Goal: Information Seeking & Learning: Learn about a topic

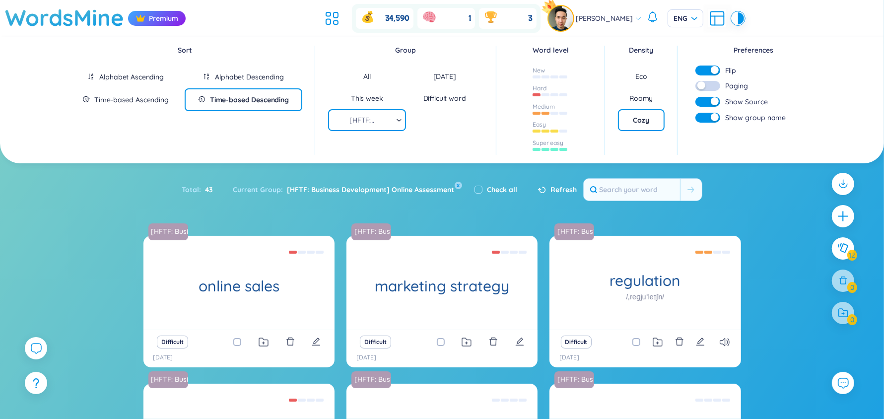
click at [221, 160] on div "Sort Alphabet Ascending Alphabet Descending Time-based Ascending Time-based Des…" at bounding box center [442, 100] width 874 height 127
click at [732, 17] on div at bounding box center [735, 18] width 6 height 12
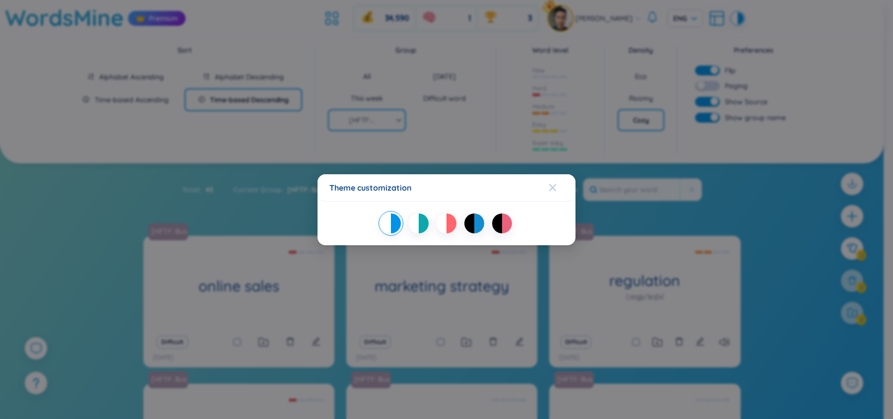
click at [557, 183] on span "Close" at bounding box center [562, 187] width 27 height 27
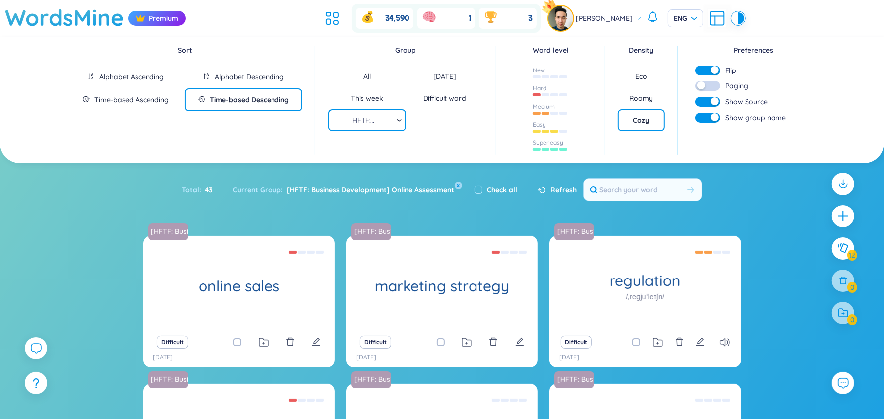
click at [710, 20] on icon at bounding box center [717, 18] width 18 height 18
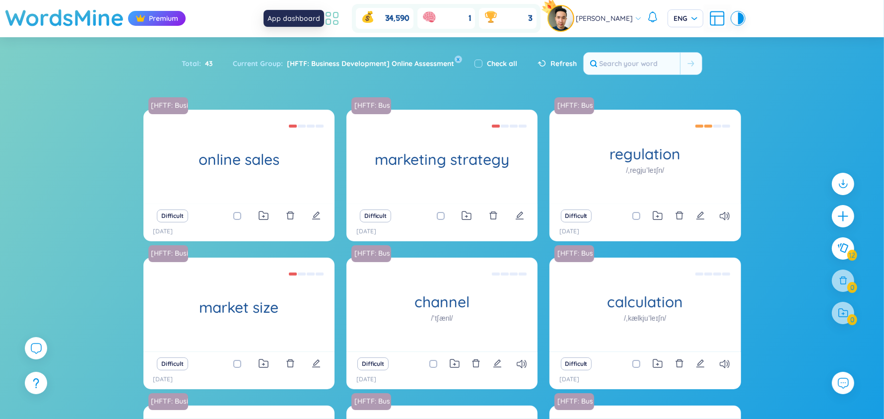
click at [339, 21] on icon at bounding box center [332, 18] width 18 height 18
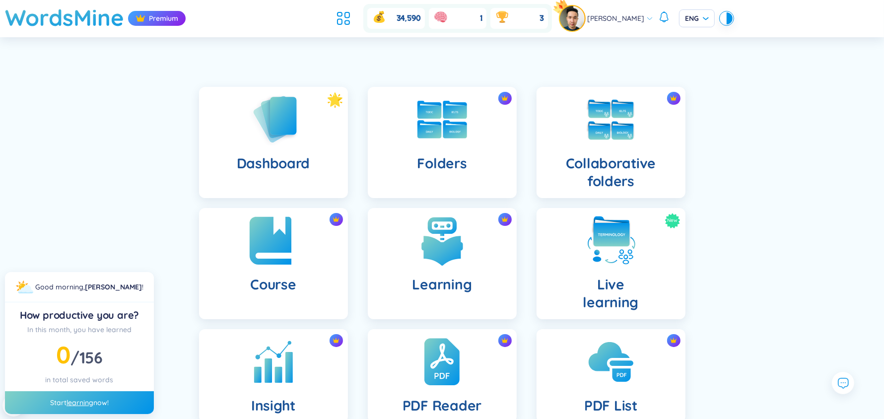
click at [256, 268] on div "Course" at bounding box center [273, 263] width 149 height 111
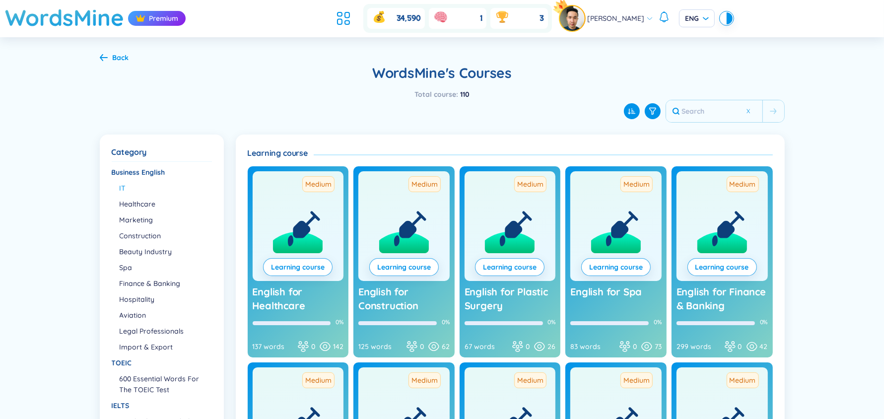
click at [120, 189] on li "IT" at bounding box center [165, 188] width 91 height 11
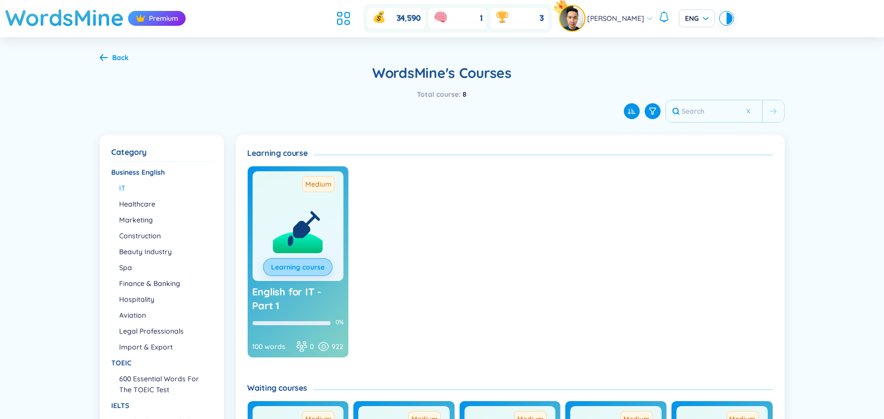
click at [282, 263] on link "Learning course" at bounding box center [298, 267] width 54 height 11
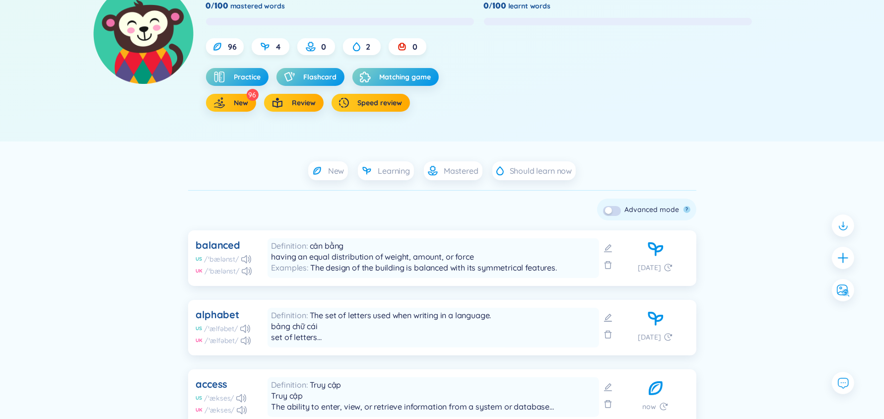
scroll to position [106, 0]
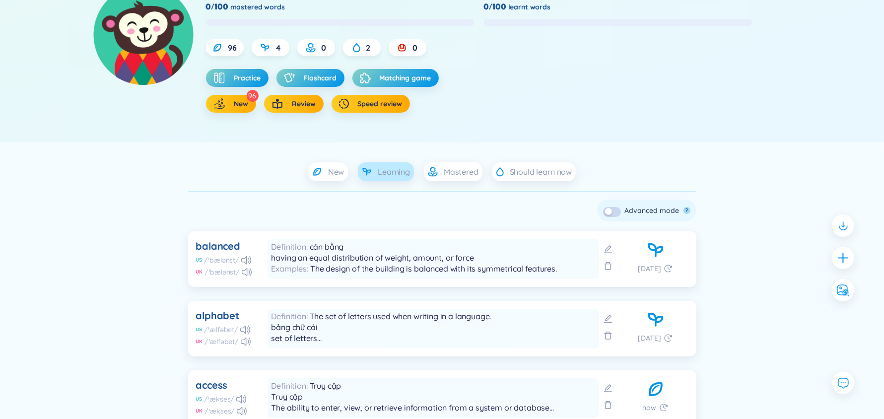
click at [398, 178] on div "Learning" at bounding box center [386, 171] width 56 height 19
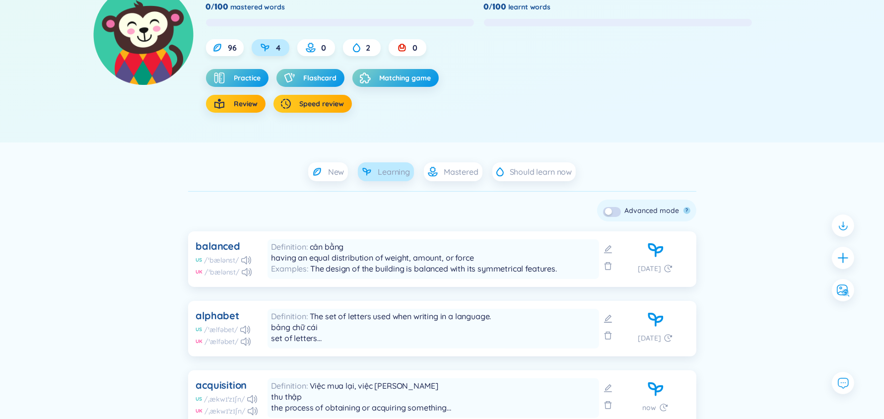
click at [398, 178] on div "Learning" at bounding box center [386, 171] width 56 height 19
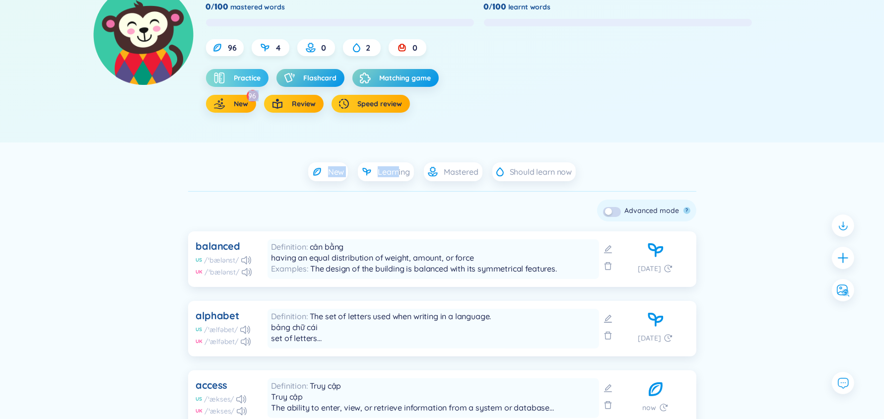
drag, startPoint x: 398, startPoint y: 177, endPoint x: 250, endPoint y: 73, distance: 180.6
click at [250, 73] on span "Practice" at bounding box center [247, 78] width 27 height 10
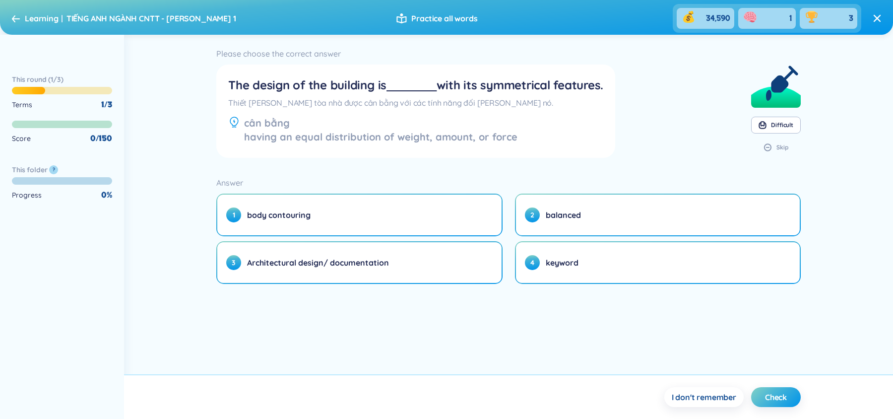
click at [18, 18] on icon at bounding box center [16, 18] width 8 height 7
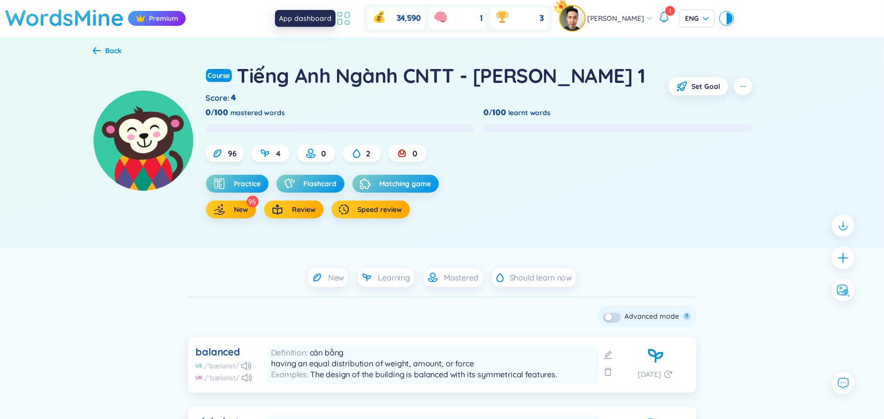
click at [348, 23] on icon at bounding box center [343, 18] width 18 height 18
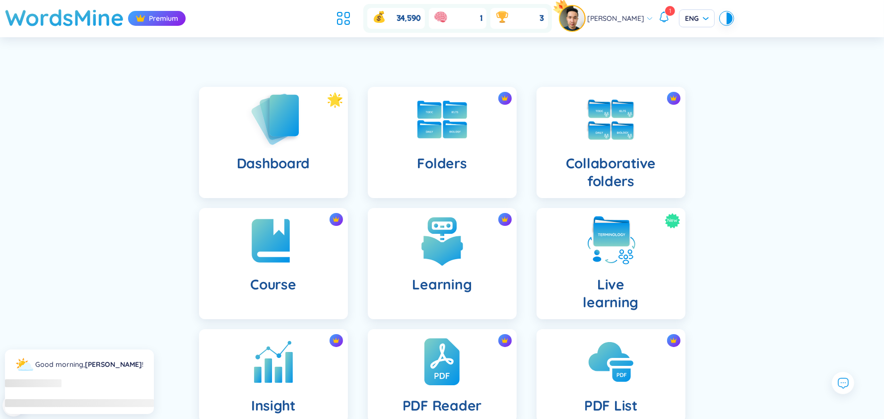
click at [255, 138] on img at bounding box center [273, 119] width 55 height 57
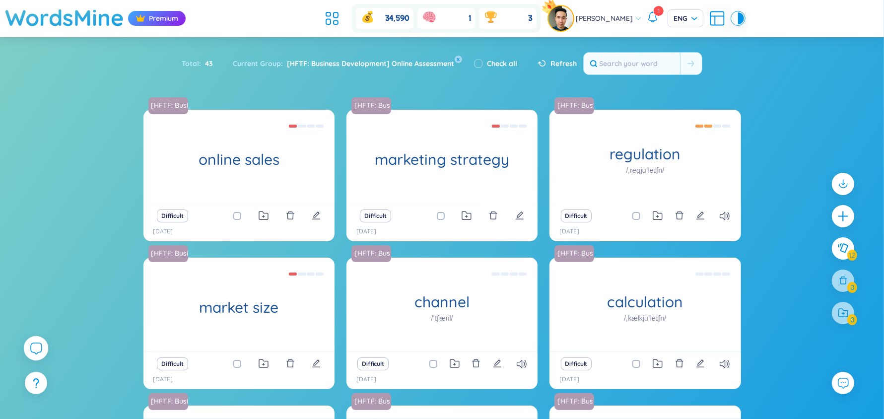
click at [45, 346] on div at bounding box center [36, 348] width 25 height 25
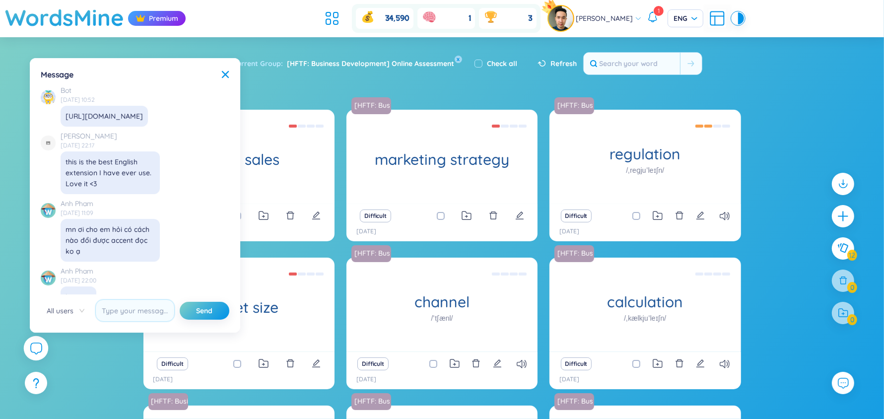
scroll to position [11411, 0]
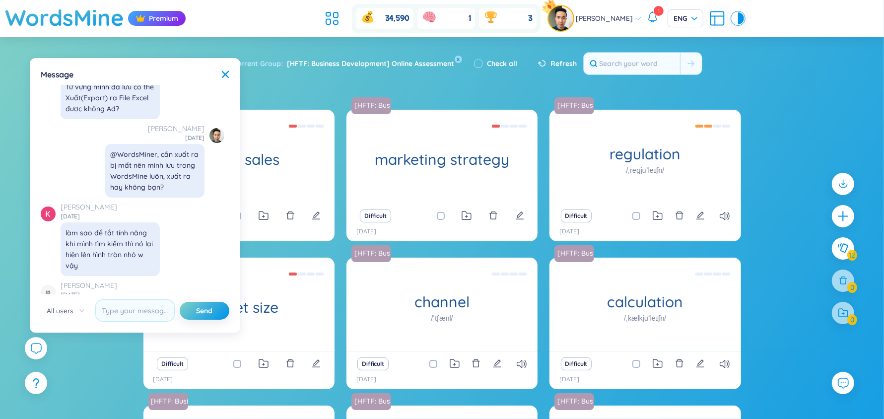
click at [820, 61] on section "Sort Alphabet Ascending Alphabet Descending Time-based Ascending Time-based Des…" at bounding box center [442, 397] width 884 height 720
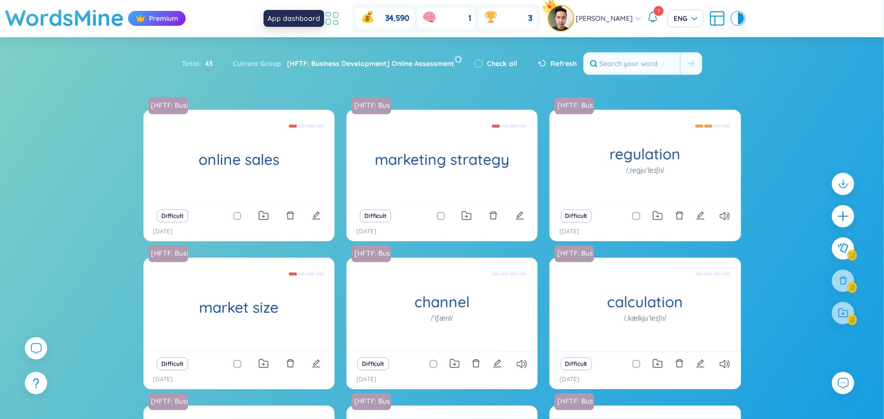
click at [341, 19] on icon at bounding box center [332, 18] width 18 height 18
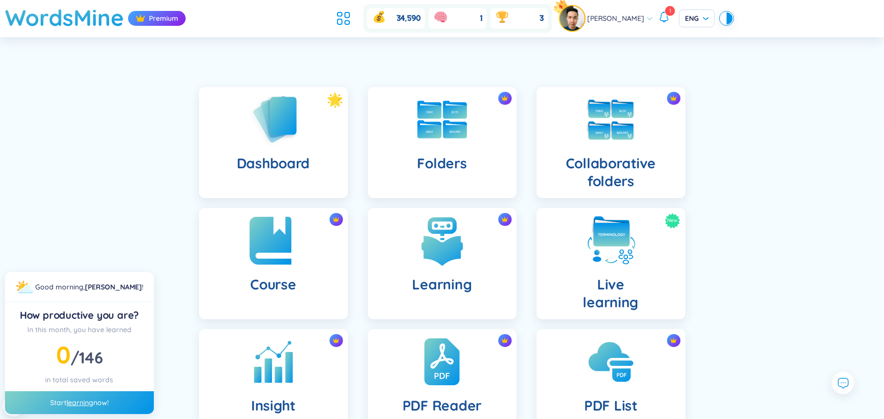
click at [289, 236] on img at bounding box center [273, 240] width 55 height 55
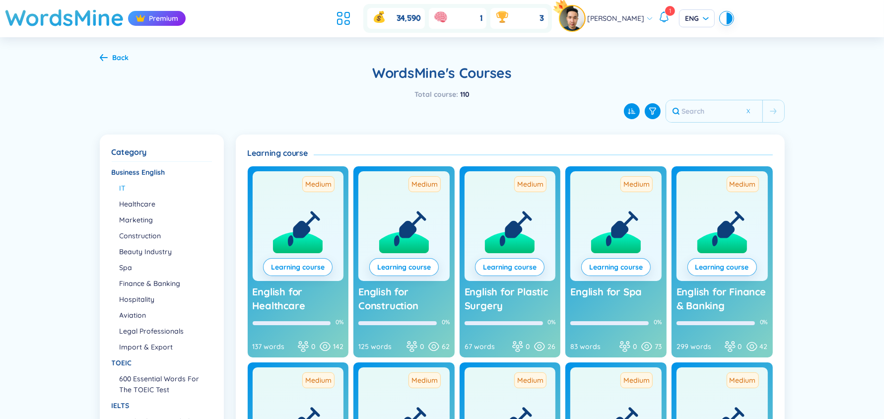
click at [122, 187] on li "IT" at bounding box center [165, 188] width 91 height 11
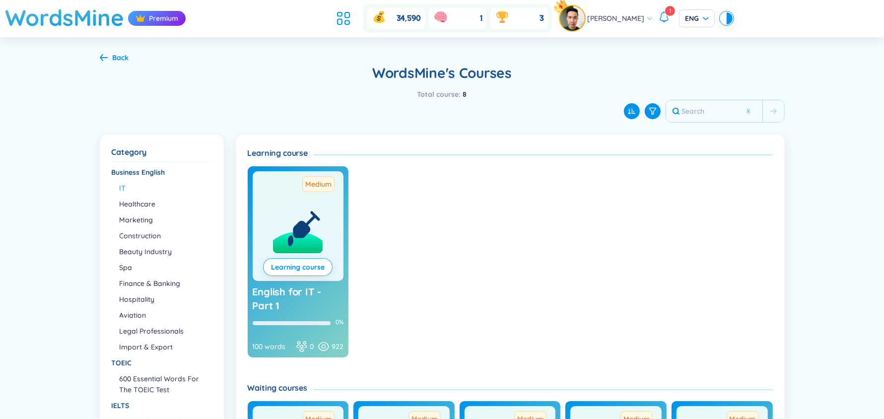
click at [105, 55] on icon at bounding box center [104, 57] width 8 height 7
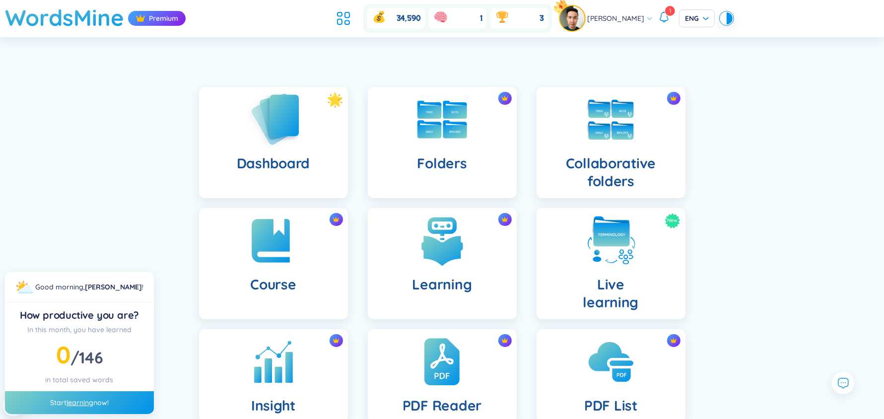
click at [312, 163] on div "Dashboard" at bounding box center [273, 142] width 149 height 111
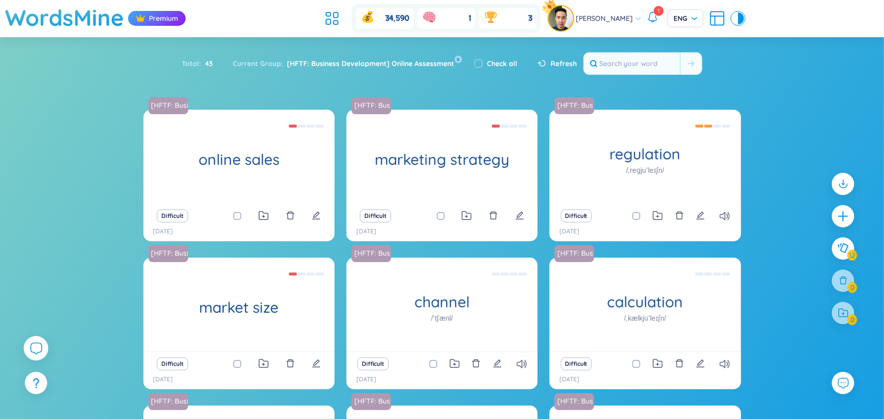
click at [34, 350] on icon at bounding box center [36, 348] width 12 height 12
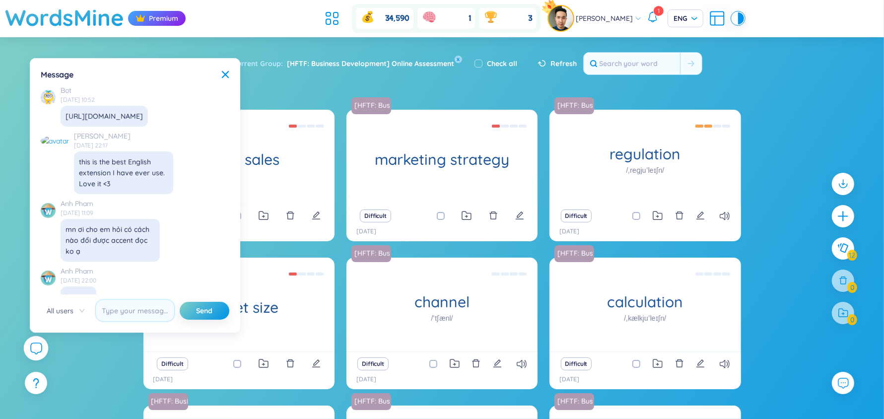
scroll to position [11411, 0]
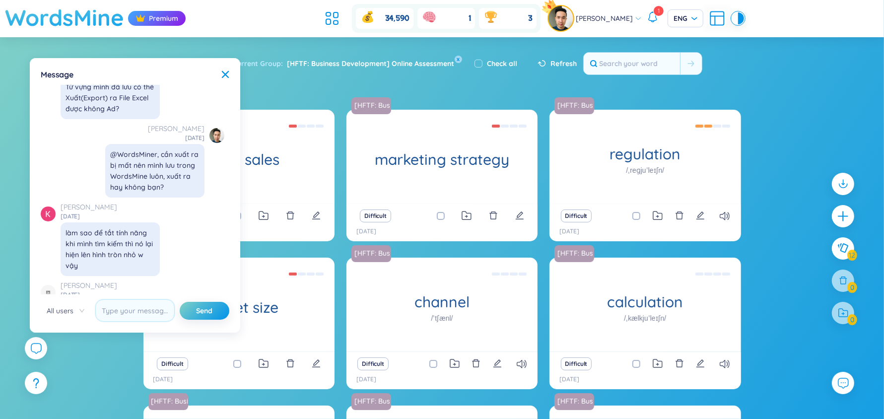
click at [80, 14] on h1 "WordsMine" at bounding box center [64, 17] width 119 height 35
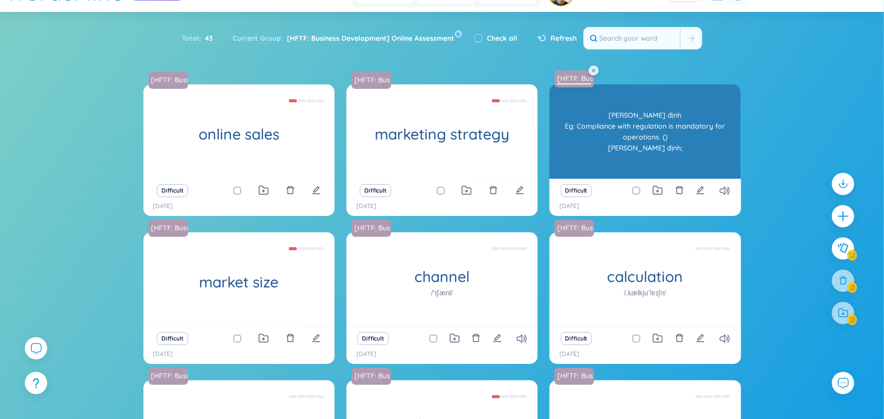
scroll to position [0, 0]
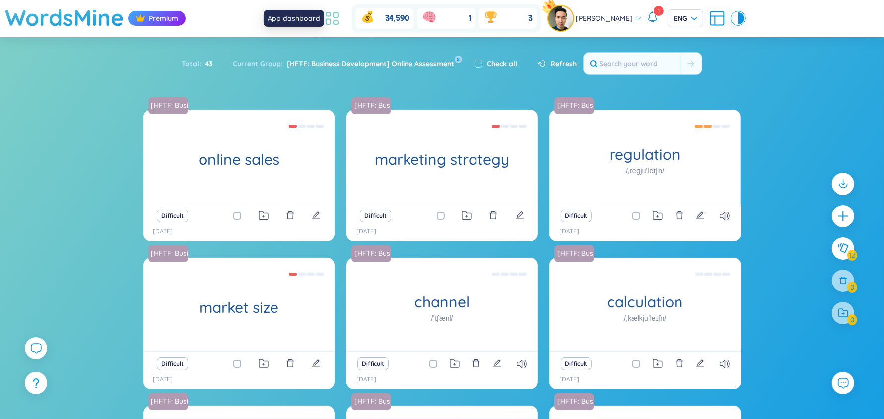
click at [341, 15] on icon at bounding box center [332, 18] width 18 height 18
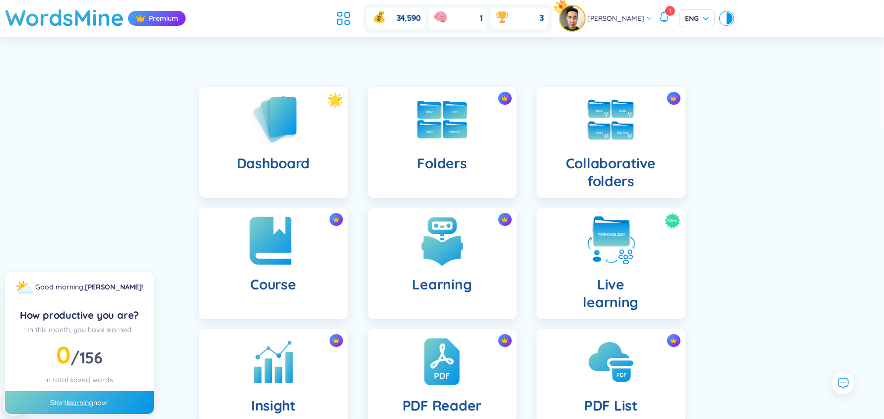
click at [299, 239] on img at bounding box center [273, 240] width 55 height 55
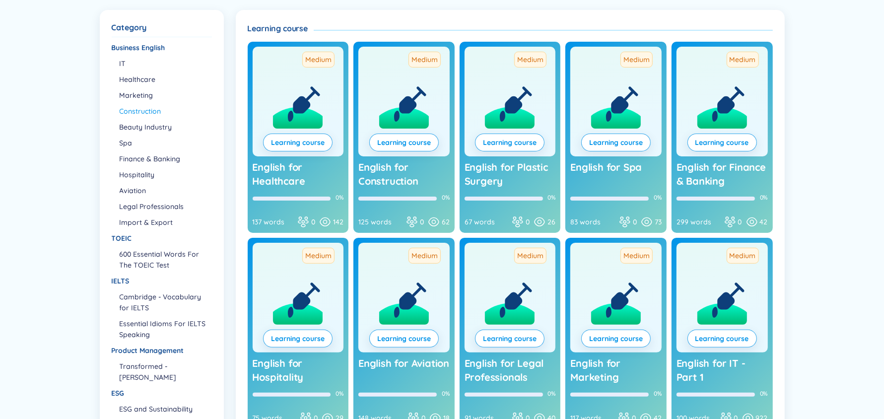
scroll to position [124, 0]
click at [272, 138] on link "Learning course" at bounding box center [298, 142] width 54 height 11
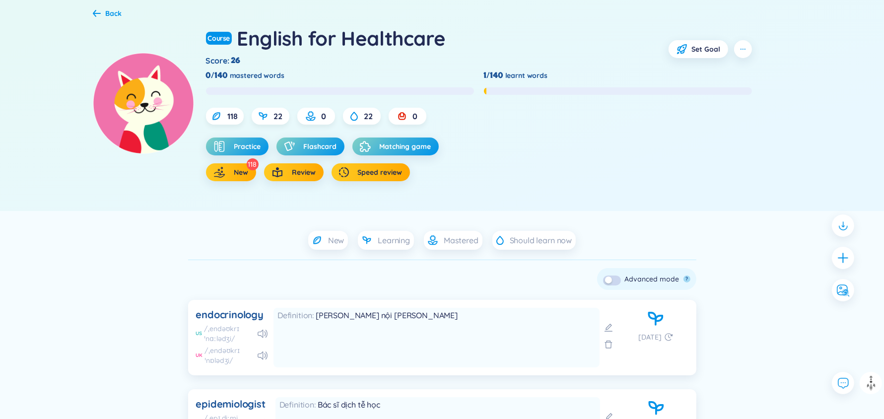
scroll to position [8, 0]
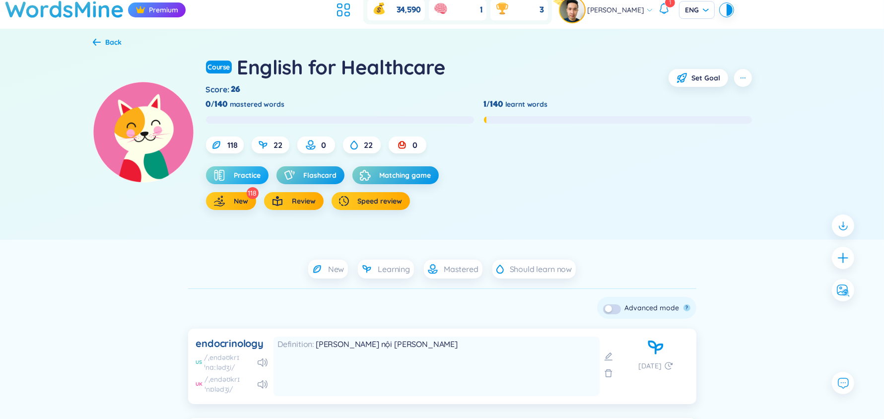
click at [242, 169] on button "Practice" at bounding box center [237, 175] width 63 height 18
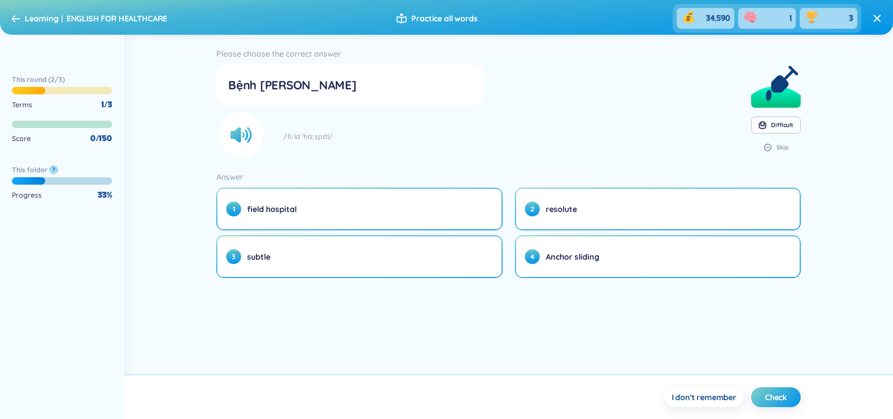
click at [27, 21] on span "Learning" at bounding box center [42, 18] width 34 height 10
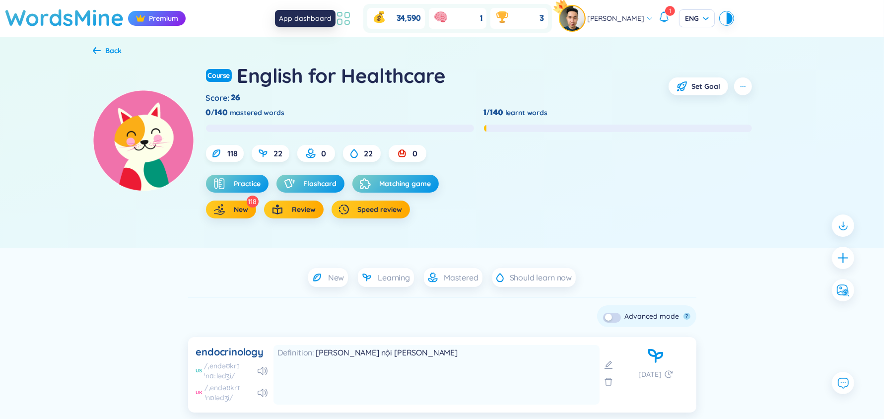
click at [342, 15] on icon at bounding box center [339, 14] width 4 height 4
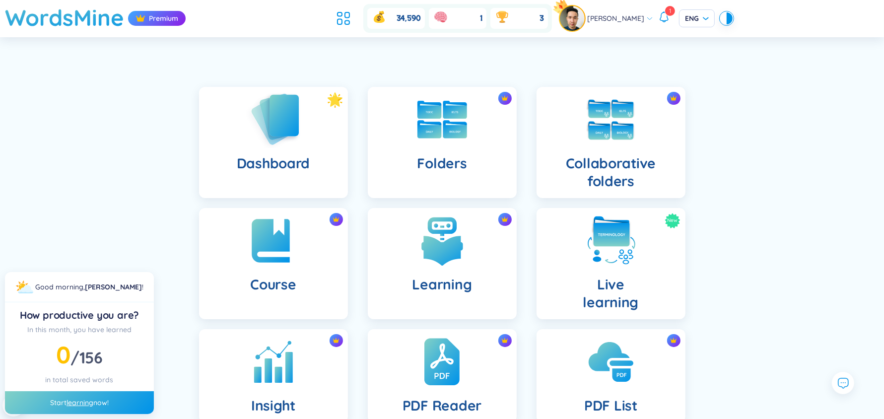
click at [289, 117] on img at bounding box center [273, 119] width 55 height 57
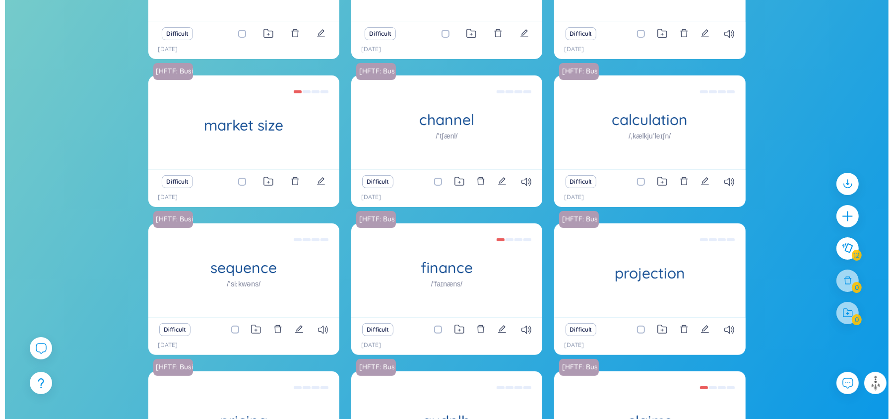
scroll to position [357, 0]
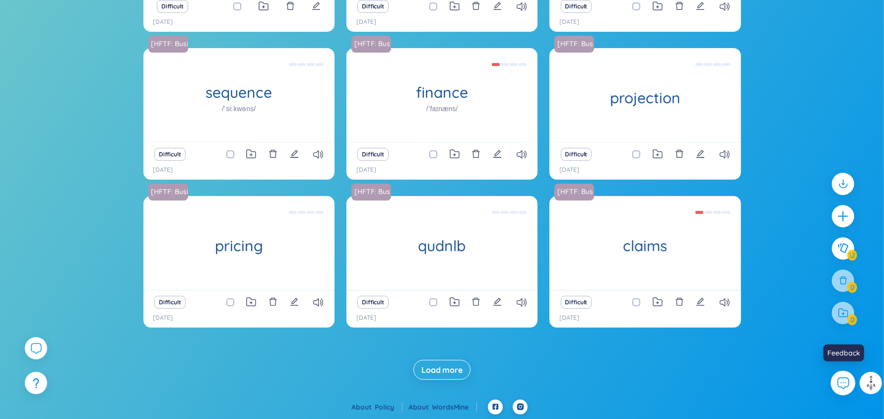
click at [838, 384] on icon at bounding box center [843, 383] width 11 height 11
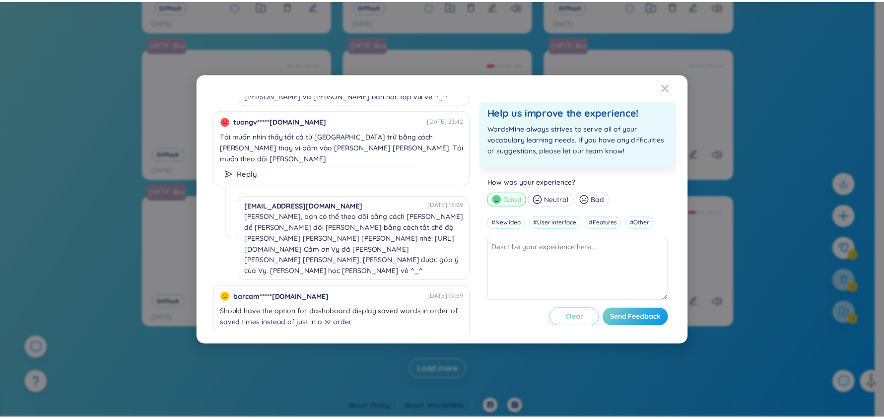
scroll to position [0, 0]
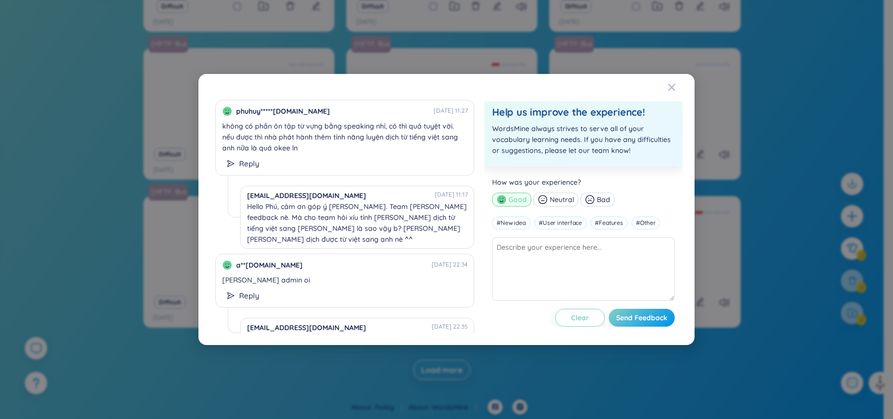
click at [666, 86] on div "phuhuy*****[DOMAIN_NAME] [DATE] 11:27 không có [PERSON_NAME] ôn tập từ vựng bằn…" at bounding box center [447, 209] width 496 height 271
click at [669, 85] on icon "Close" at bounding box center [672, 87] width 8 height 8
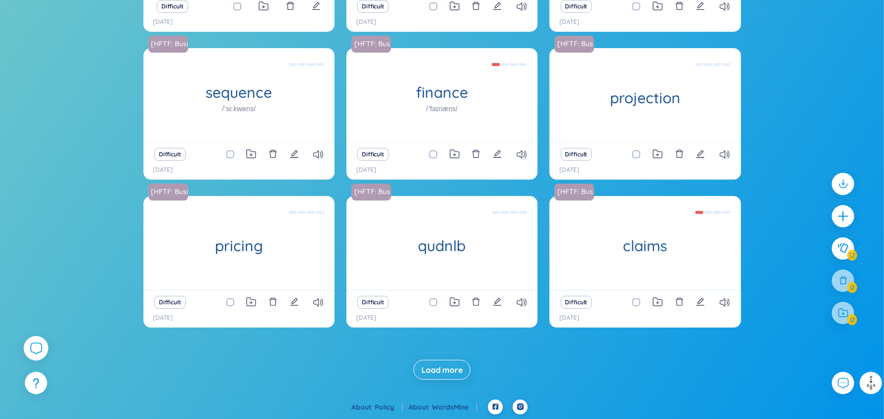
click at [29, 346] on div at bounding box center [36, 348] width 25 height 25
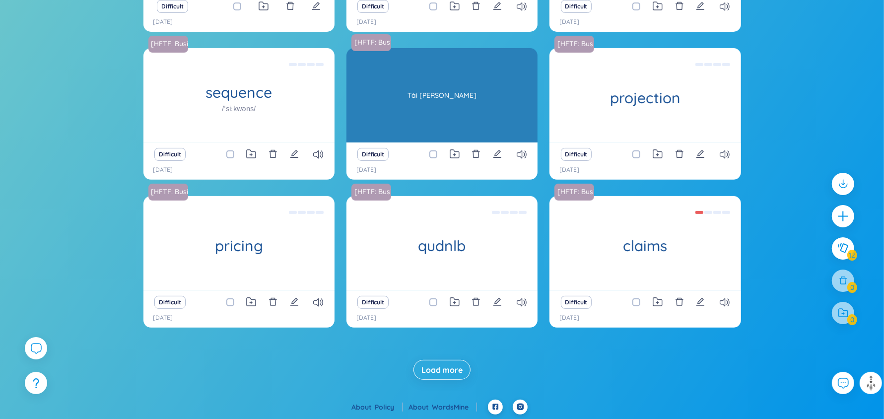
scroll to position [11411, 0]
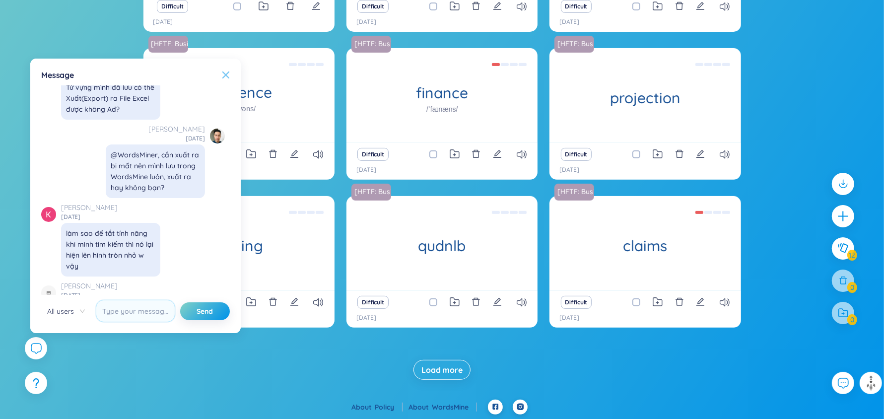
click at [227, 77] on icon at bounding box center [226, 75] width 8 height 8
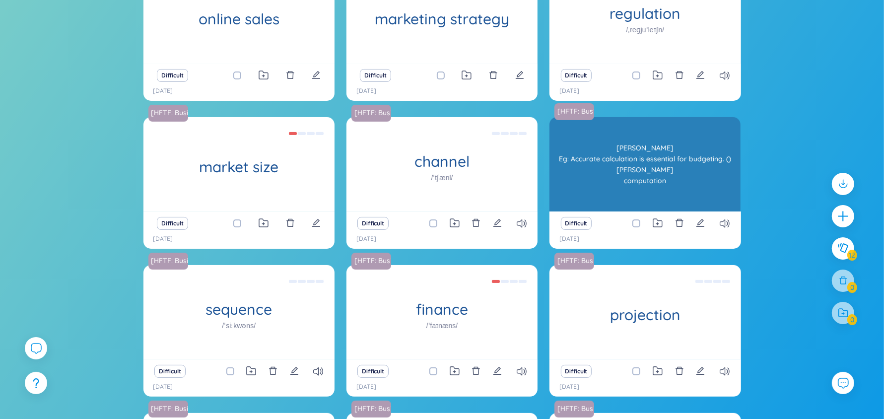
scroll to position [0, 0]
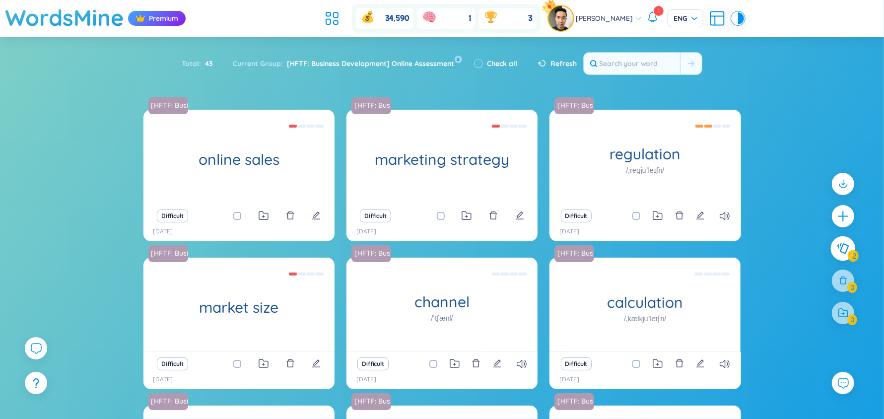
click at [842, 241] on button at bounding box center [843, 248] width 25 height 25
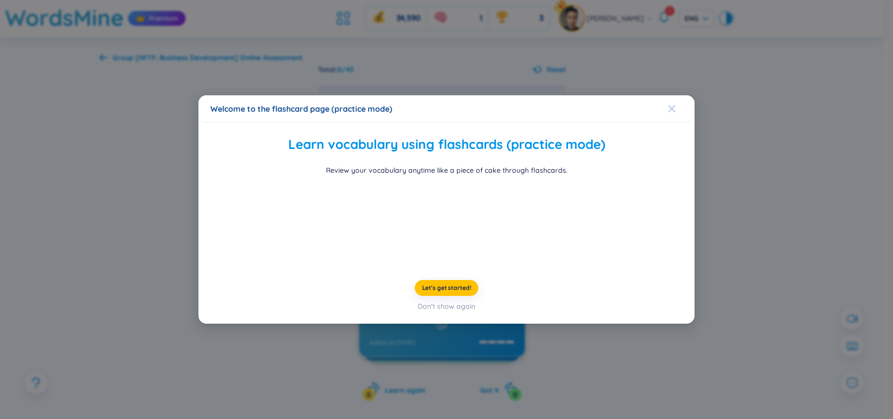
click at [677, 95] on span "Close" at bounding box center [681, 108] width 27 height 27
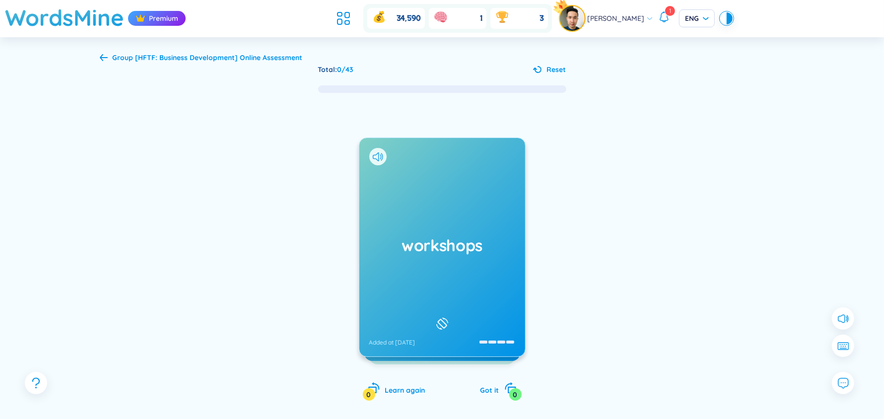
click at [406, 192] on div "workshops Added at 4/6/2024" at bounding box center [442, 247] width 166 height 218
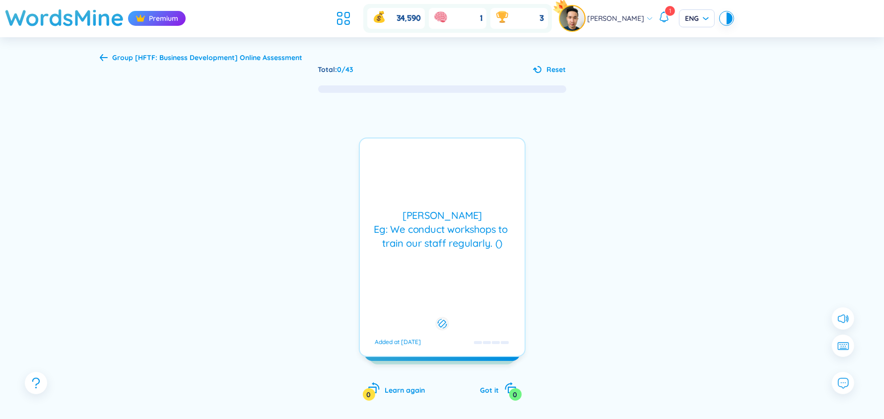
click at [437, 213] on div "hội thảo Eg: We conduct workshops to train our staff regularly. ()" at bounding box center [442, 229] width 155 height 42
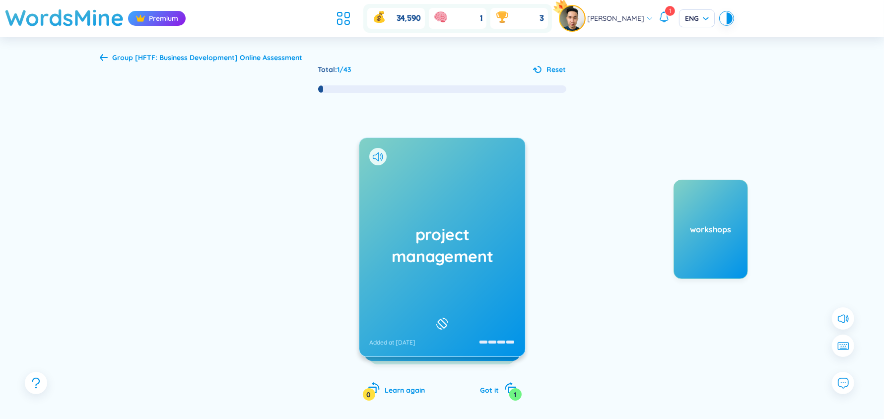
click at [401, 212] on div "project management Added at 4/6/2024" at bounding box center [442, 247] width 166 height 218
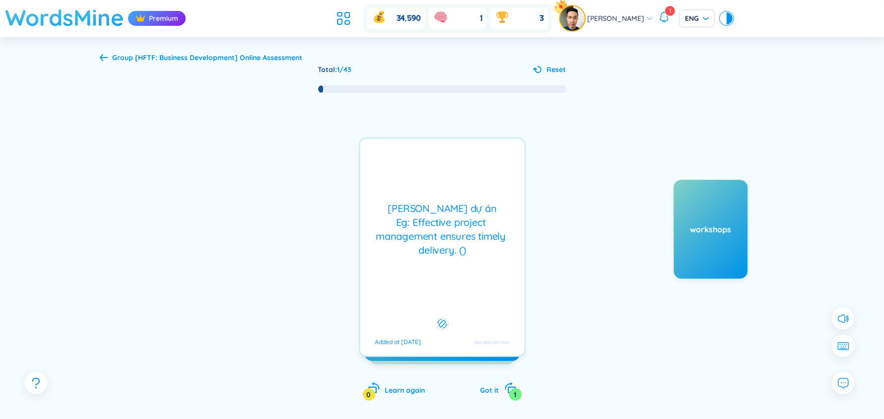
click at [58, 13] on h1 "WordsMine" at bounding box center [64, 17] width 119 height 35
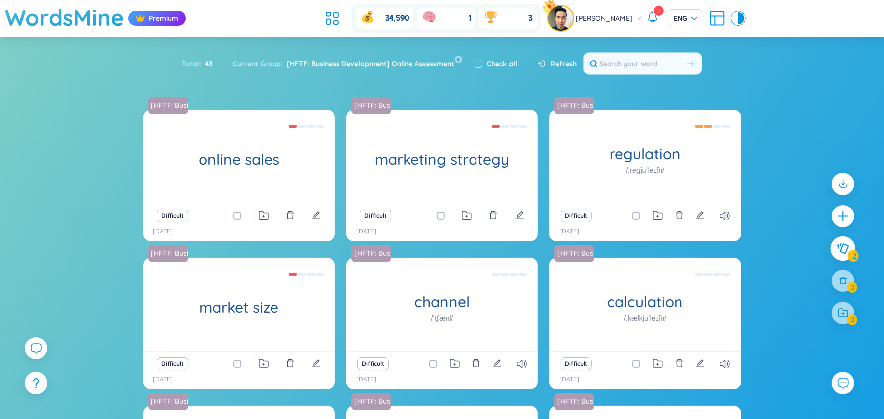
click at [841, 242] on button at bounding box center [843, 248] width 25 height 25
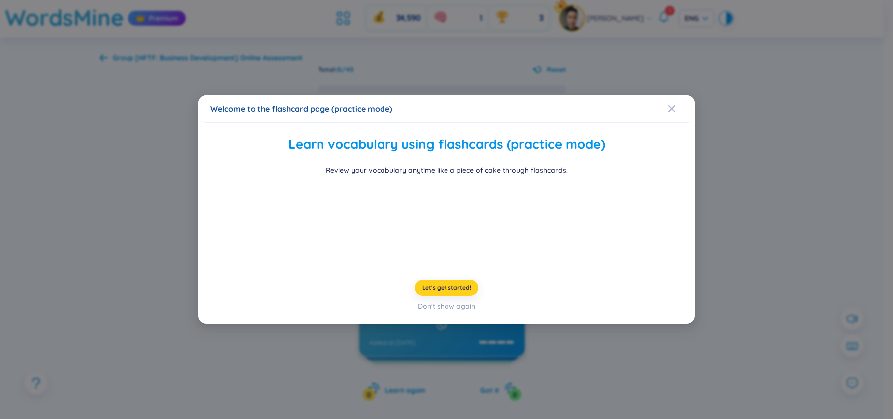
click at [432, 296] on button "Let's get started!" at bounding box center [447, 288] width 64 height 16
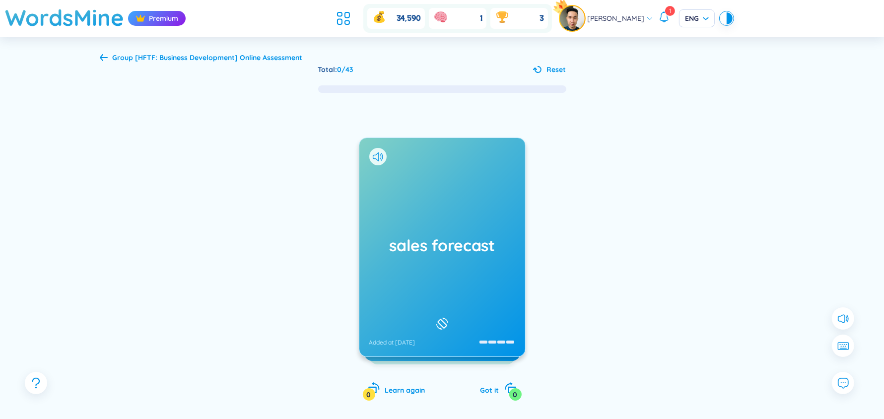
click at [469, 242] on h1 "sales forecast" at bounding box center [442, 245] width 146 height 22
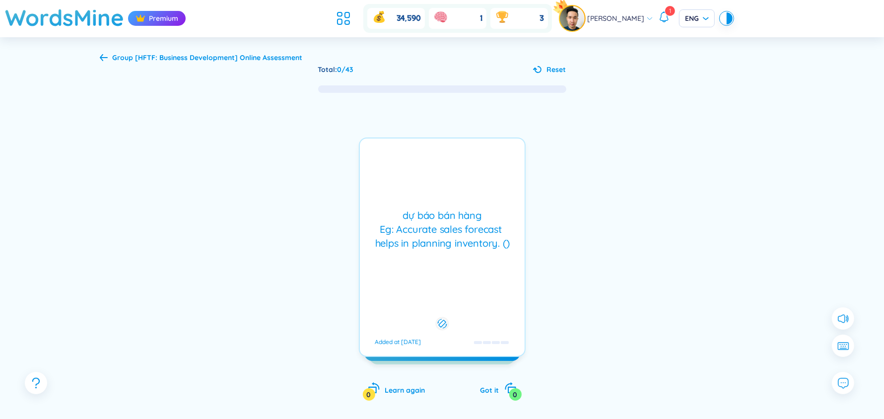
click at [469, 242] on div "dự báo bán hàng Eg: Accurate sales forecast helps in planning inventory. ()" at bounding box center [442, 229] width 155 height 42
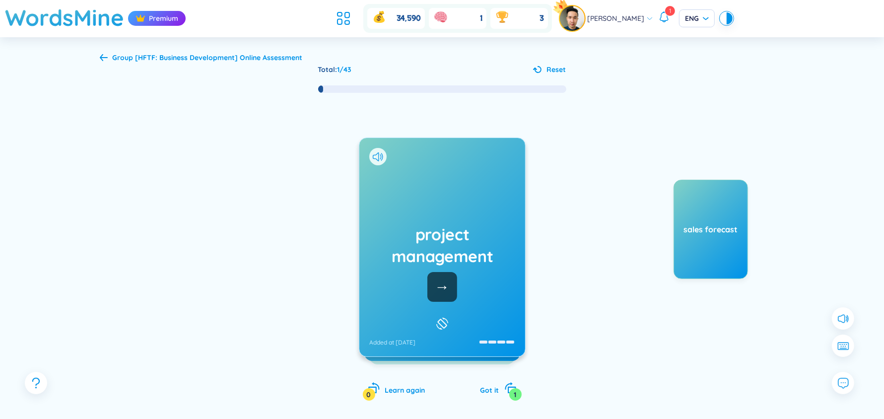
click at [469, 242] on h1 "project management" at bounding box center [442, 245] width 146 height 44
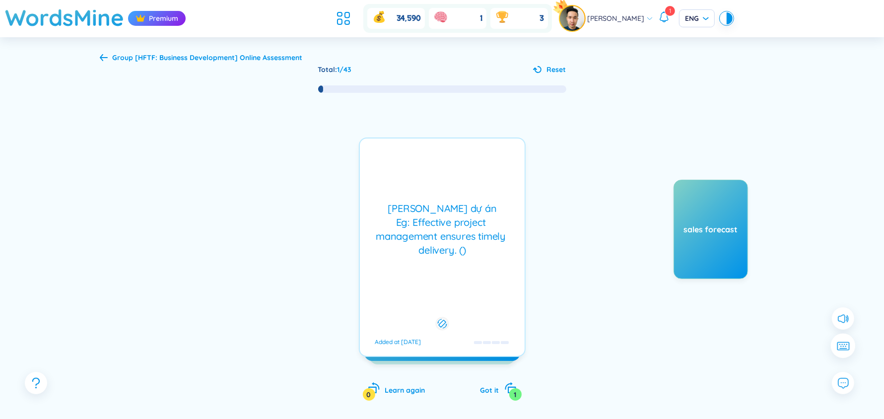
click at [841, 345] on icon at bounding box center [842, 345] width 13 height 9
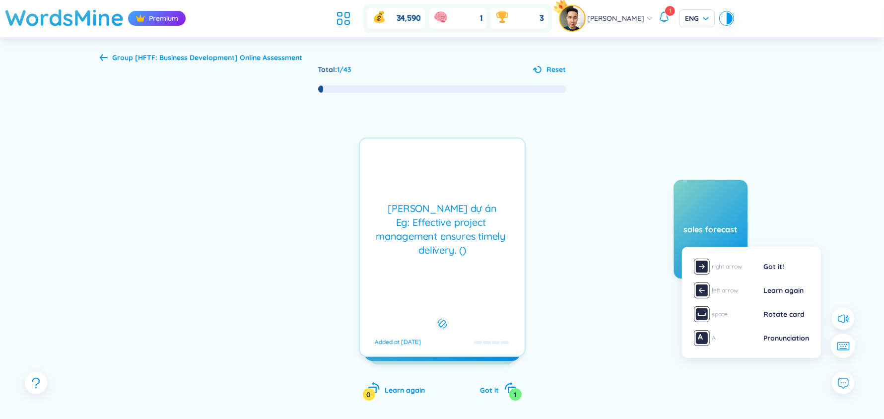
click at [841, 345] on icon at bounding box center [842, 345] width 13 height 9
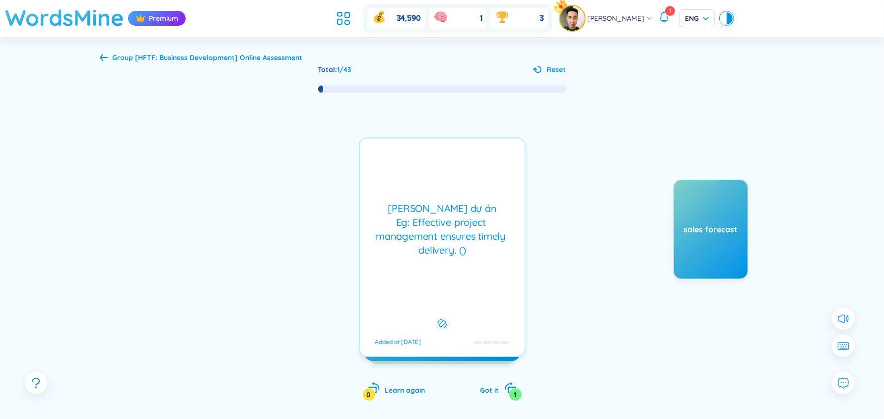
click at [47, 14] on h1 "WordsMine" at bounding box center [64, 17] width 119 height 35
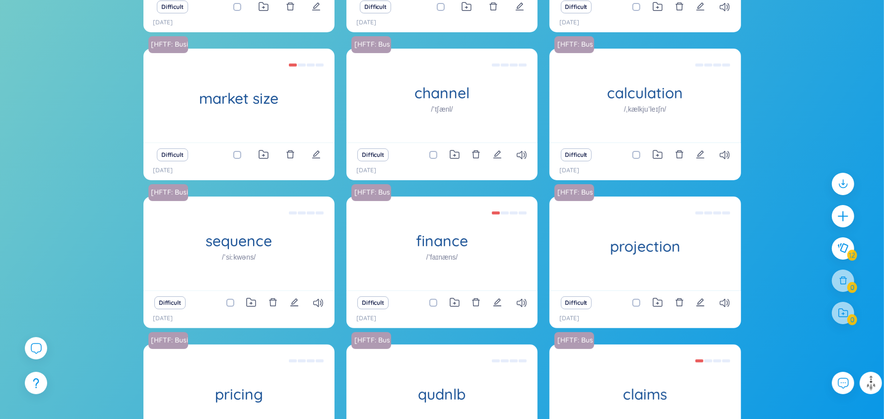
scroll to position [208, 0]
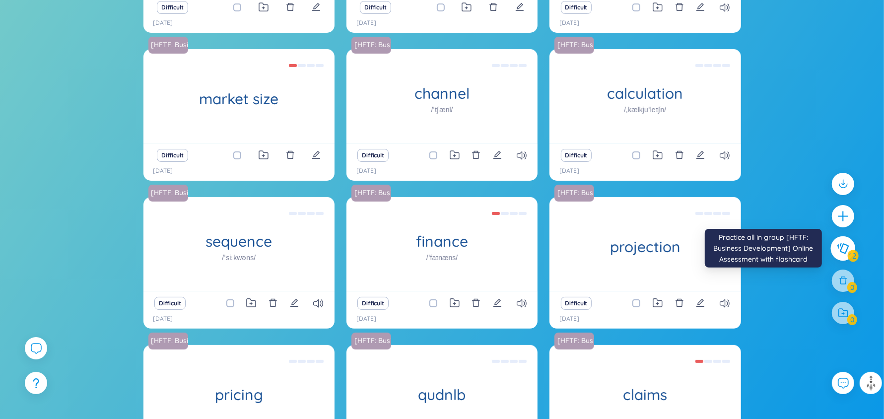
click at [845, 241] on button at bounding box center [843, 248] width 25 height 25
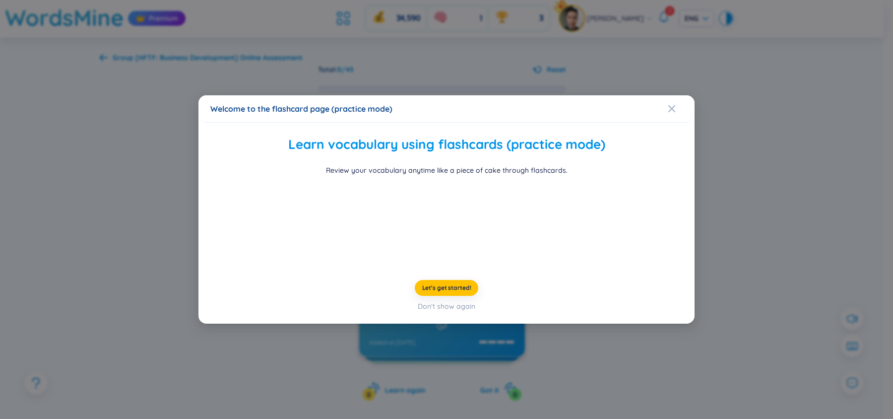
click at [767, 158] on div "Welcome to the flashcard page (practice mode) Learn vocabulary using flashcards…" at bounding box center [446, 209] width 893 height 419
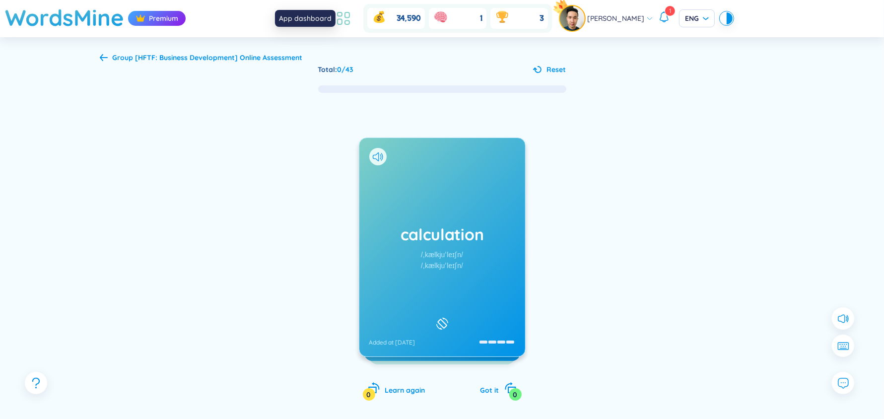
click at [349, 19] on icon at bounding box center [343, 18] width 18 height 18
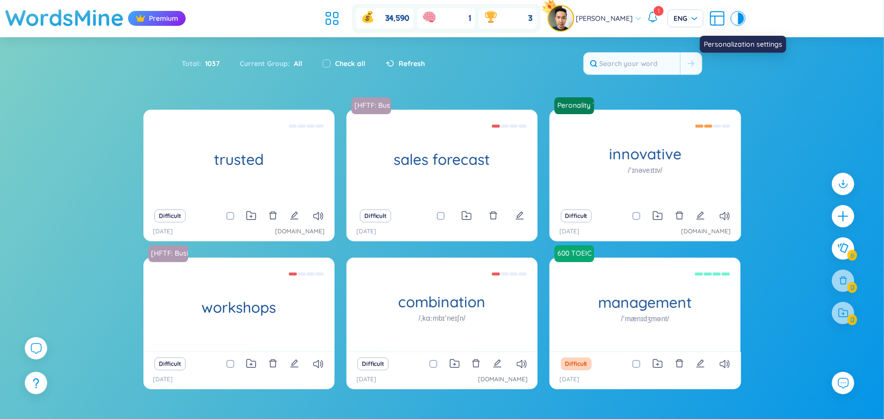
click at [708, 17] on icon at bounding box center [717, 18] width 18 height 18
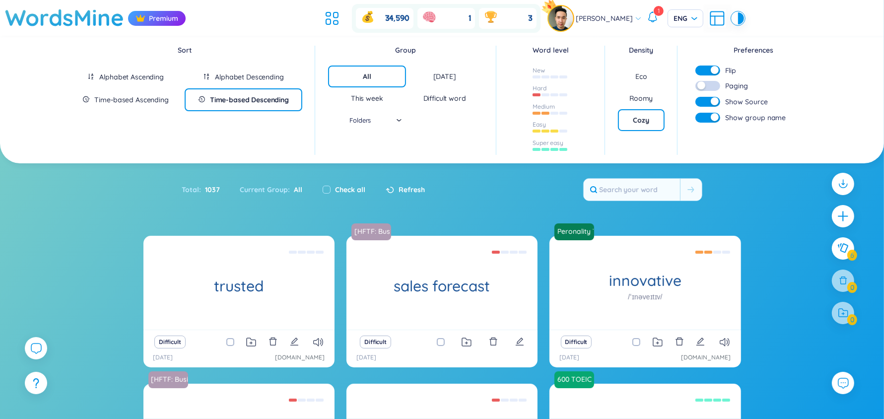
click at [714, 71] on div "button" at bounding box center [715, 70] width 8 height 8
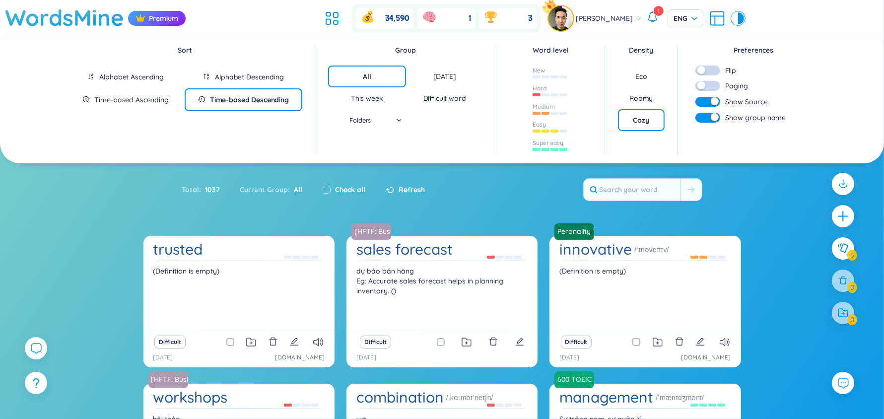
click at [717, 71] on button "button" at bounding box center [707, 71] width 25 height 10
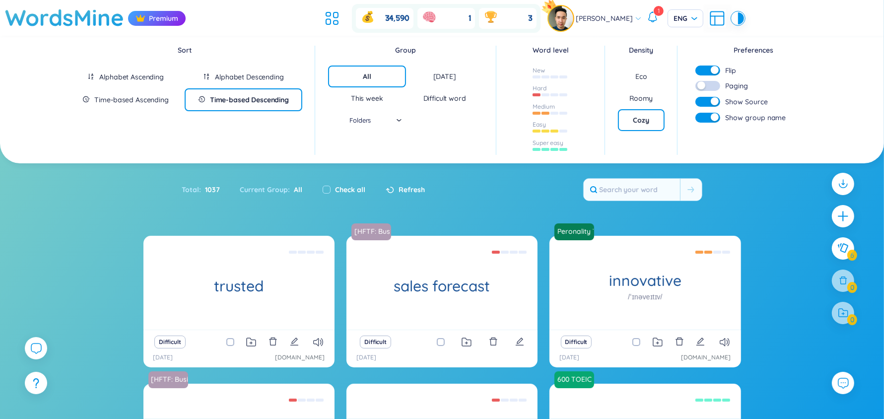
click at [46, 261] on div "trusted (Definition is empty) Difficult 22/8/2025 wordsmine.com [HFTF: Business…" at bounding box center [442, 411] width 884 height 351
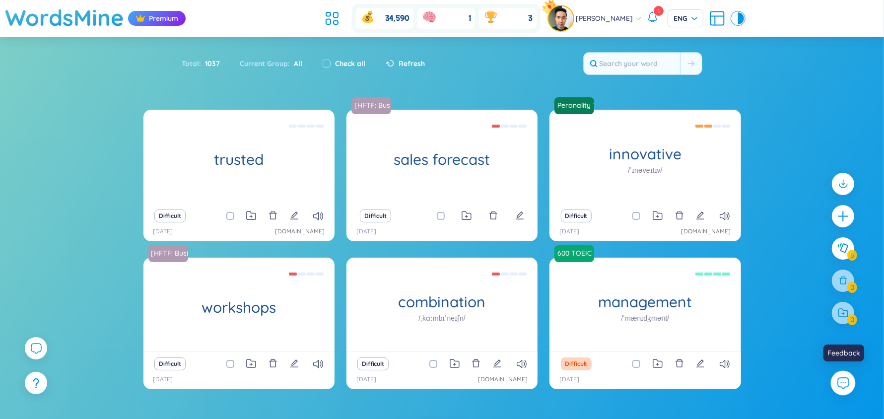
click at [834, 385] on button at bounding box center [843, 383] width 25 height 25
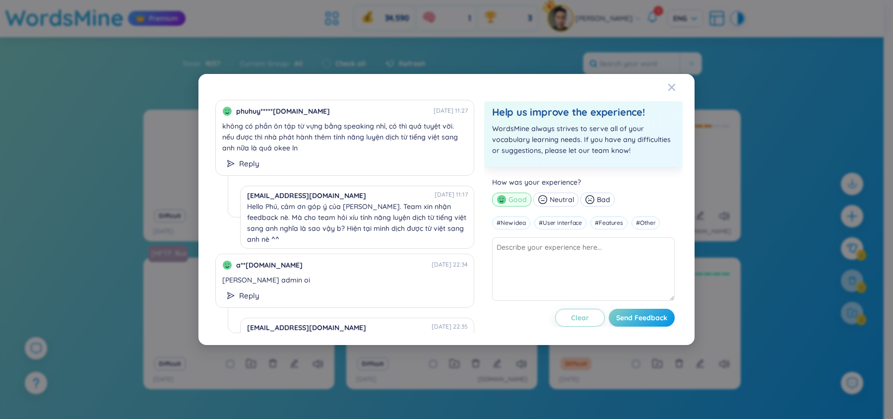
click at [742, 211] on div "phuhuy*****[DOMAIN_NAME] [DATE] 11:27 không có [PERSON_NAME] ôn tập từ vựng bằn…" at bounding box center [446, 209] width 893 height 419
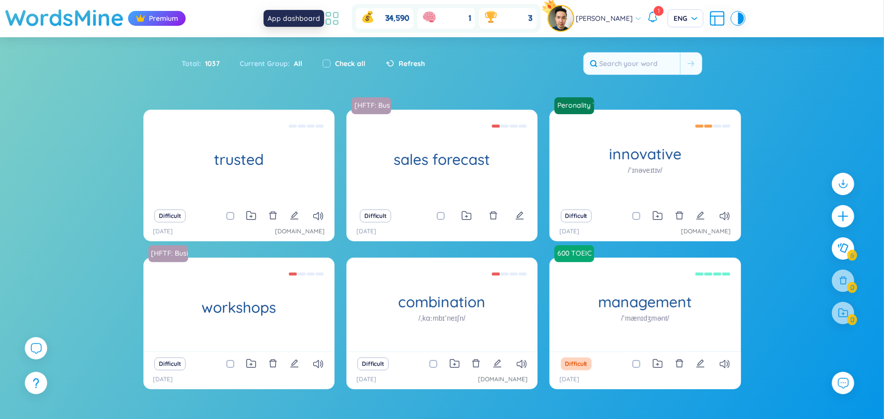
click at [336, 21] on icon at bounding box center [332, 18] width 18 height 18
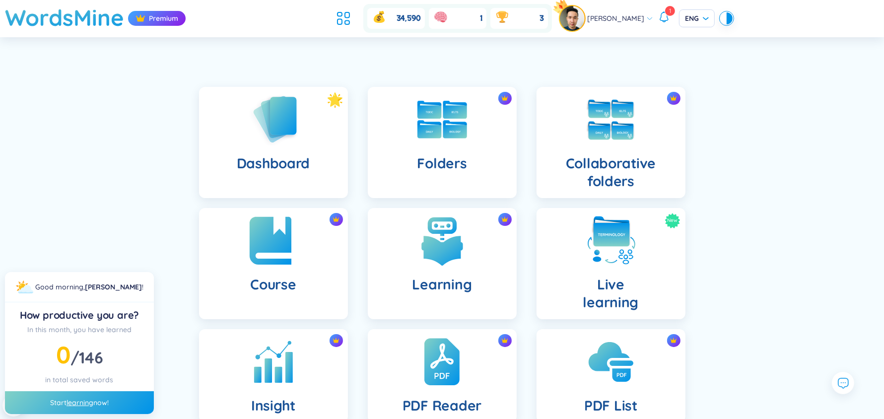
click at [298, 247] on img at bounding box center [273, 240] width 55 height 55
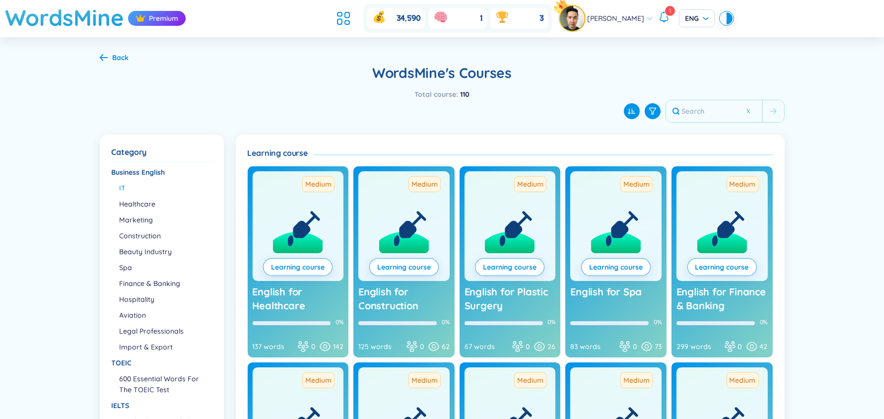
click at [127, 191] on li "IT" at bounding box center [165, 188] width 91 height 11
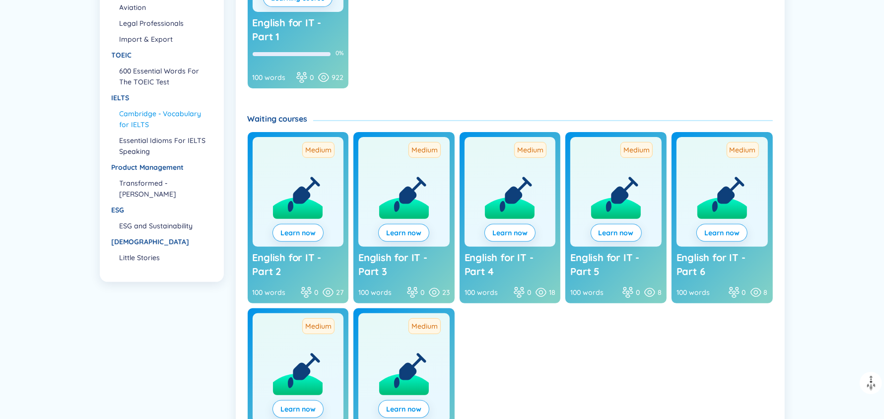
scroll to position [273, 0]
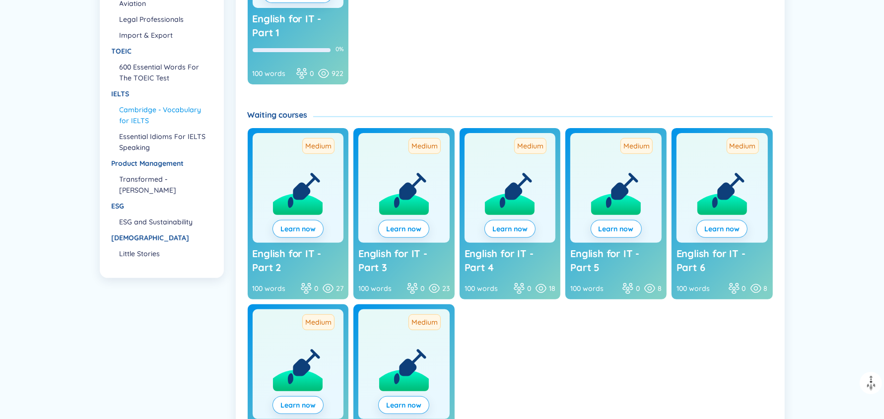
click at [157, 109] on li "Cambridge - Vocabulary for IELTS" at bounding box center [165, 115] width 91 height 22
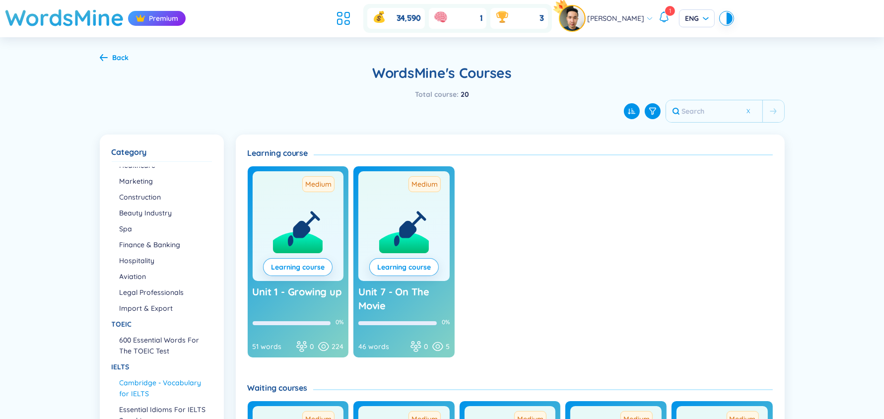
scroll to position [0, 0]
click at [292, 264] on link "Learning course" at bounding box center [298, 266] width 54 height 11
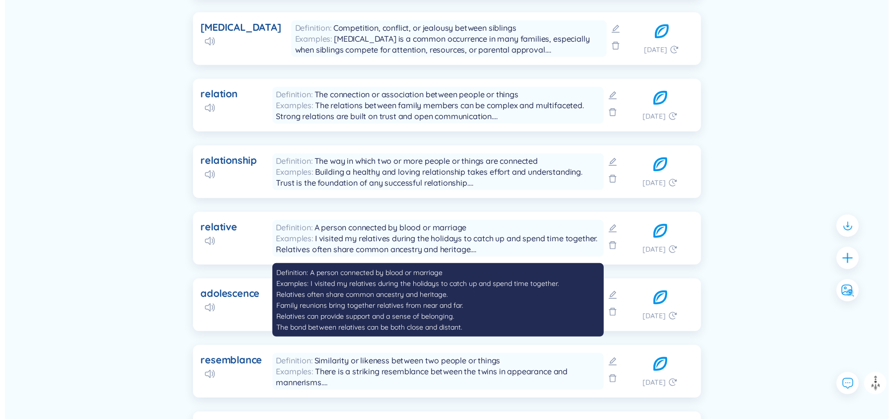
scroll to position [231, 0]
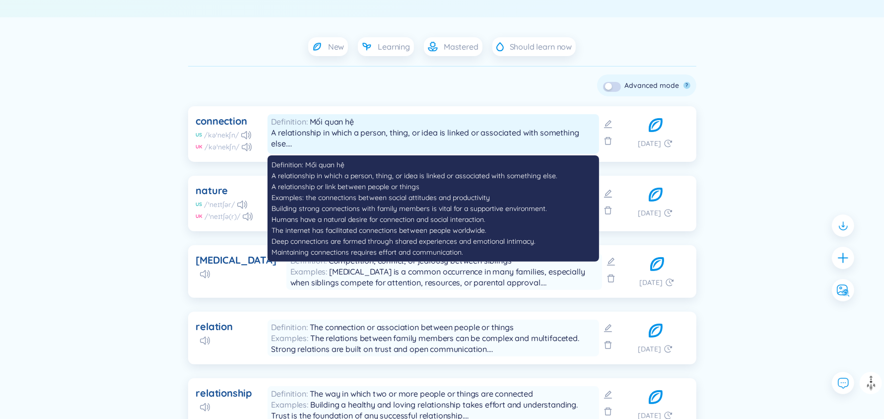
click at [365, 129] on span "Mối quan hệ A relationship in which a person, thing, or idea is linked or assoc…" at bounding box center [425, 138] width 308 height 43
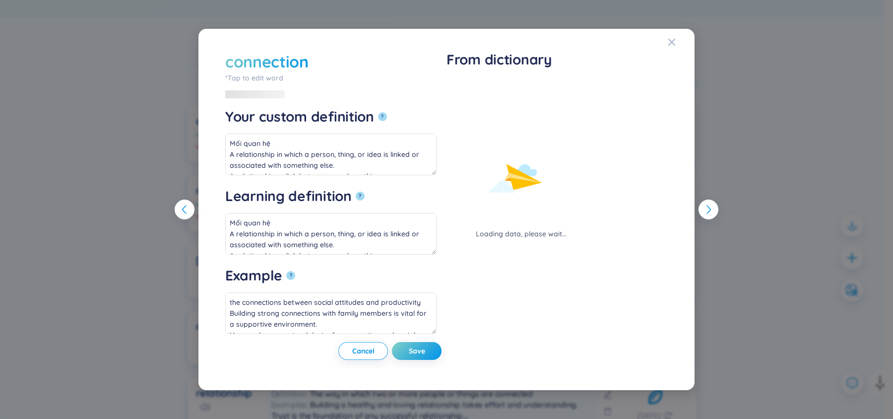
type textarea "the connections between social attitudes and productivity Building strong conne…"
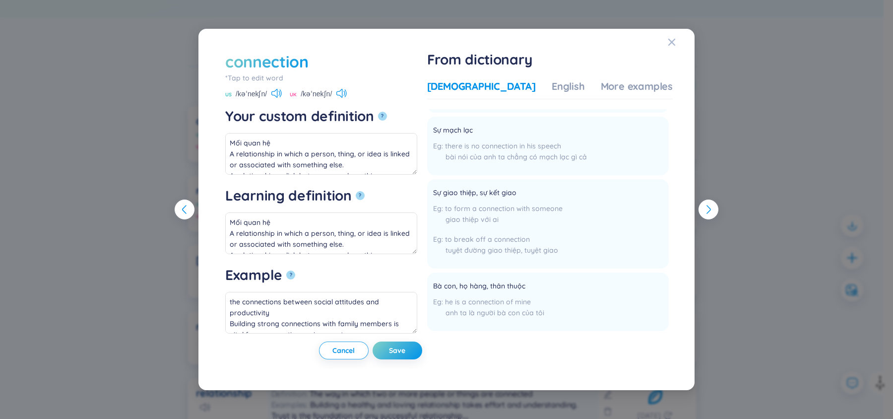
scroll to position [87, 0]
click at [824, 129] on div "connection *Tap to edit word connection US /kəˈnekʃn/ UK /kəˈnekʃn/ Your custom…" at bounding box center [446, 209] width 893 height 419
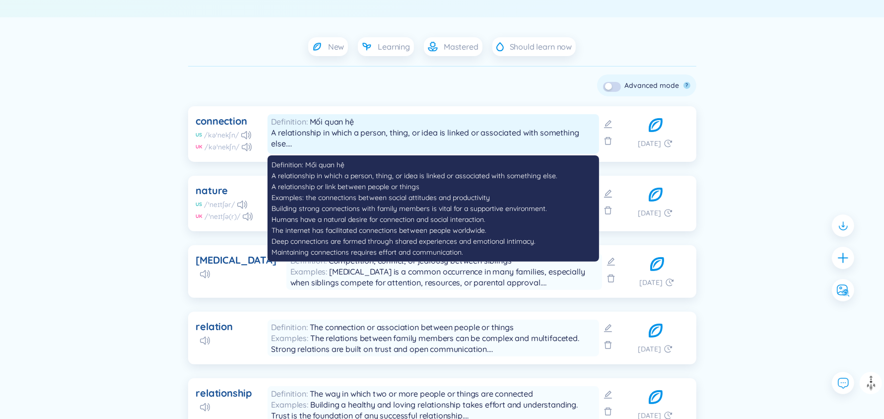
click at [484, 121] on div "Definition Mối quan hệ A relationship in which a person, thing, or idea is link…" at bounding box center [433, 132] width 324 height 33
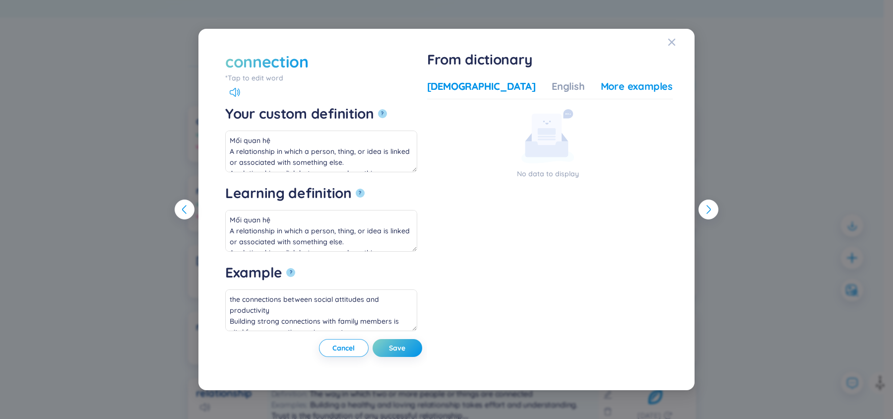
click at [607, 84] on div "More examples" at bounding box center [637, 86] width 72 height 14
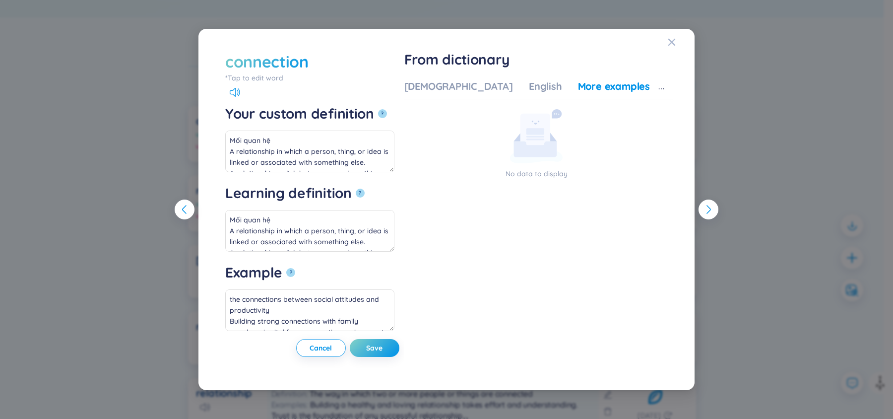
click at [607, 84] on div "More examples" at bounding box center [614, 86] width 72 height 14
click at [671, 43] on icon "Close" at bounding box center [672, 42] width 8 height 8
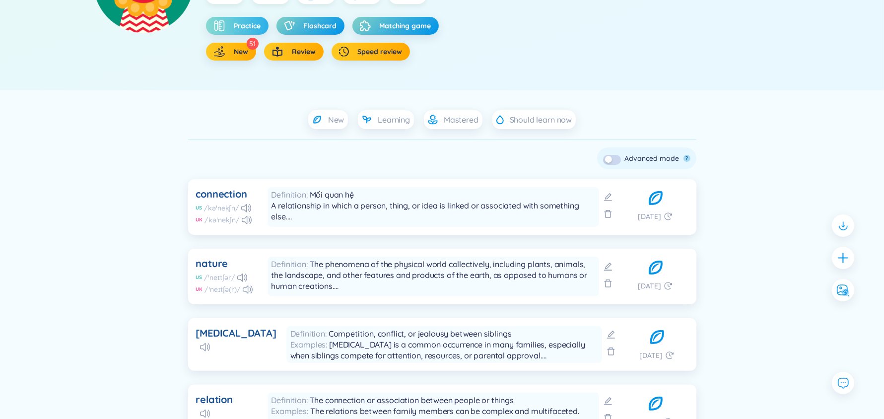
scroll to position [154, 0]
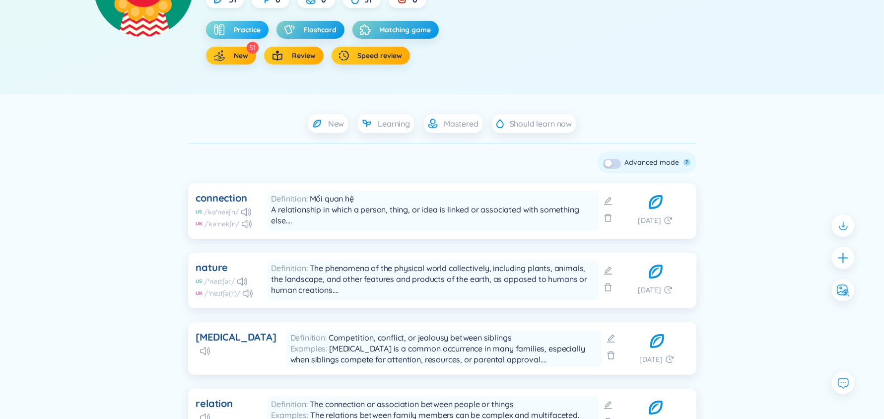
click at [245, 25] on span "Practice" at bounding box center [247, 30] width 27 height 10
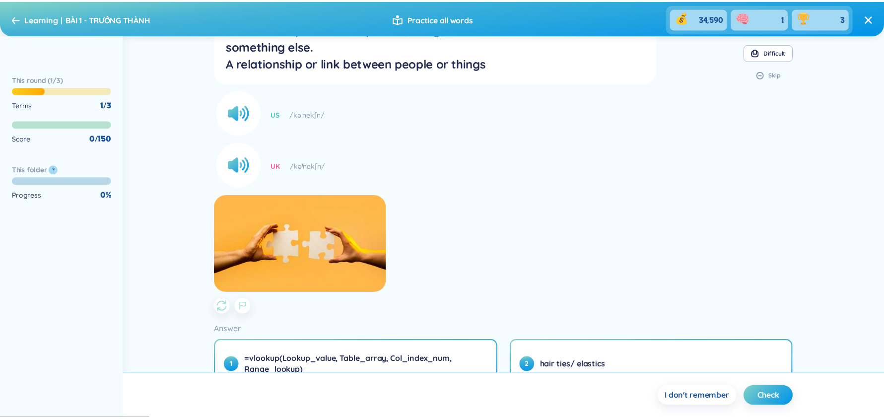
scroll to position [168, 0]
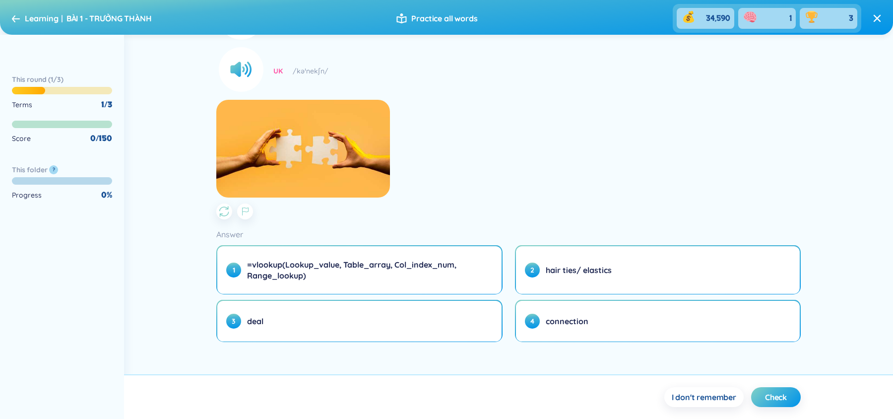
click at [15, 24] on div "Learning BÀI 1 - TRƯỞNG THÀNH" at bounding box center [82, 18] width 140 height 16
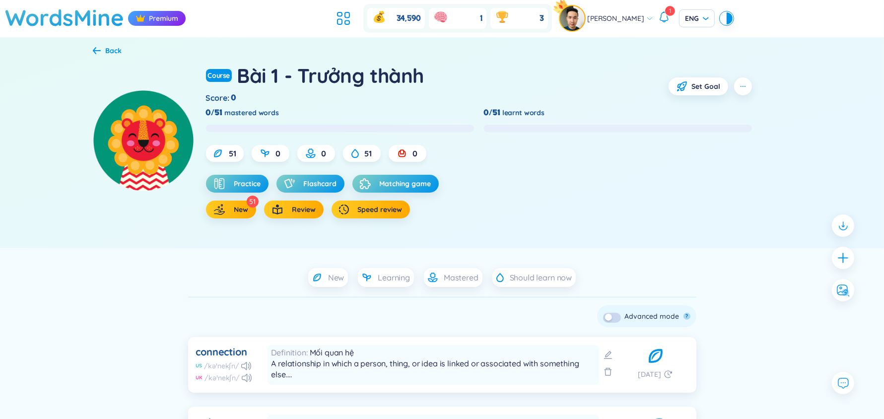
click at [100, 55] on div "Back" at bounding box center [107, 50] width 29 height 11
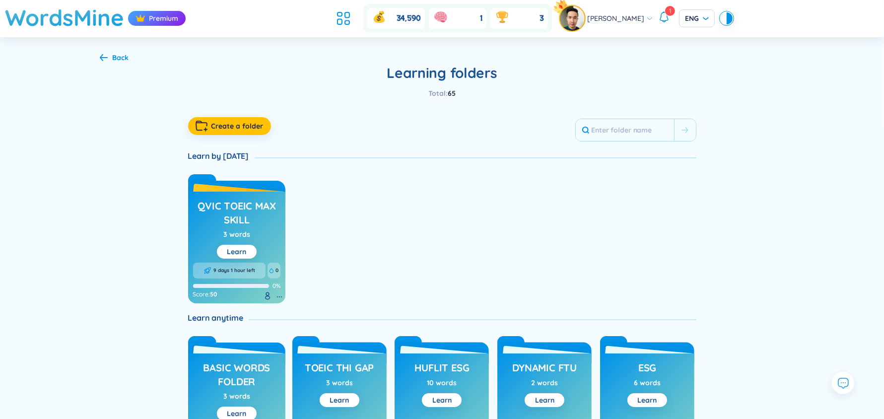
click at [106, 58] on icon at bounding box center [104, 57] width 8 height 7
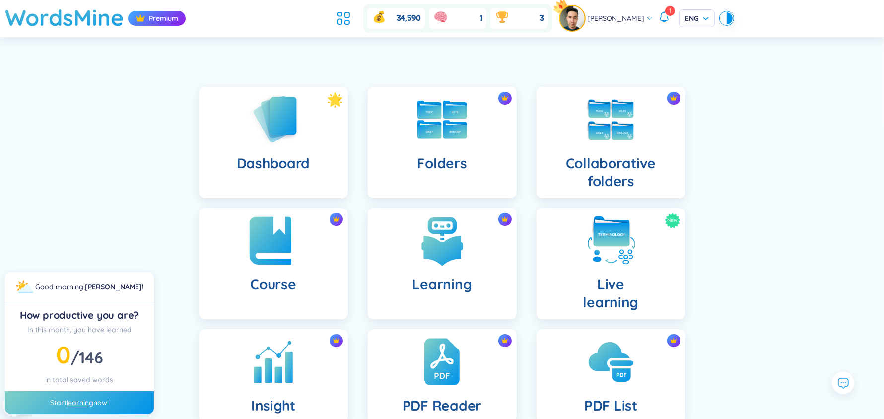
click at [314, 268] on div "Course" at bounding box center [273, 263] width 149 height 111
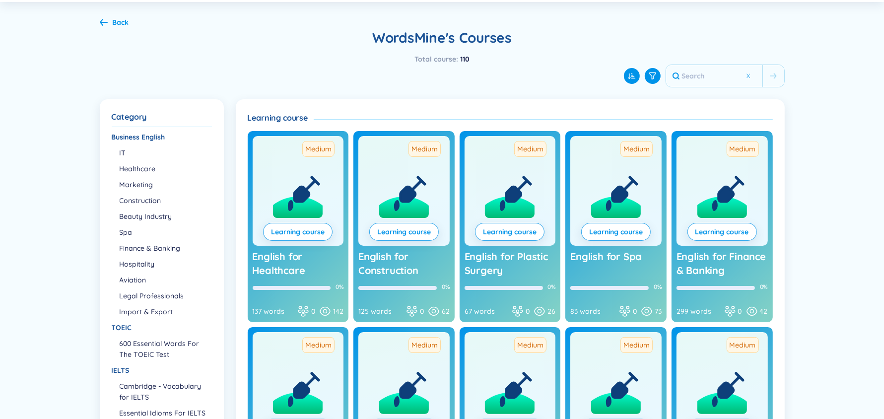
scroll to position [35, 0]
click at [156, 339] on li "600 Essential Words For The TOEIC Test" at bounding box center [165, 349] width 91 height 22
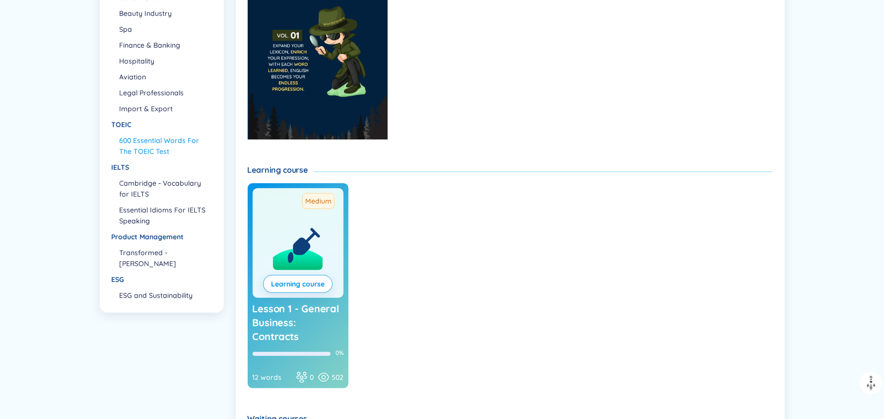
scroll to position [0, 0]
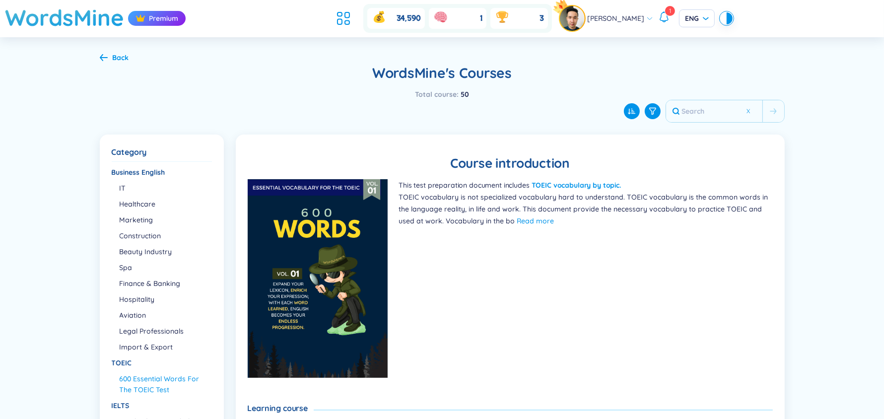
click at [120, 60] on div "Back" at bounding box center [121, 57] width 16 height 11
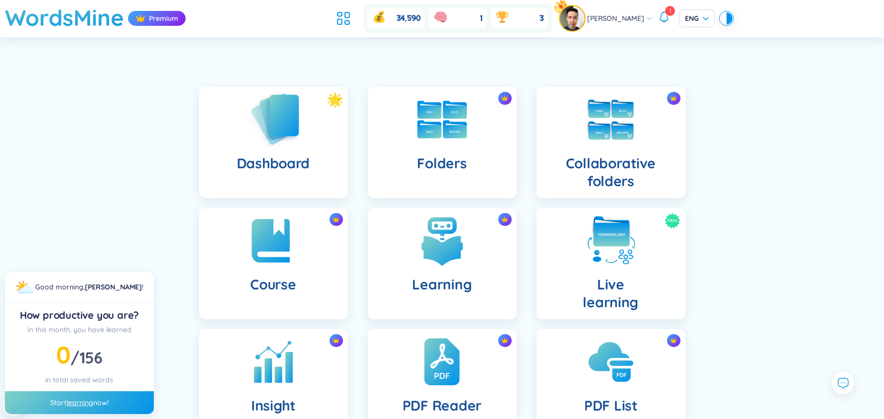
click at [323, 160] on div "Dashboard" at bounding box center [273, 142] width 149 height 111
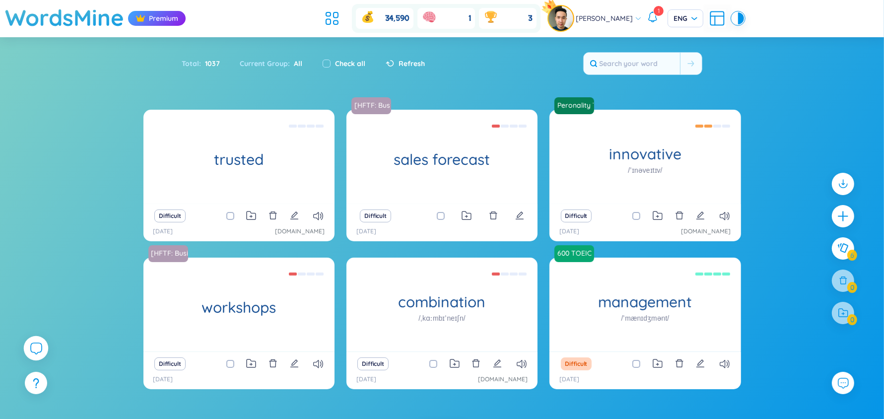
click at [32, 345] on icon at bounding box center [36, 348] width 12 height 12
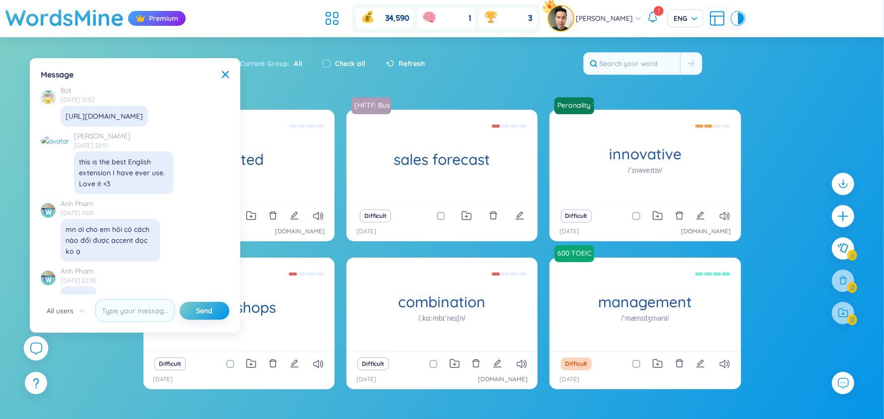
scroll to position [11411, 0]
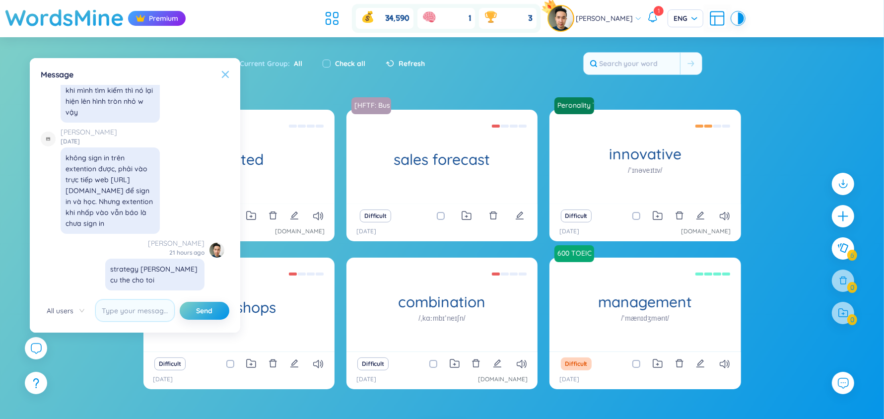
click at [226, 70] on icon at bounding box center [225, 74] width 8 height 8
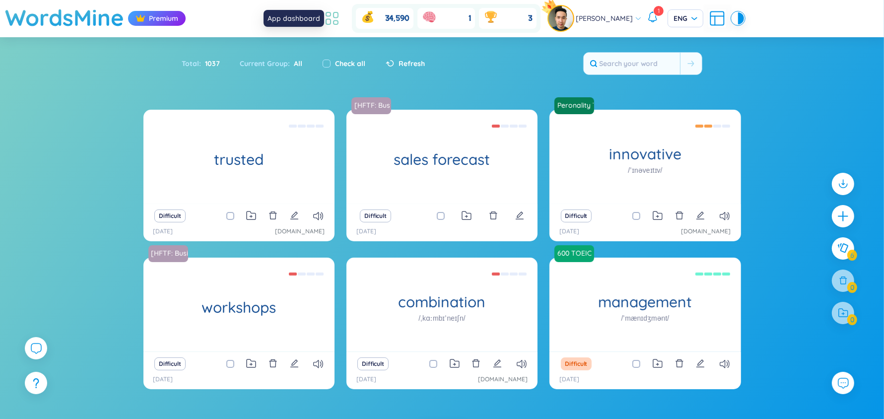
click at [339, 20] on icon at bounding box center [332, 18] width 18 height 18
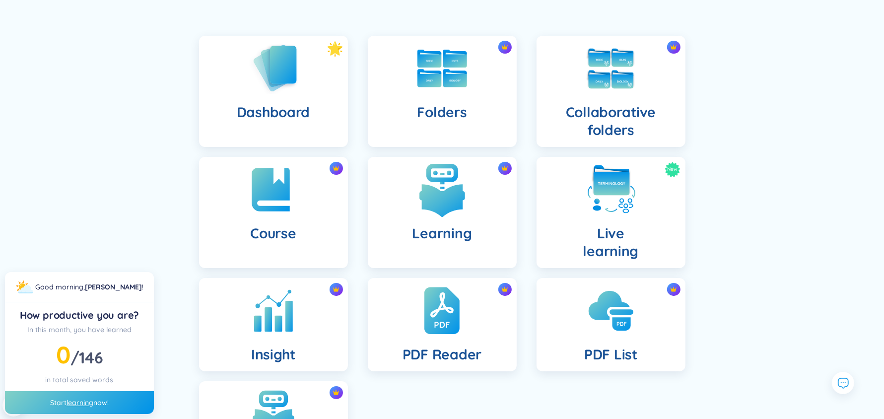
scroll to position [52, 0]
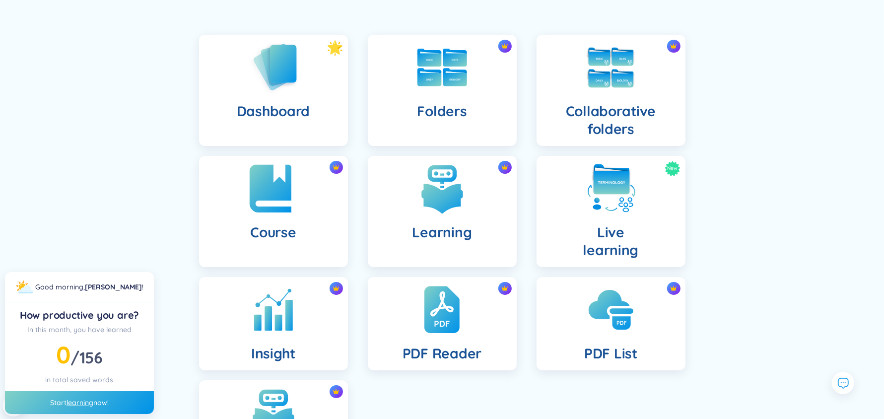
click at [311, 194] on div "Course" at bounding box center [273, 211] width 149 height 111
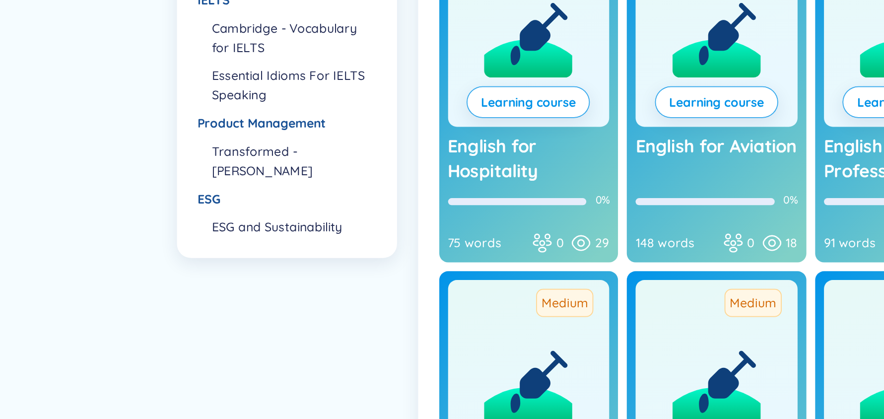
scroll to position [222, 0]
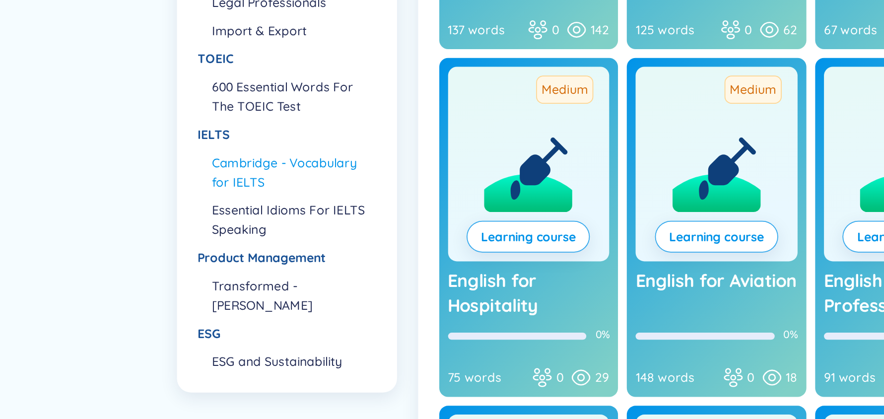
click at [181, 202] on li "Cambridge - Vocabulary for IELTS" at bounding box center [165, 205] width 91 height 22
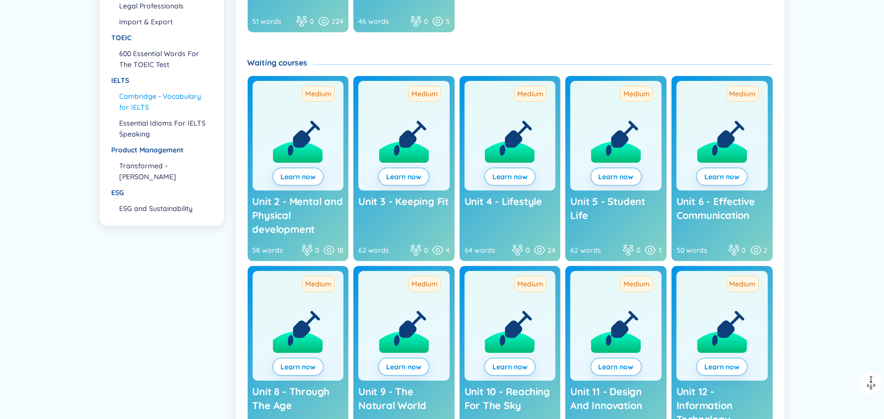
scroll to position [433, 0]
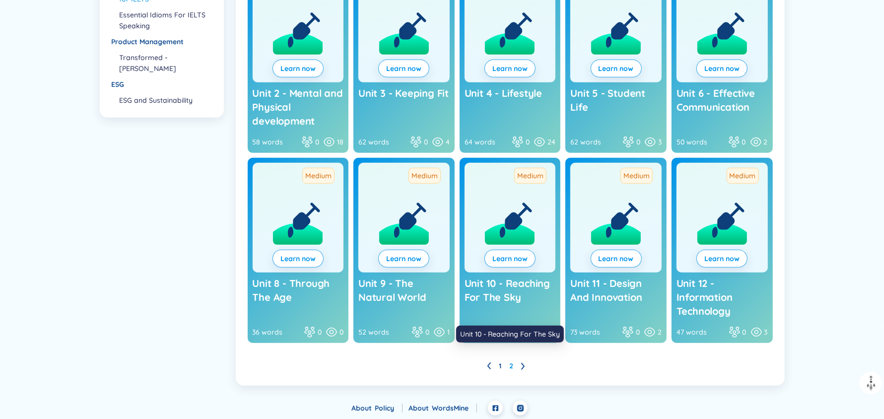
click at [522, 283] on span "Unit 10 - Reaching For The Sky" at bounding box center [507, 290] width 85 height 26
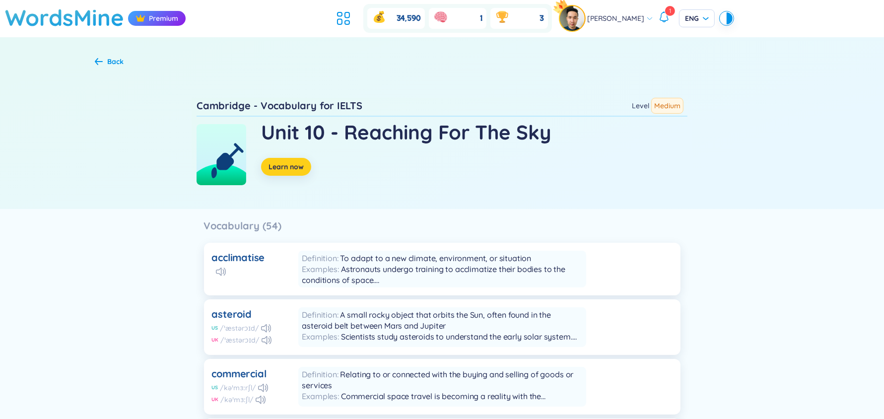
click at [291, 163] on span "Learn now" at bounding box center [285, 167] width 35 height 10
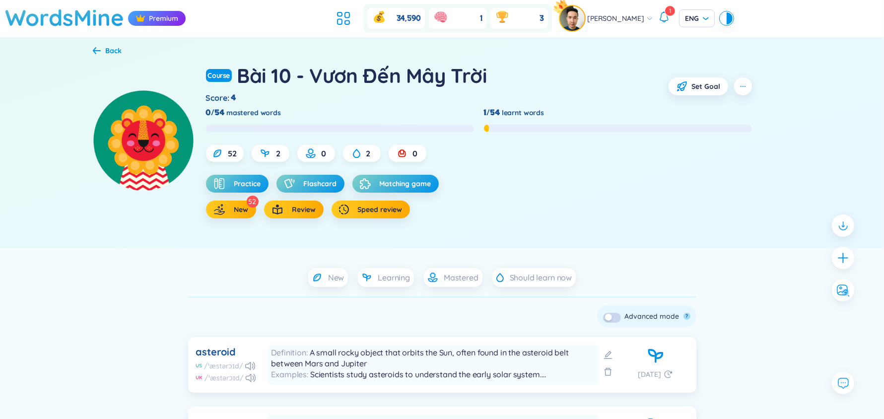
click at [251, 174] on div "52 2 0 2 0 Practice Flashcard Matching game 52 New Review Speed review" at bounding box center [479, 181] width 546 height 73
click at [249, 182] on span "Practice" at bounding box center [247, 184] width 27 height 10
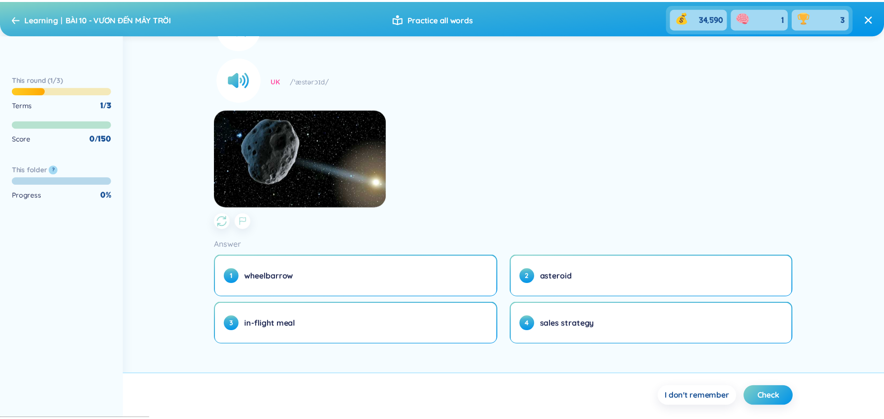
scroll to position [123, 0]
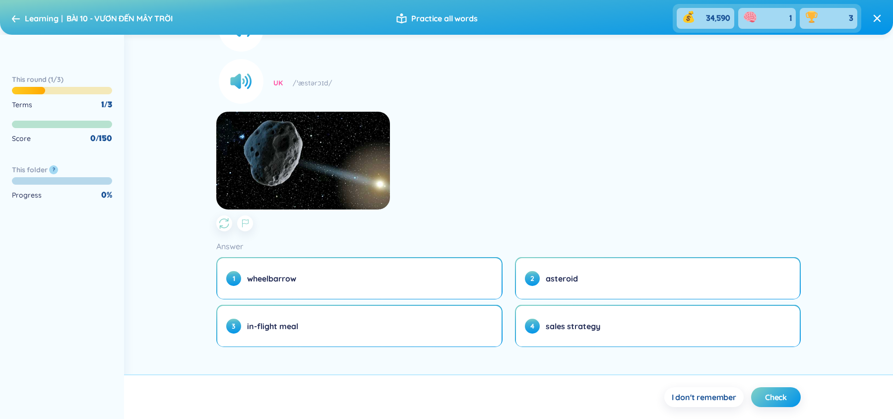
click at [9, 13] on header "Learning BÀI 10 - VƯƠN ĐẾN MÂY TRỜI Practice all words 34,590 1 3" at bounding box center [446, 17] width 893 height 35
click at [22, 19] on div "Learning BÀI 10 - VƯƠN ĐẾN MÂY TRỜI" at bounding box center [92, 18] width 161 height 16
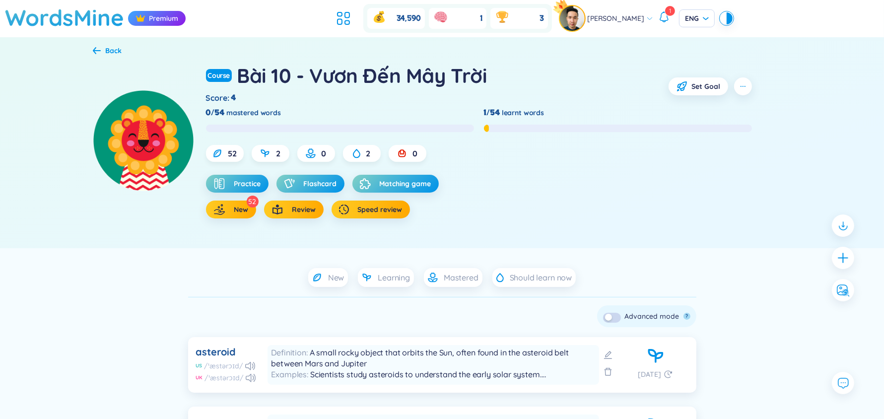
click at [97, 43] on div "Back Course Bài 10 - Vươn Đến Mây Trời Score : 4 Set Goal 0/54 mastered words 1…" at bounding box center [442, 142] width 884 height 211
click at [93, 49] on icon at bounding box center [97, 50] width 8 height 7
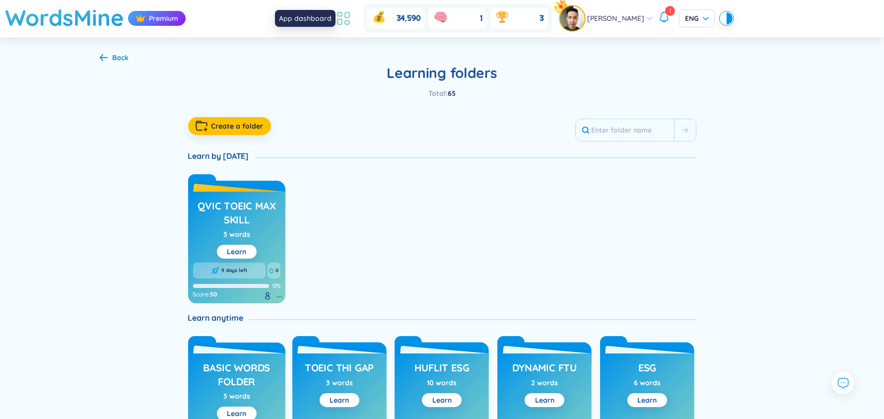
click at [342, 16] on icon at bounding box center [339, 14] width 4 height 4
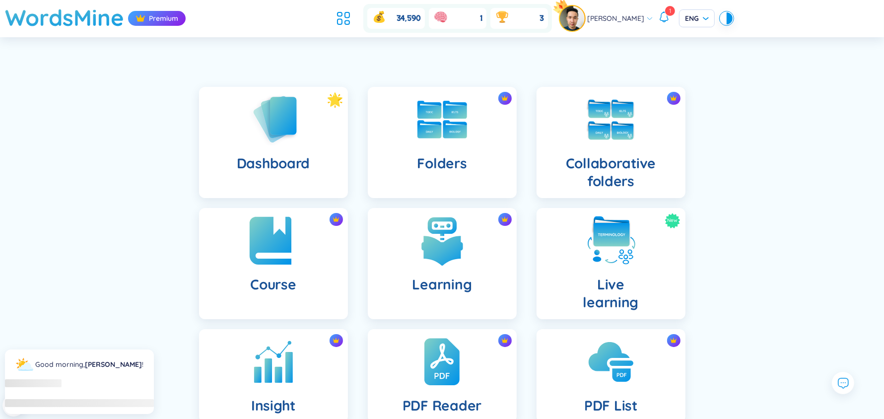
click at [303, 251] on div "Course" at bounding box center [273, 263] width 149 height 111
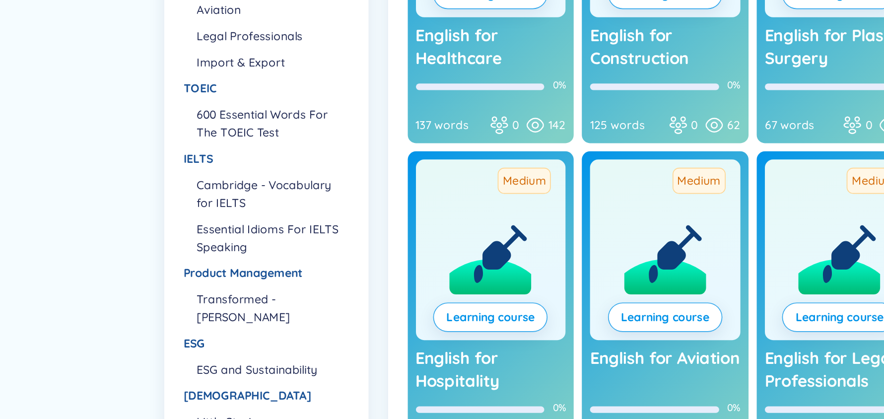
scroll to position [106, 0]
click at [162, 276] on li "Cambridge - Vocabulary for IELTS" at bounding box center [165, 282] width 91 height 22
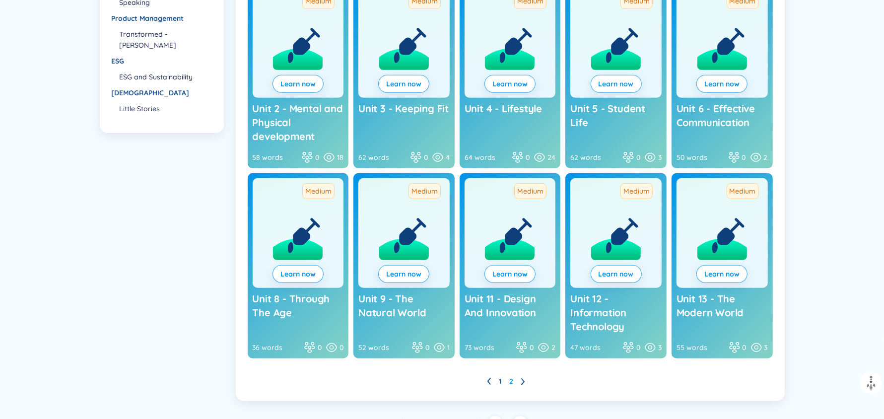
scroll to position [356, 0]
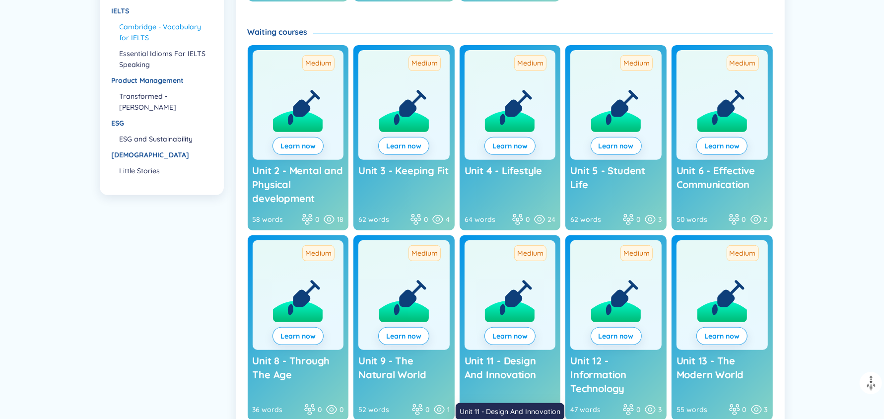
click at [513, 365] on span "Unit 11 - Design And Innovation" at bounding box center [500, 367] width 71 height 26
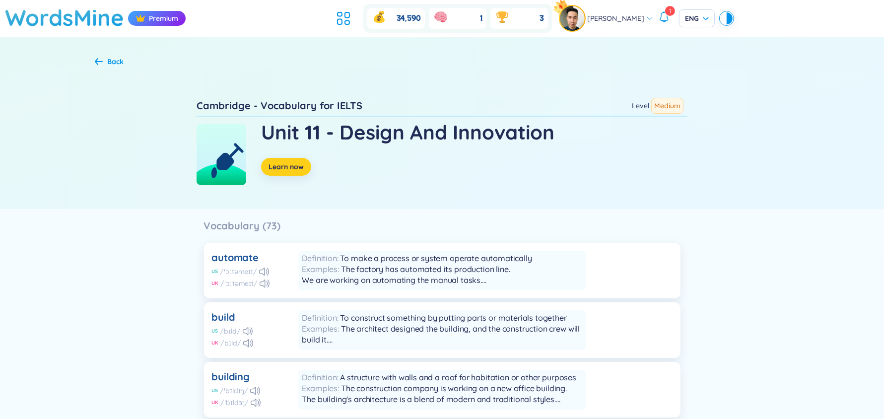
click at [300, 168] on span "Learn now" at bounding box center [285, 167] width 35 height 10
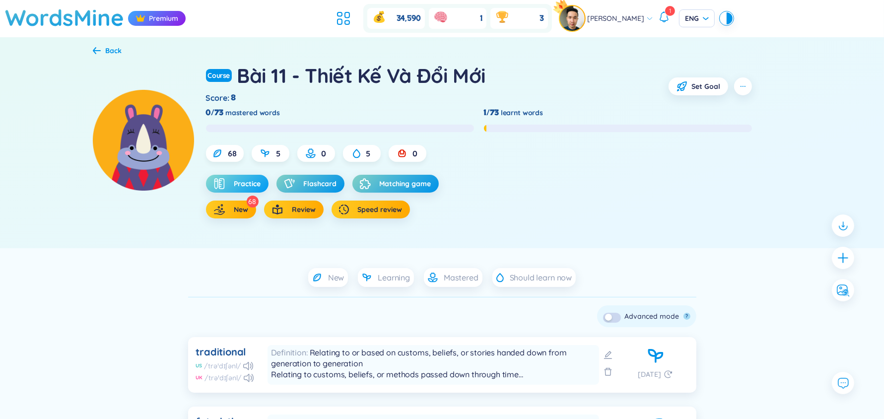
click at [247, 183] on span "Practice" at bounding box center [247, 184] width 27 height 10
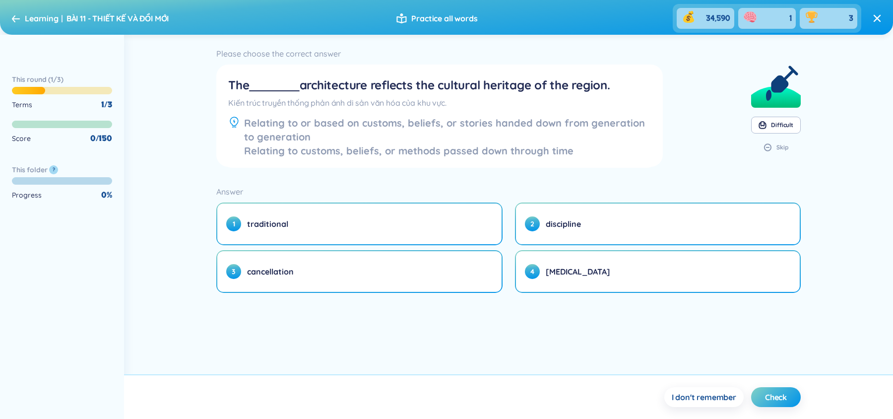
click at [12, 18] on icon at bounding box center [16, 18] width 8 height 7
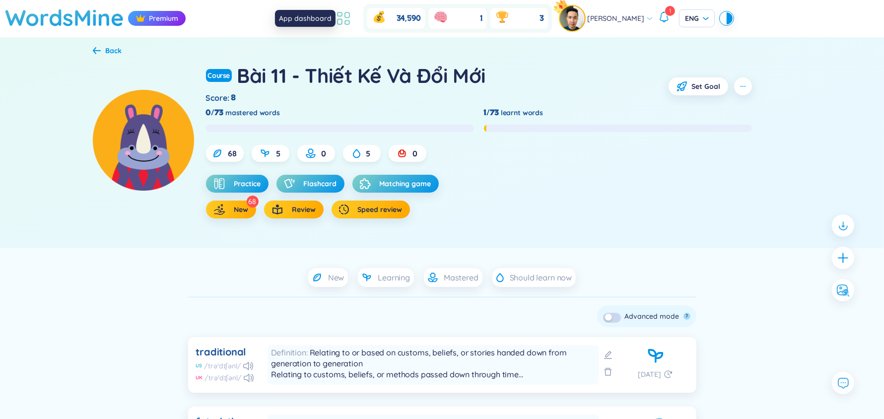
click at [349, 16] on icon at bounding box center [347, 14] width 4 height 5
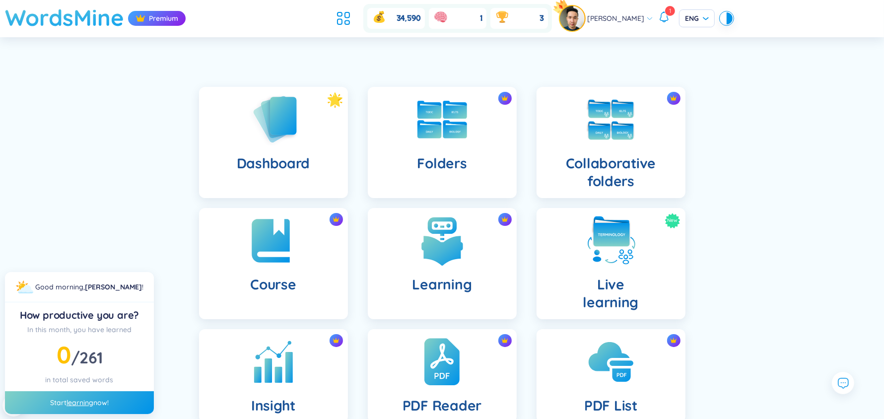
click at [82, 19] on h1 "WordsMine" at bounding box center [64, 17] width 119 height 35
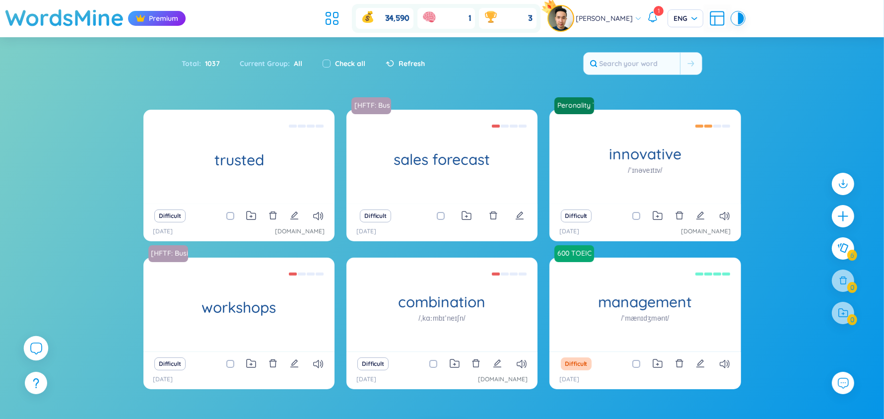
click at [31, 350] on icon at bounding box center [36, 348] width 11 height 11
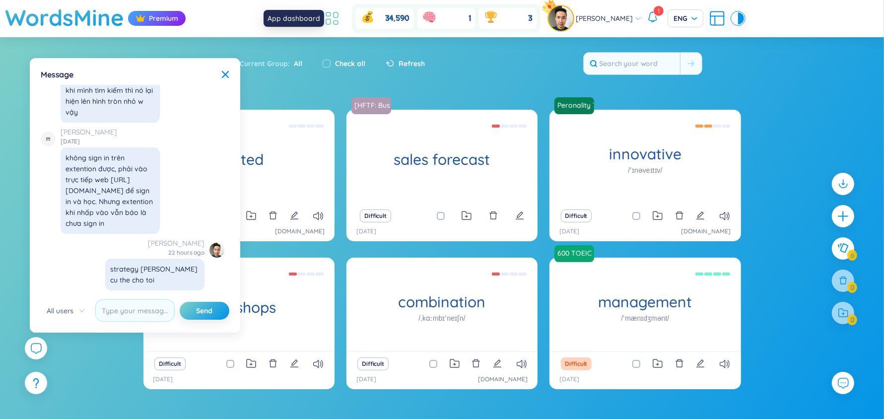
click at [336, 18] on icon at bounding box center [332, 18] width 18 height 18
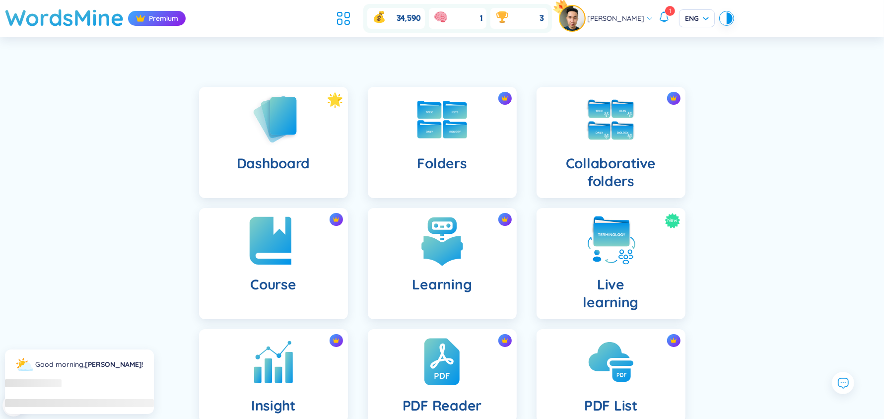
click at [308, 269] on div "Course" at bounding box center [273, 263] width 149 height 111
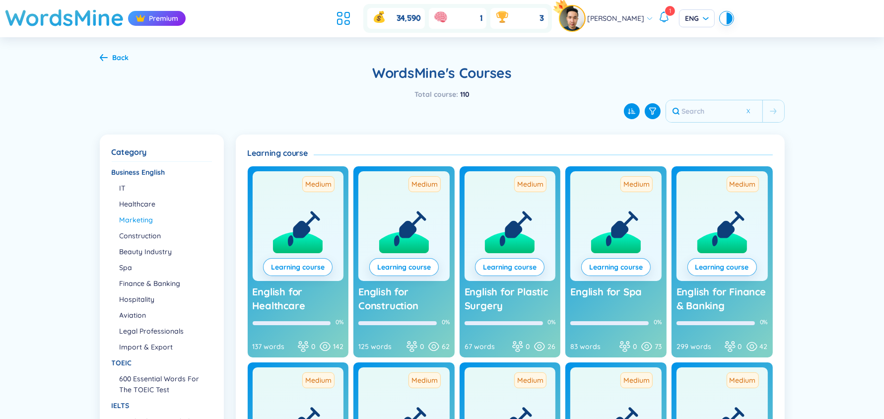
click at [144, 218] on li "Marketing" at bounding box center [165, 219] width 91 height 11
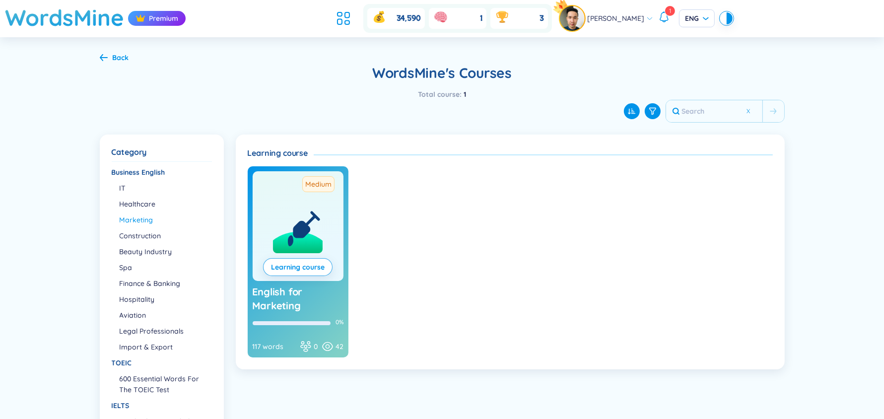
scroll to position [166, 0]
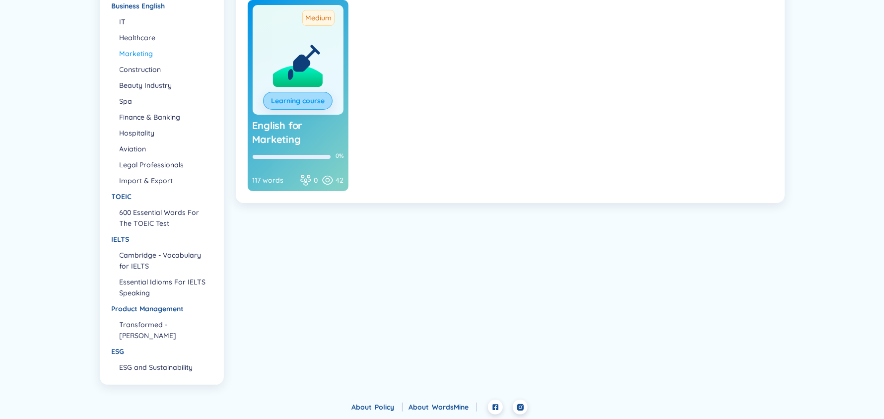
click at [310, 97] on link "Learning course" at bounding box center [298, 100] width 54 height 11
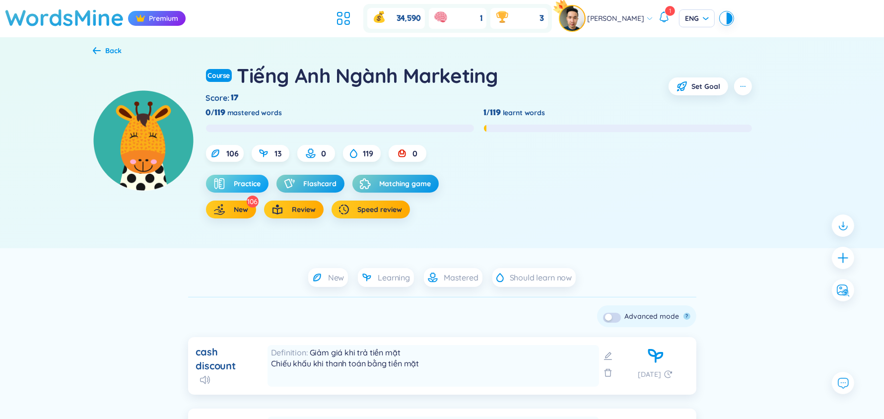
click at [233, 183] on button "Practice" at bounding box center [237, 184] width 63 height 18
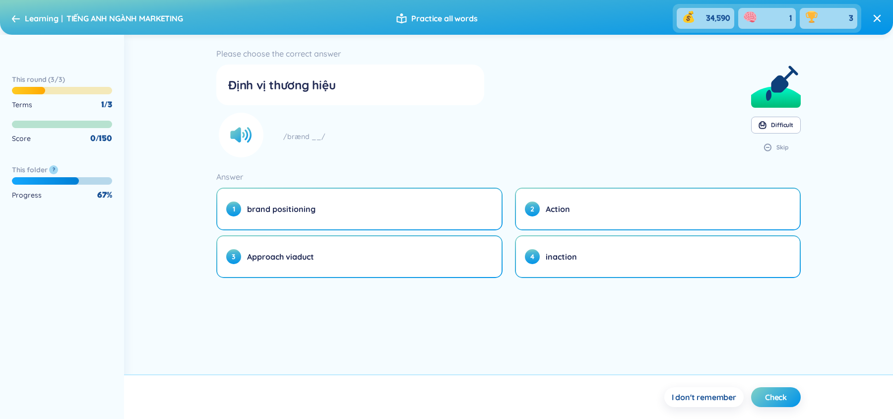
click at [12, 17] on icon at bounding box center [16, 18] width 8 height 7
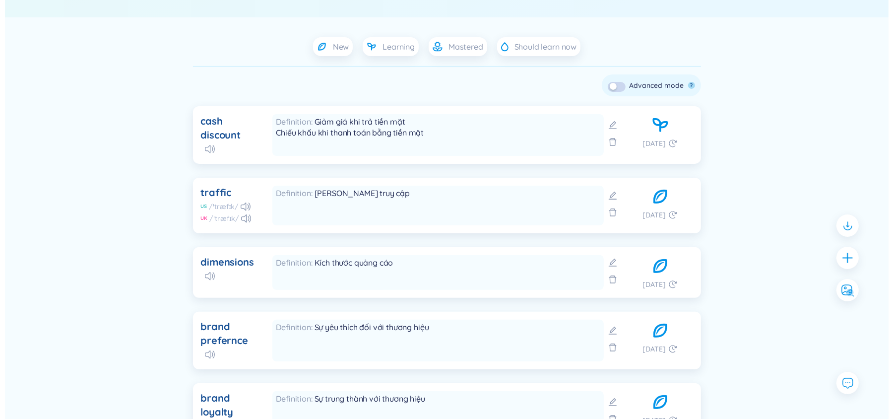
scroll to position [234, 0]
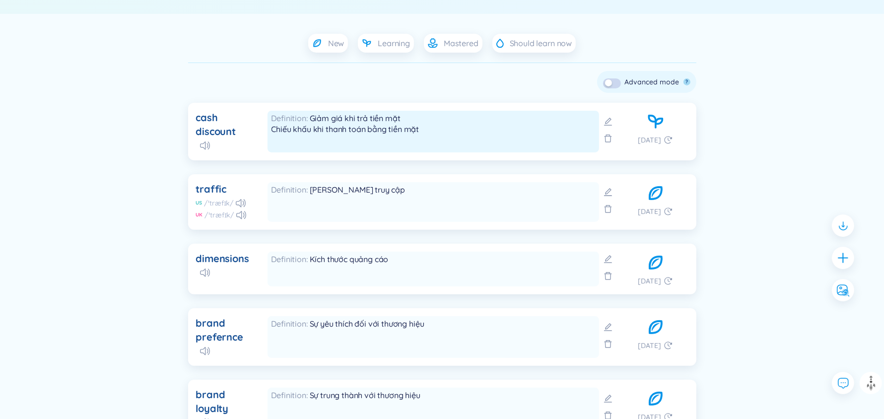
click at [398, 118] on span "Giảm giá khi trả tiền mặt Chiếu khấu khi thanh toán bằng tiền mặt" at bounding box center [345, 123] width 148 height 21
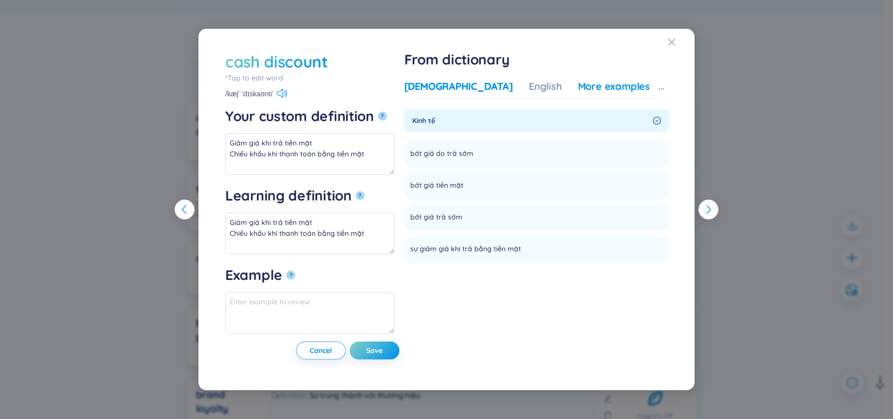
click at [585, 80] on div "More examples" at bounding box center [614, 86] width 72 height 14
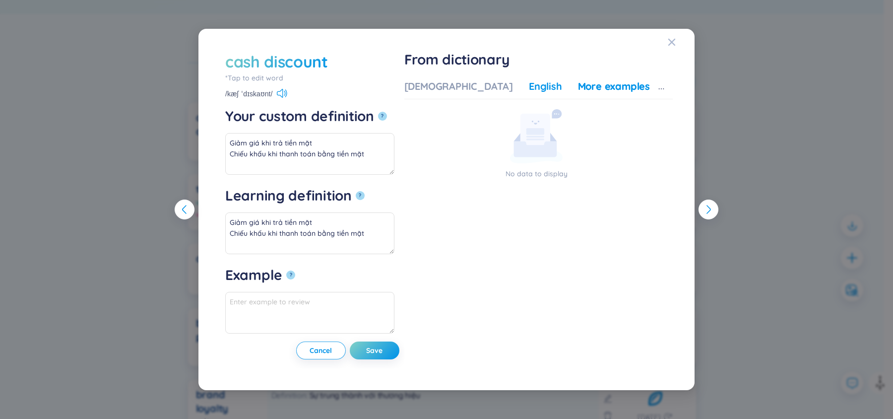
click at [532, 85] on div "English" at bounding box center [545, 86] width 33 height 14
click at [482, 85] on div "Vietnamese" at bounding box center [458, 86] width 109 height 14
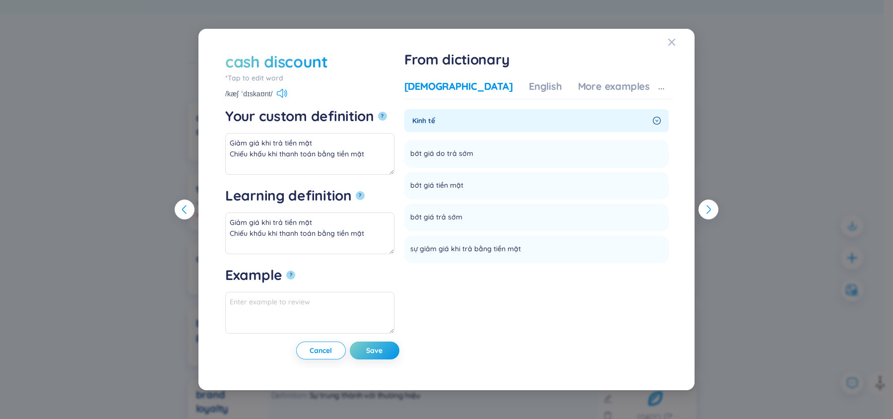
click at [858, 143] on div "cash discount *Tap to edit word cash discount /kæʃ ˈdɪskaʊnt/ Your custom defin…" at bounding box center [446, 209] width 893 height 419
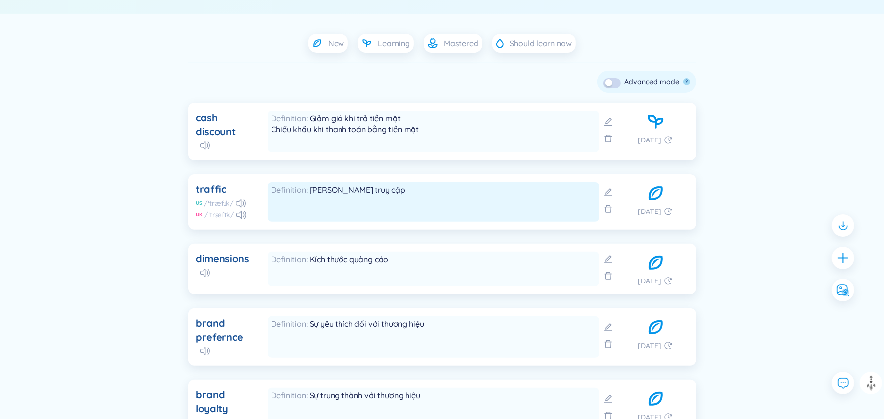
click at [472, 190] on div "Definition Lưu lượng truy cập" at bounding box center [433, 189] width 324 height 11
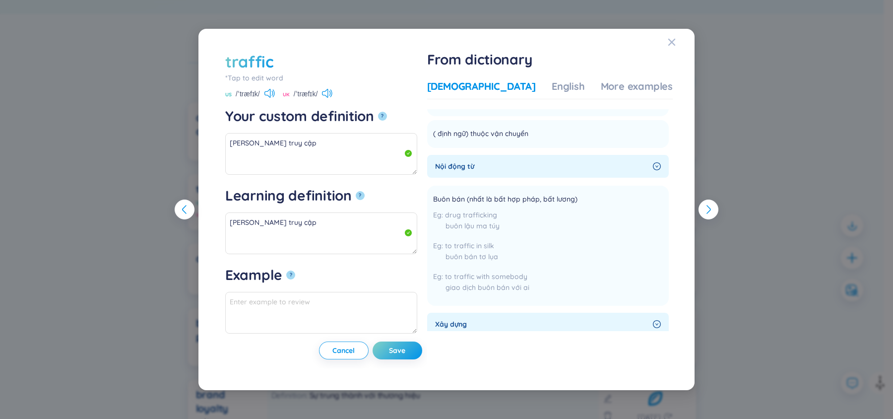
scroll to position [313, 0]
click at [605, 82] on div "More examples" at bounding box center [637, 86] width 72 height 14
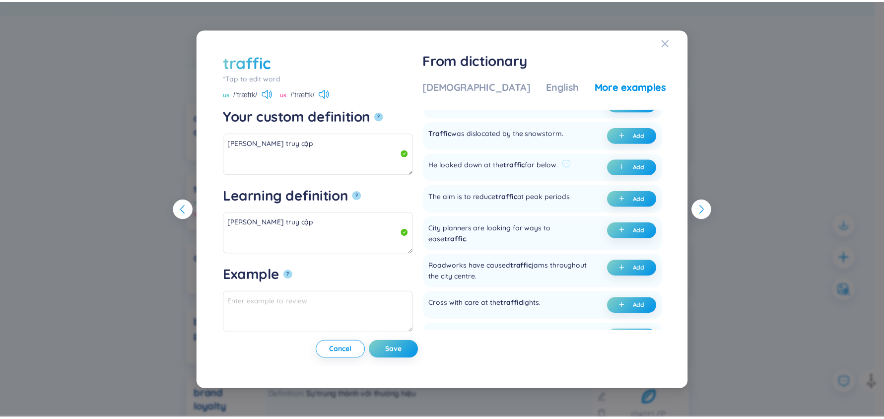
scroll to position [159, 0]
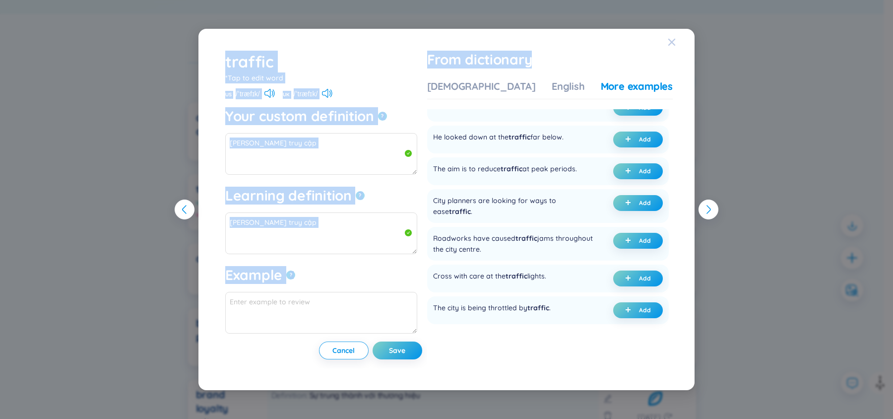
drag, startPoint x: 665, startPoint y: 41, endPoint x: 671, endPoint y: 41, distance: 6.0
click at [671, 41] on div "traffic *Tap to edit word traffic US /ˈtræfɪk/ UK /ˈtræfɪk/ Your custom definit…" at bounding box center [447, 210] width 496 height 362
click at [671, 41] on icon "Close" at bounding box center [671, 41] width 7 height 7
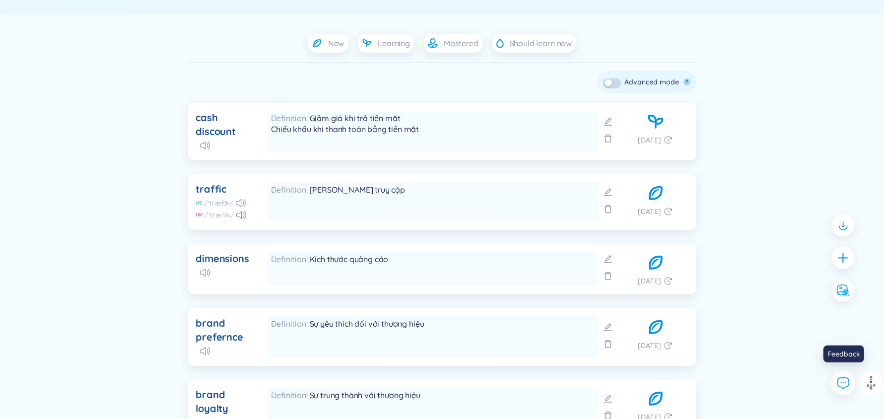
click at [843, 385] on icon at bounding box center [842, 382] width 13 height 13
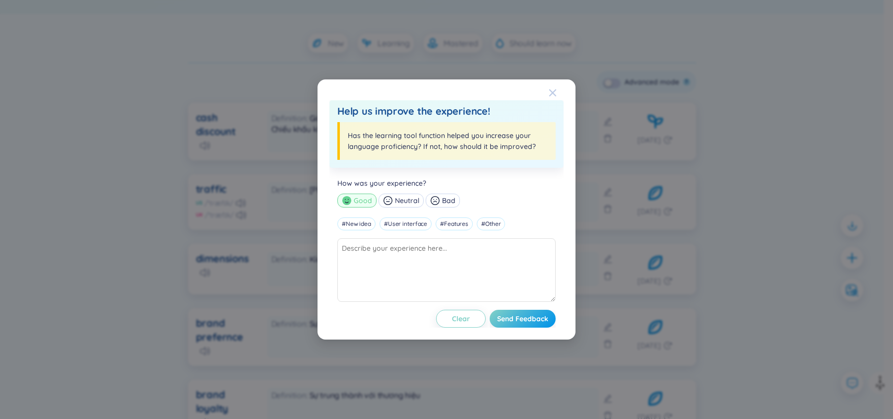
click at [556, 91] on icon "Close" at bounding box center [553, 93] width 8 height 8
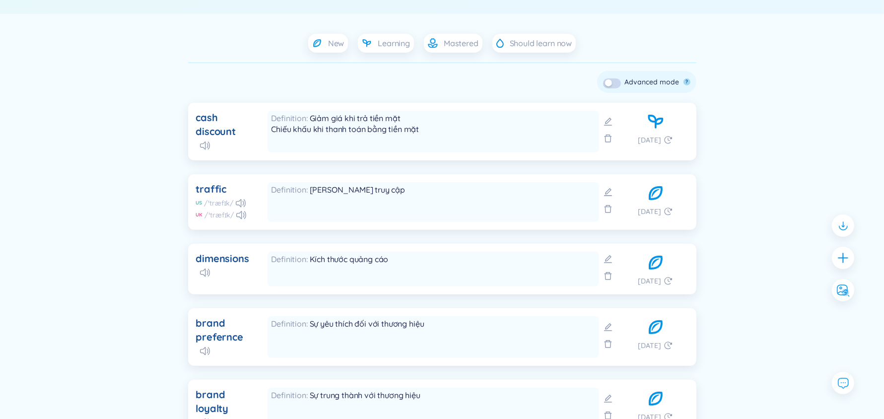
scroll to position [0, 0]
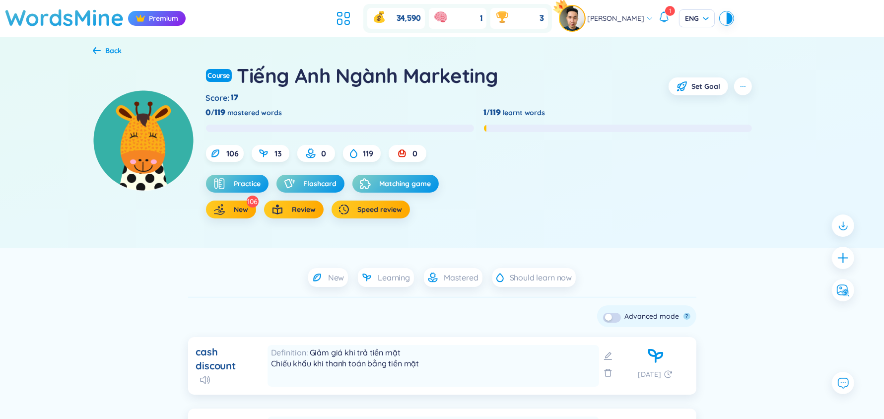
click at [109, 47] on div "Back" at bounding box center [114, 50] width 16 height 11
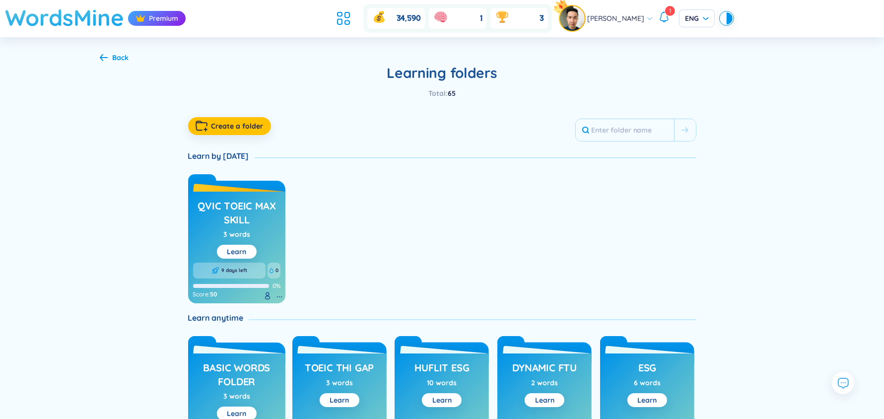
click at [102, 8] on h1 "WordsMine" at bounding box center [64, 17] width 119 height 35
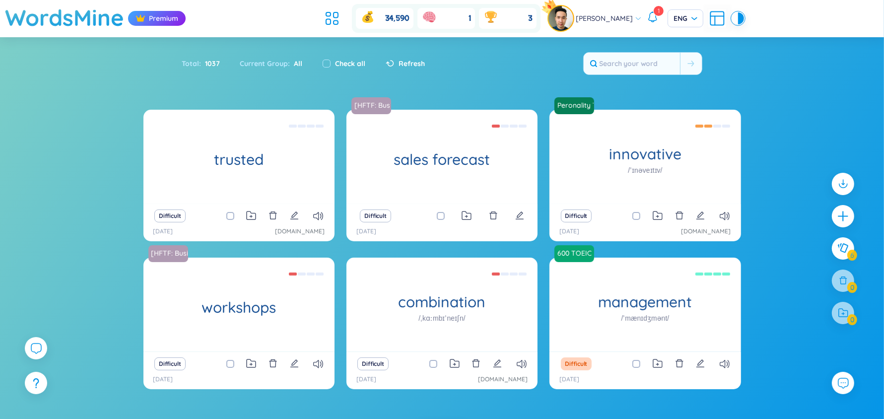
click at [23, 352] on div "trusted (Definition is empty) Difficult 22/8/2025 wordsmine.com [HFTF: Business…" at bounding box center [442, 285] width 884 height 351
click at [33, 352] on icon at bounding box center [36, 348] width 12 height 12
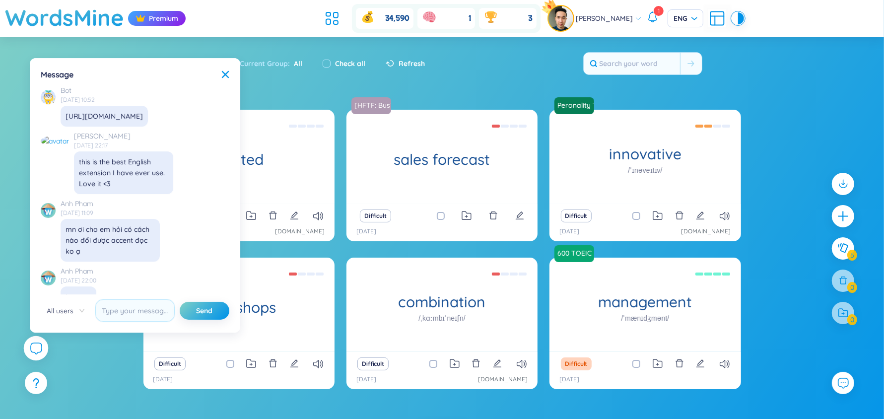
scroll to position [11411, 0]
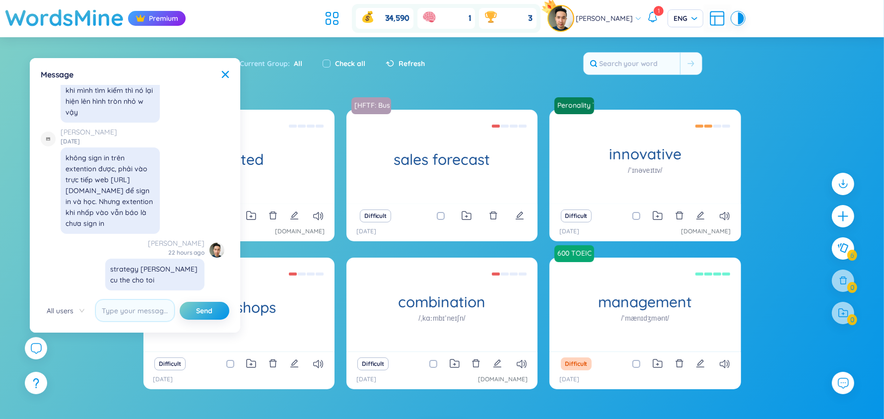
click at [297, 69] on div "Current Group : All" at bounding box center [271, 63] width 82 height 21
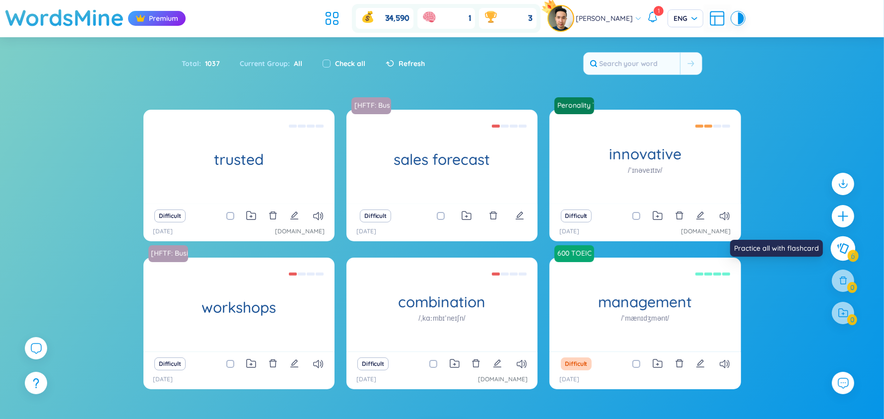
click at [847, 257] on button at bounding box center [843, 248] width 25 height 25
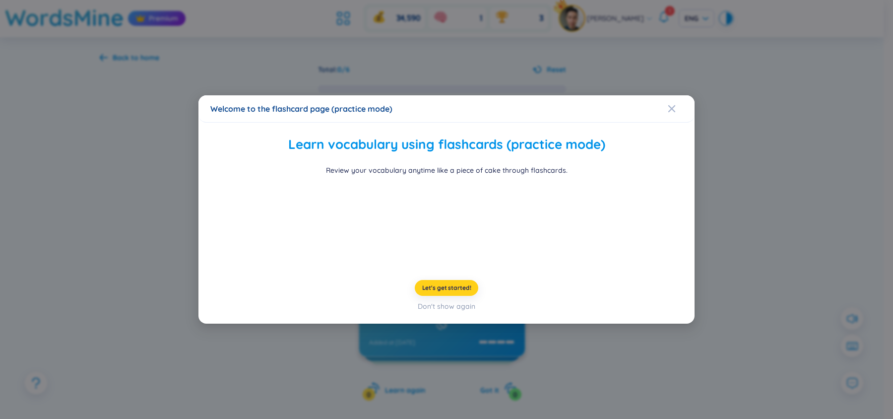
click at [460, 292] on span "Let's get started!" at bounding box center [446, 288] width 49 height 8
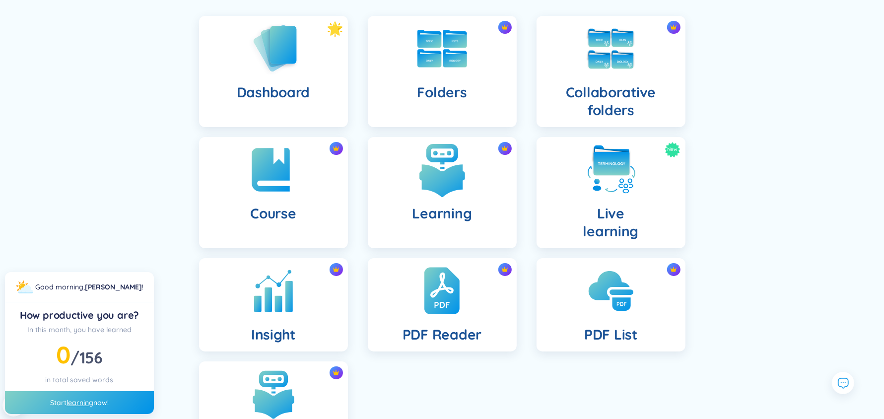
scroll to position [69, 0]
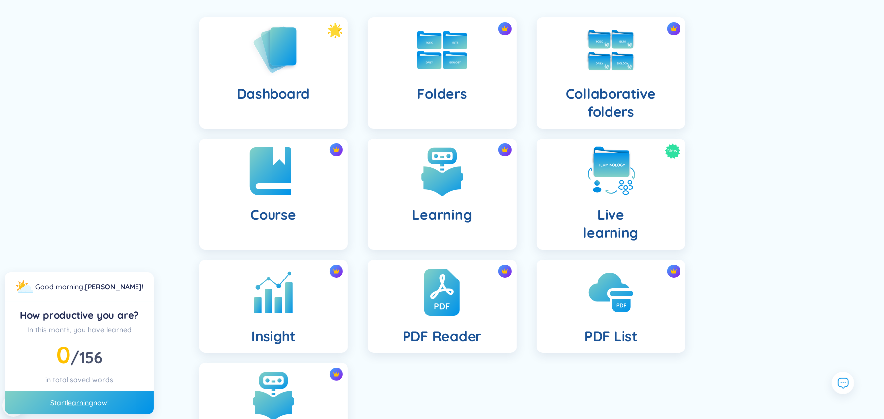
click at [264, 202] on div "Course" at bounding box center [273, 193] width 149 height 111
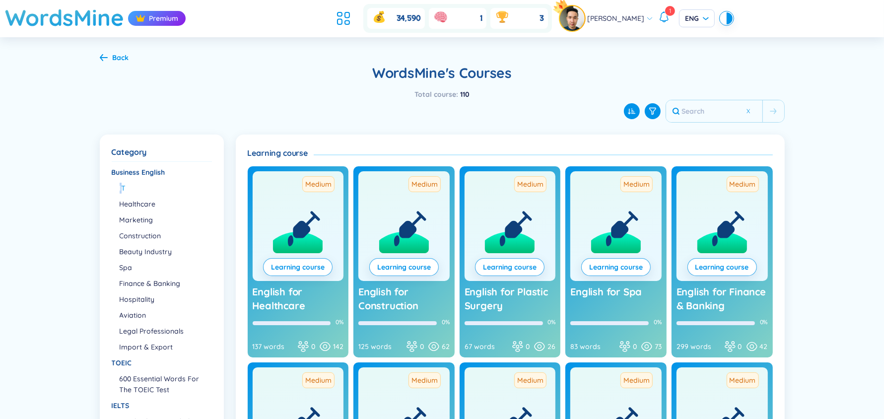
drag, startPoint x: 117, startPoint y: 193, endPoint x: 123, endPoint y: 187, distance: 8.4
click at [123, 187] on ul "IT Healthcare Marketing Construction Beauty Industry Spa Finance & Banking Hosp…" at bounding box center [161, 268] width 99 height 170
click at [123, 187] on li "IT" at bounding box center [165, 188] width 91 height 11
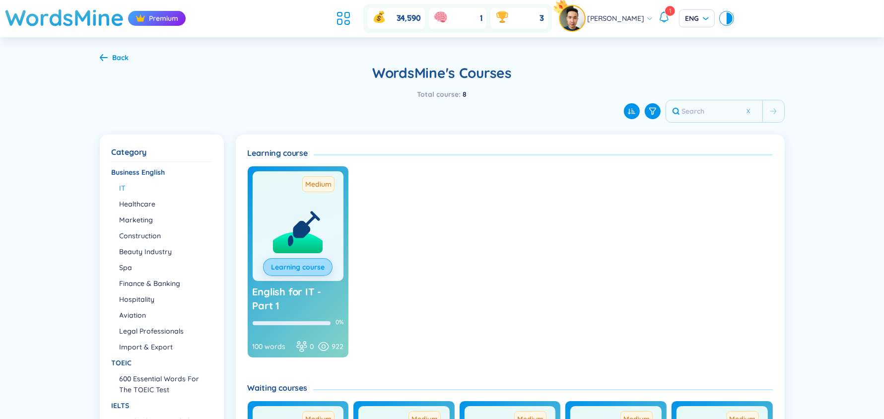
click at [311, 270] on link "Learning course" at bounding box center [298, 267] width 54 height 11
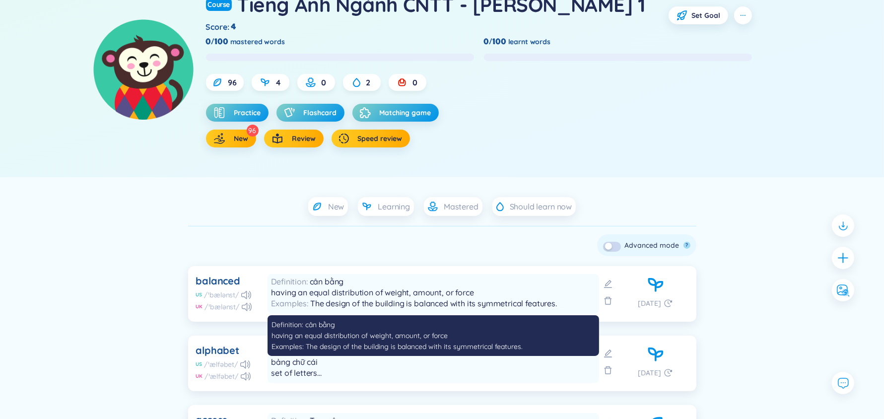
scroll to position [70, 0]
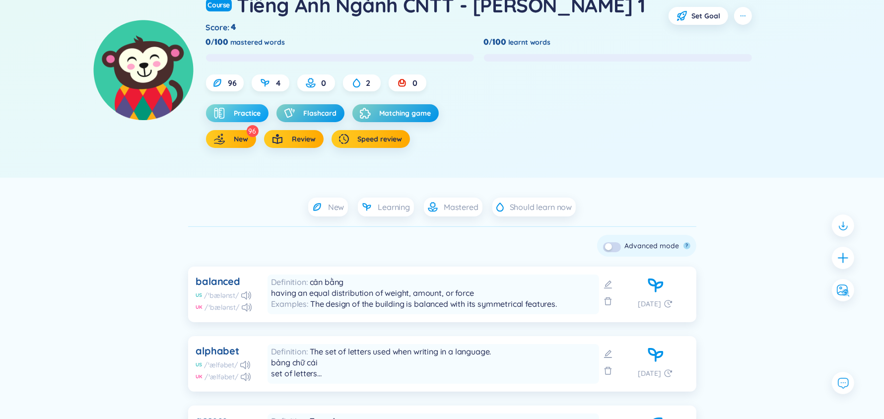
click at [234, 107] on button "Practice" at bounding box center [237, 113] width 63 height 18
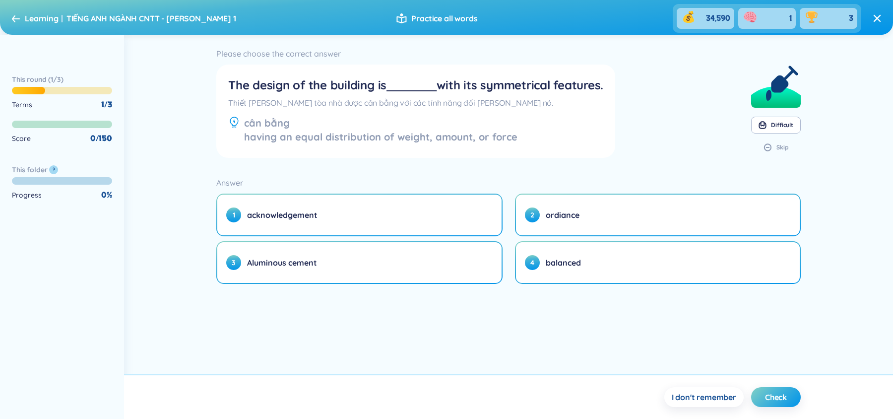
click at [13, 20] on icon at bounding box center [16, 18] width 8 height 7
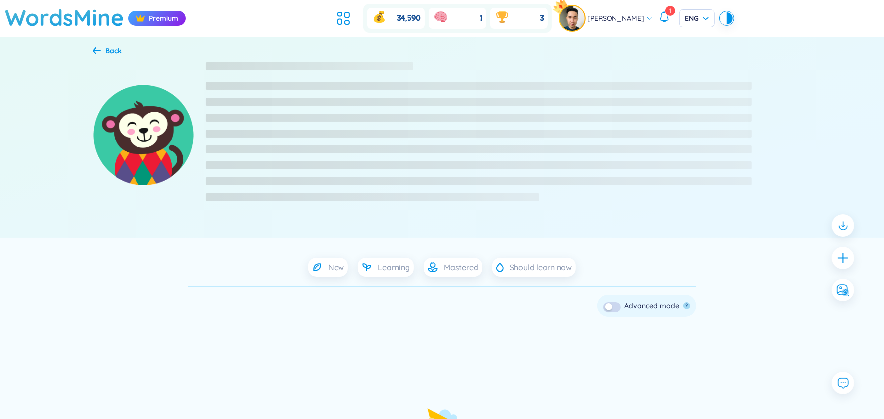
click at [98, 49] on icon at bounding box center [97, 50] width 8 height 7
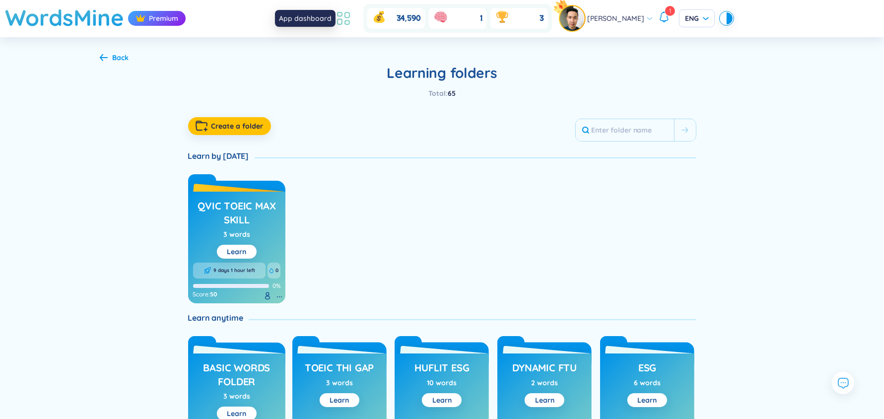
click at [349, 17] on icon at bounding box center [347, 14] width 4 height 5
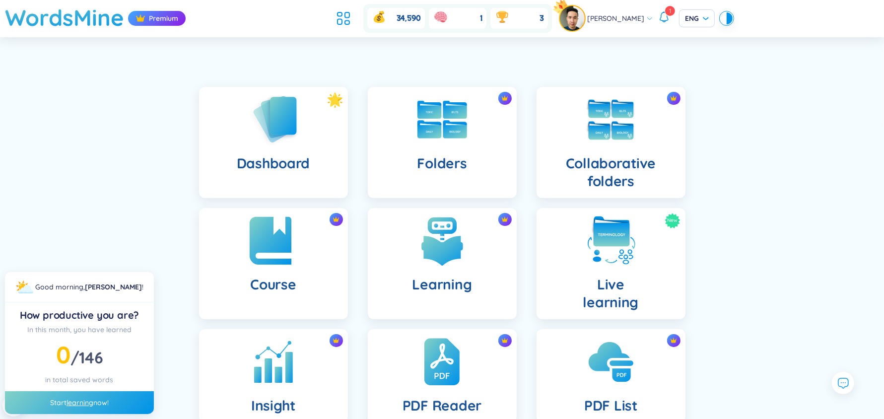
click at [297, 243] on img at bounding box center [273, 240] width 55 height 55
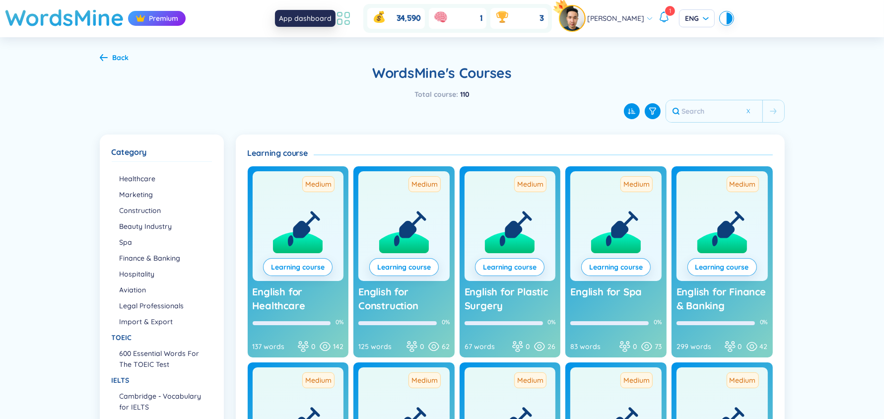
click at [351, 10] on icon at bounding box center [343, 18] width 18 height 18
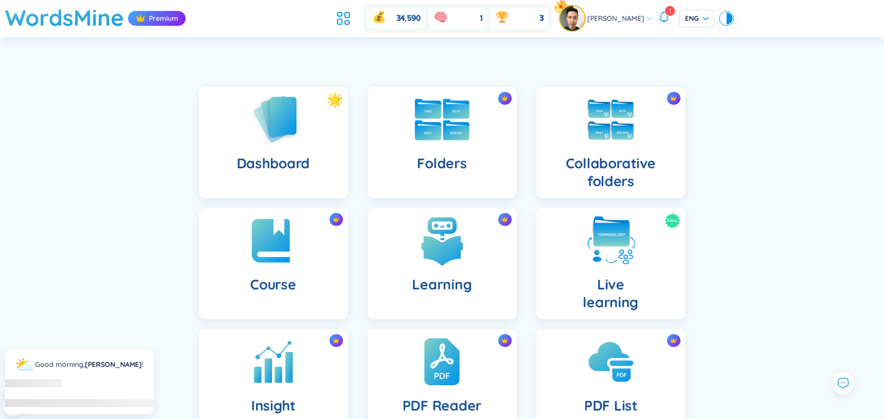
click at [422, 162] on h4 "Folders" at bounding box center [442, 163] width 50 height 18
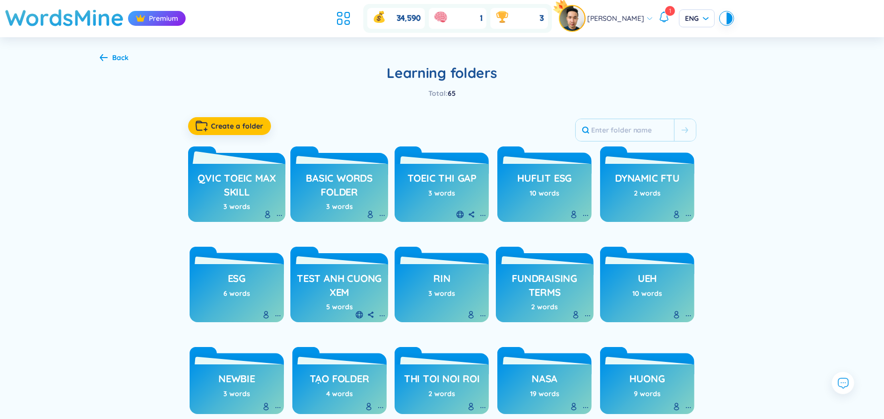
click at [224, 171] on h3 "QVIC TOEIC max skill" at bounding box center [237, 184] width 88 height 27
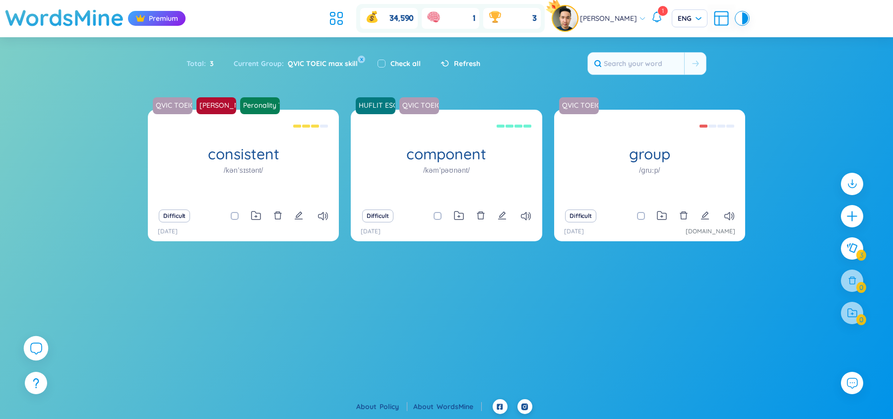
click at [40, 346] on icon at bounding box center [36, 348] width 12 height 12
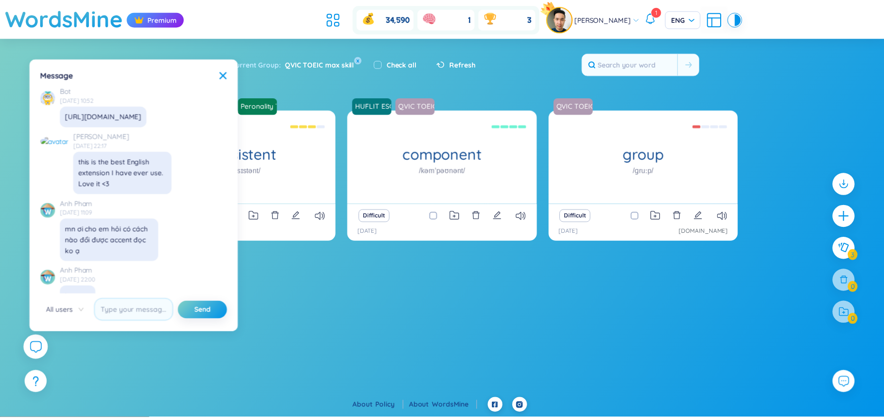
scroll to position [11411, 0]
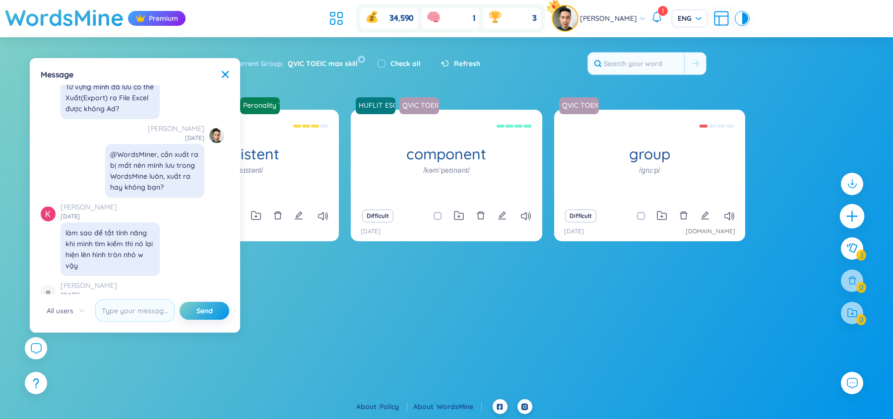
click at [855, 223] on div at bounding box center [852, 253] width 32 height 171
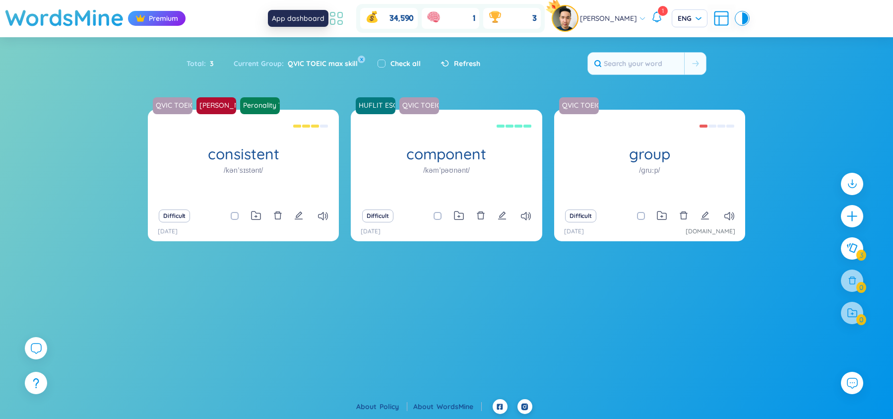
click at [345, 13] on icon at bounding box center [337, 18] width 18 height 18
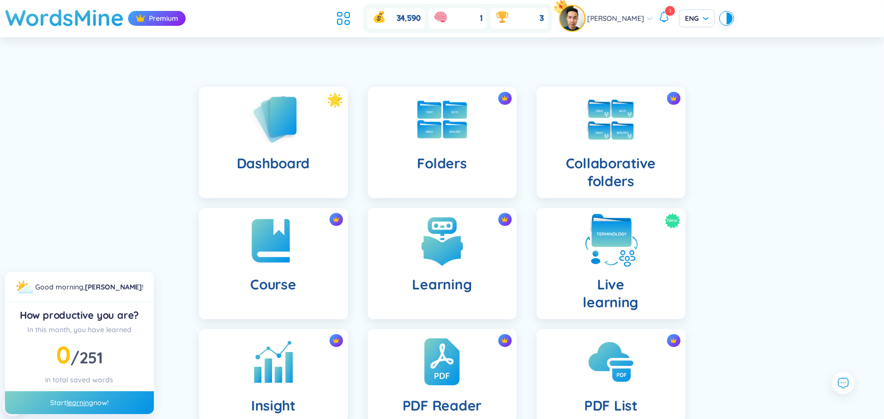
click at [625, 250] on img at bounding box center [611, 240] width 55 height 55
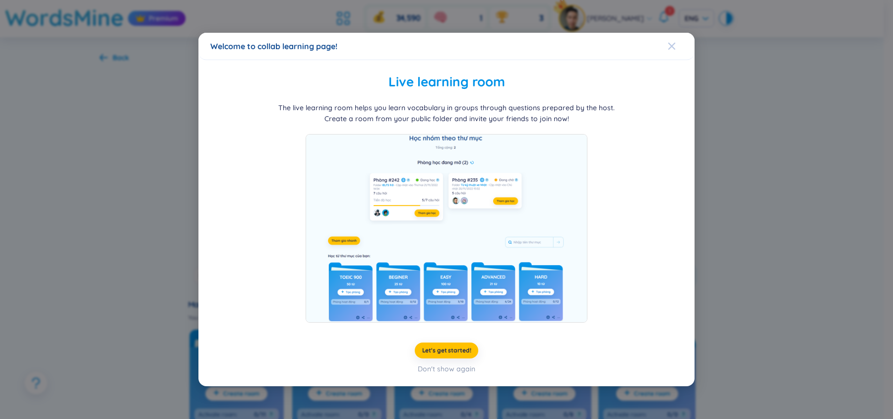
click at [670, 43] on icon "Close" at bounding box center [672, 46] width 8 height 8
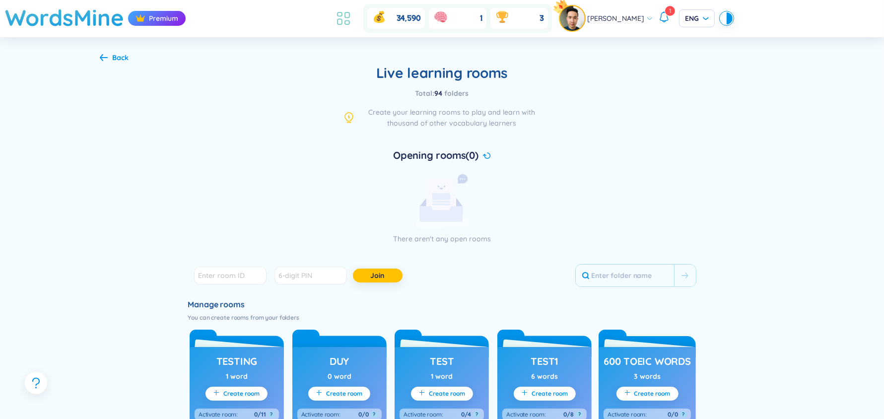
click at [347, 15] on icon at bounding box center [343, 18] width 18 height 18
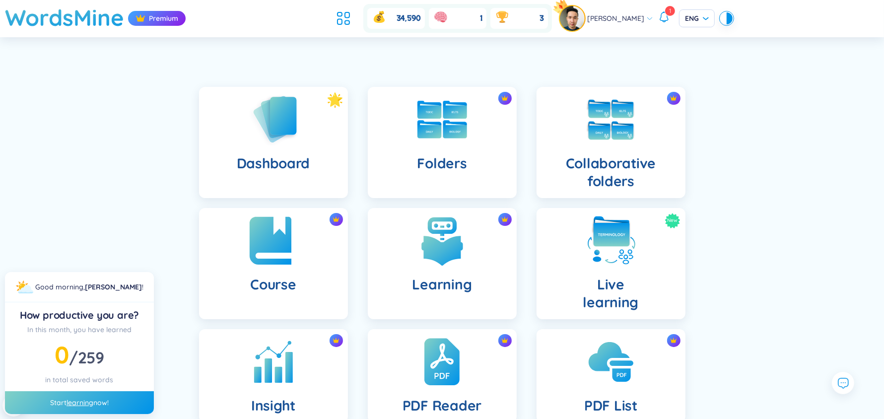
click at [262, 293] on div "Course" at bounding box center [273, 263] width 149 height 111
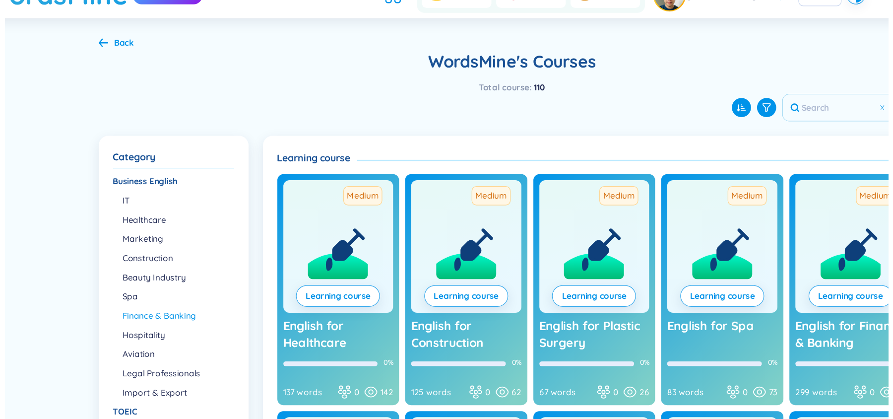
scroll to position [39, 0]
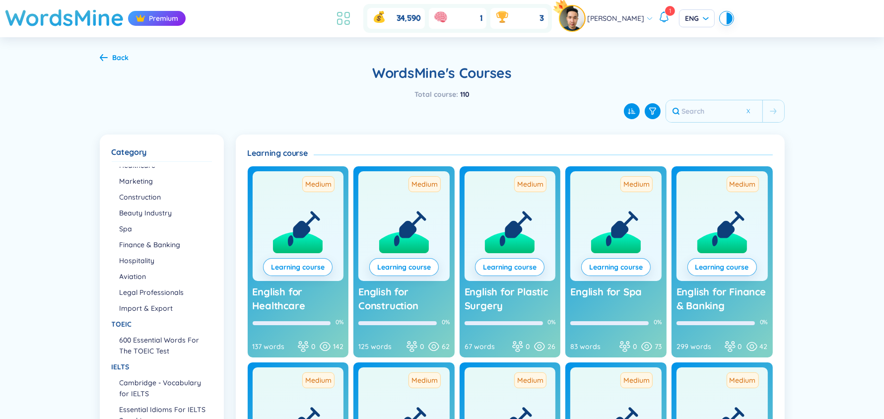
click at [349, 14] on icon at bounding box center [347, 14] width 4 height 5
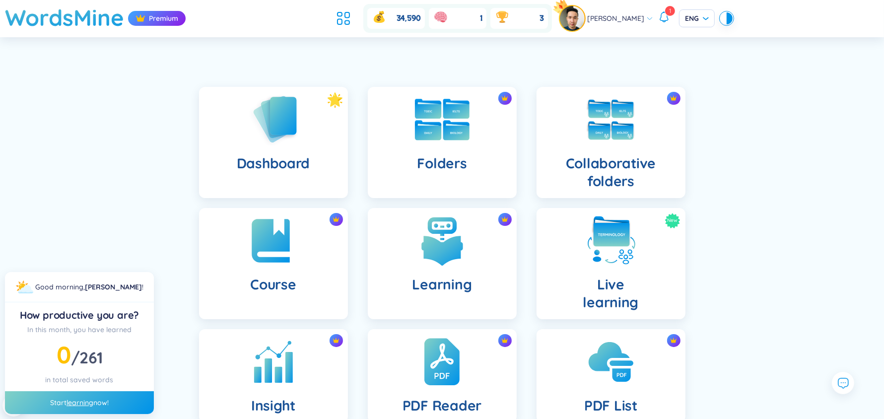
click at [433, 112] on img at bounding box center [442, 120] width 55 height 42
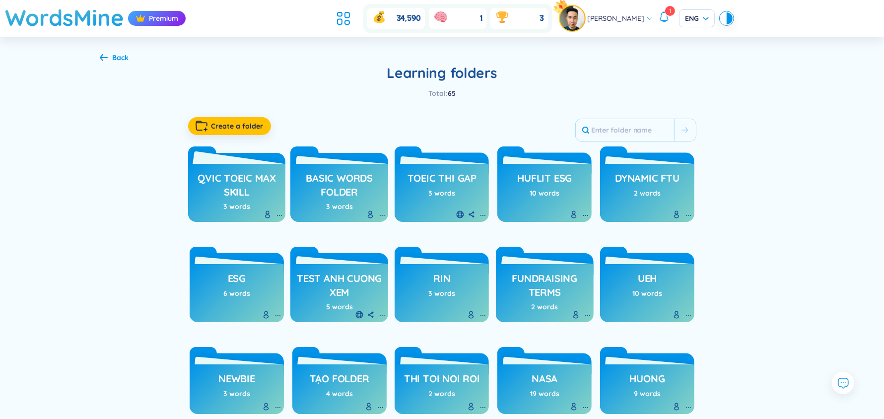
click at [247, 198] on h3 "QVIC TOEIC max skill" at bounding box center [237, 184] width 88 height 27
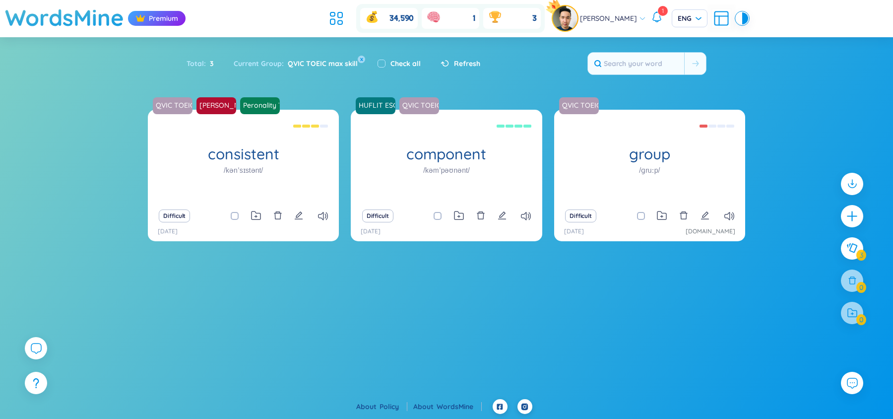
click at [469, 372] on div "WordsMine Premium 34,590 1 3 Phann David 1 ENG Sort Alphabet Ascending Alphabet…" at bounding box center [446, 199] width 893 height 399
click at [292, 214] on div "Difficult" at bounding box center [243, 216] width 181 height 14
click at [298, 214] on icon "edit" at bounding box center [299, 215] width 8 height 8
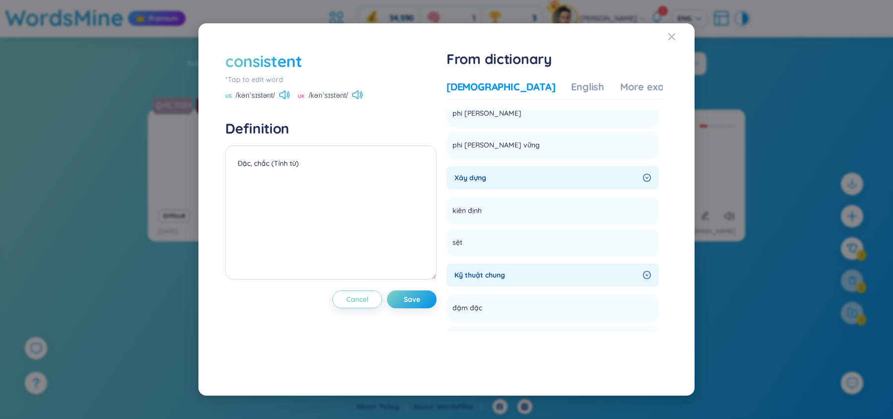
scroll to position [338, 0]
click at [787, 131] on div "consistent *Tap to edit word US /kənˈsɪstənt/ UK /kənˈsɪstənt/ Definition Đặc, …" at bounding box center [446, 209] width 893 height 419
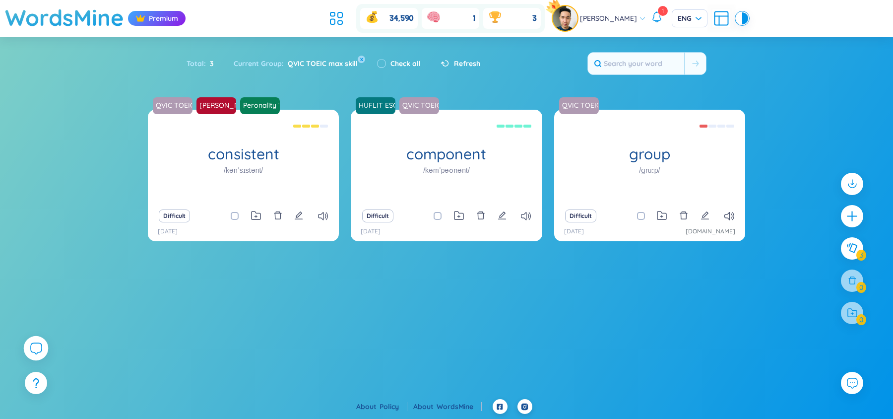
click at [35, 340] on div at bounding box center [36, 348] width 25 height 25
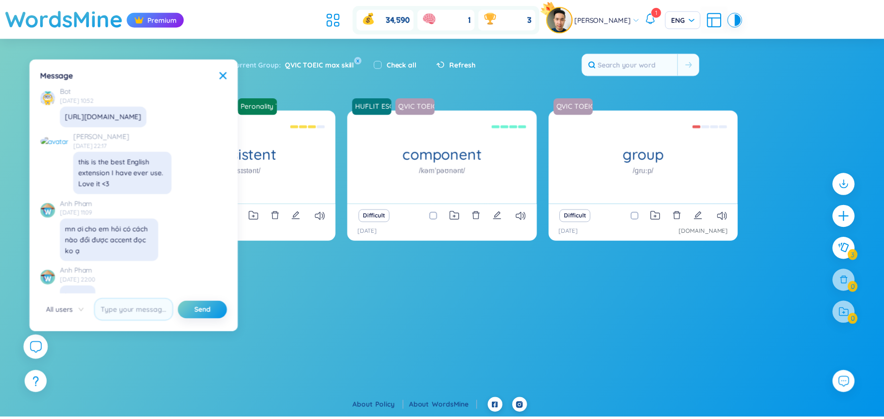
scroll to position [11411, 0]
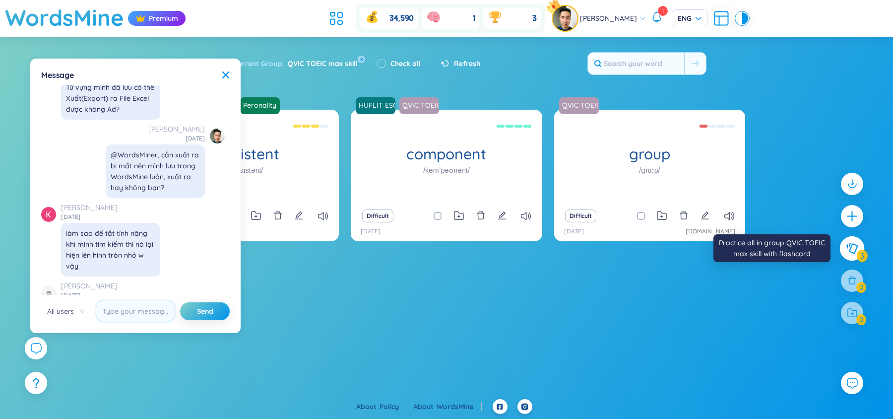
click at [849, 246] on icon at bounding box center [852, 248] width 12 height 11
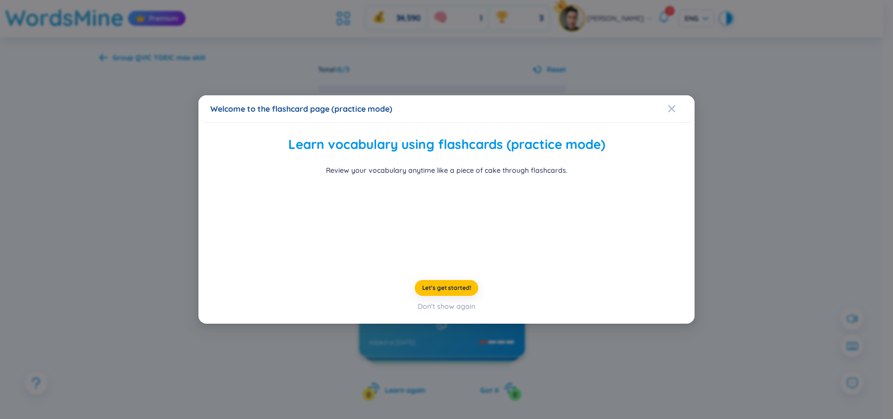
click at [124, 175] on div "Welcome to the flashcard page (practice mode) Learn vocabulary using flashcards…" at bounding box center [446, 209] width 893 height 419
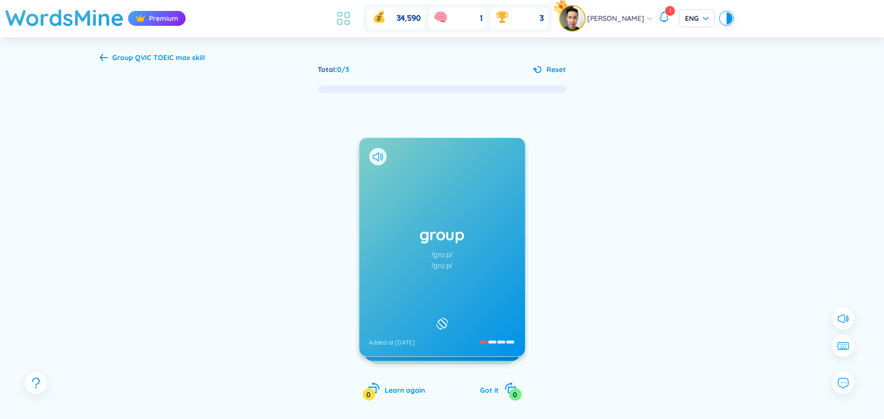
click at [352, 26] on icon at bounding box center [343, 18] width 18 height 18
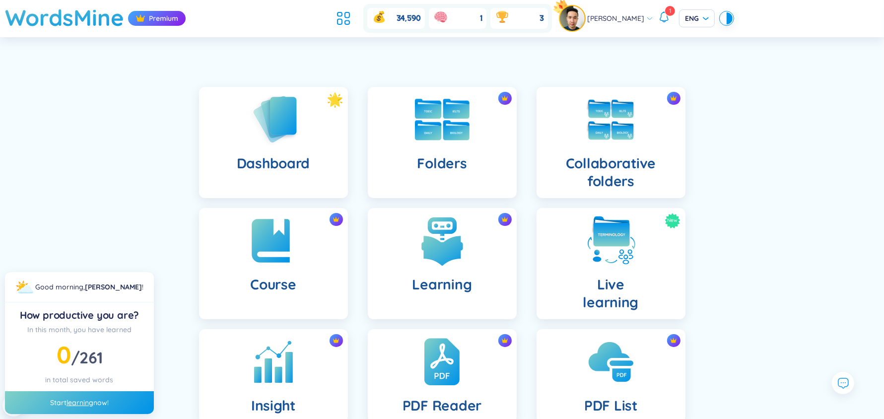
click at [459, 164] on h4 "Folders" at bounding box center [442, 163] width 50 height 18
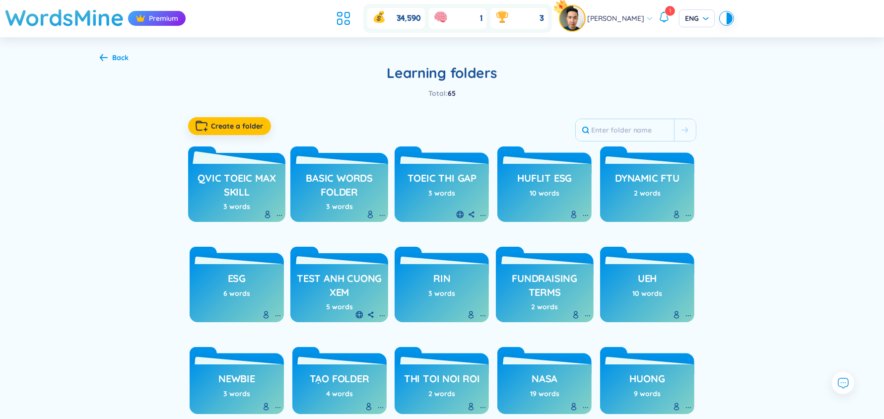
click at [252, 177] on h3 "QVIC TOEIC max skill" at bounding box center [237, 184] width 88 height 27
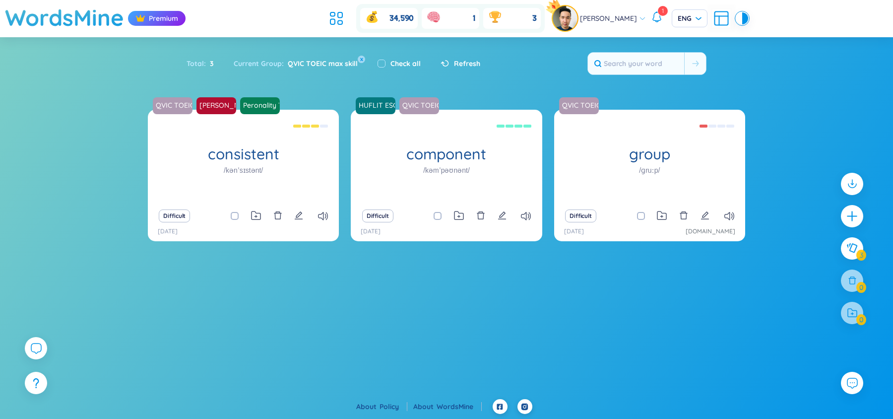
click at [146, 372] on div "WordsMine Premium 34,590 1 3 Phann David 1 ENG Sort Alphabet Ascending Alphabet…" at bounding box center [446, 199] width 893 height 399
click at [345, 24] on icon at bounding box center [337, 18] width 18 height 18
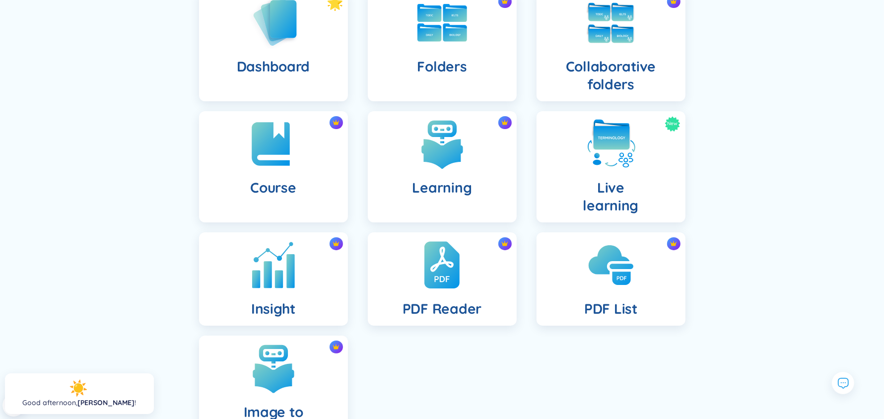
scroll to position [94, 0]
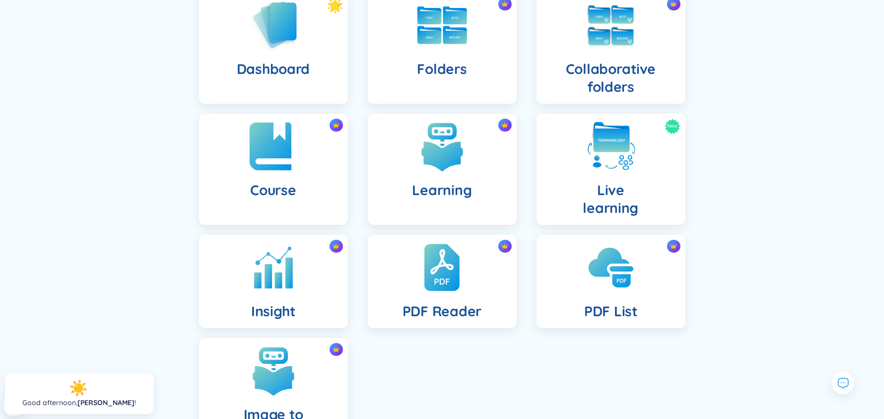
click at [256, 179] on div "Course" at bounding box center [273, 169] width 149 height 111
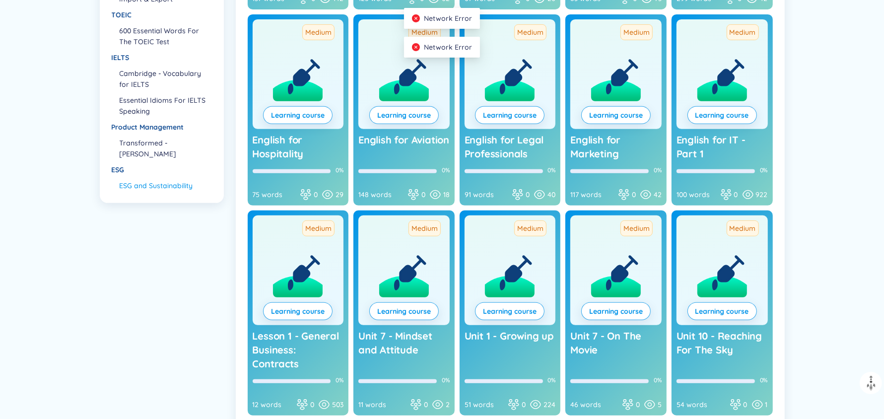
click at [173, 186] on li "ESG and Sustainability" at bounding box center [165, 185] width 91 height 11
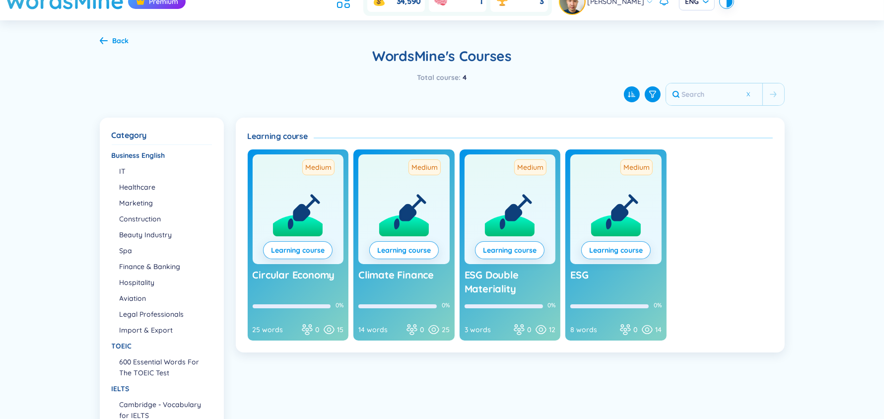
scroll to position [16, 0]
click at [582, 271] on span "ESG" at bounding box center [579, 275] width 18 height 12
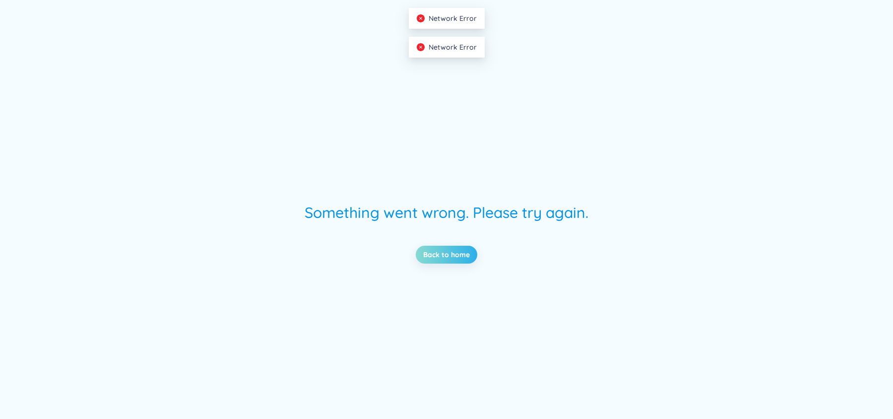
click at [469, 256] on link "Back to home" at bounding box center [446, 254] width 47 height 11
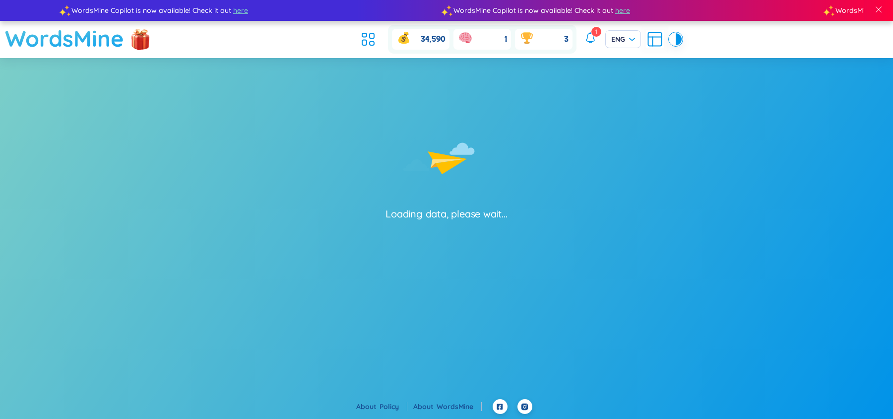
click at [99, 43] on h1 "WordsMine" at bounding box center [64, 38] width 119 height 35
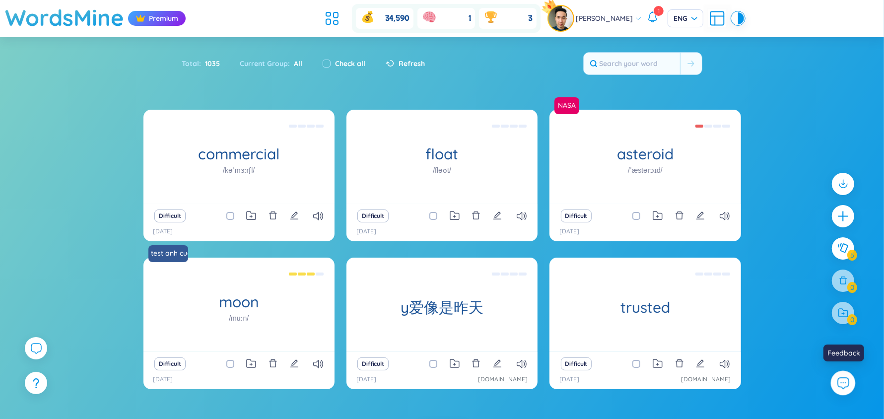
click at [842, 383] on icon at bounding box center [842, 382] width 13 height 13
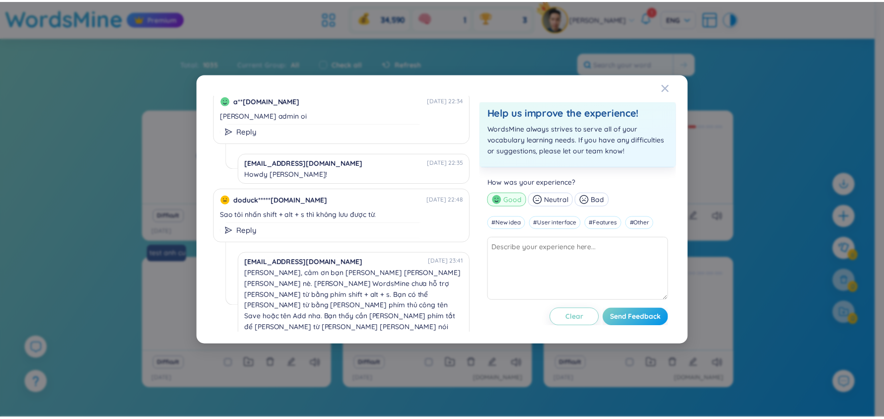
scroll to position [157, 0]
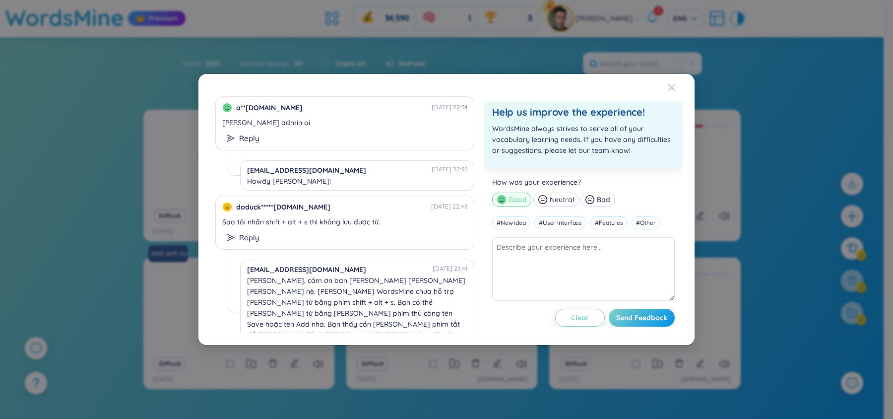
click at [670, 83] on icon "Close" at bounding box center [672, 87] width 8 height 8
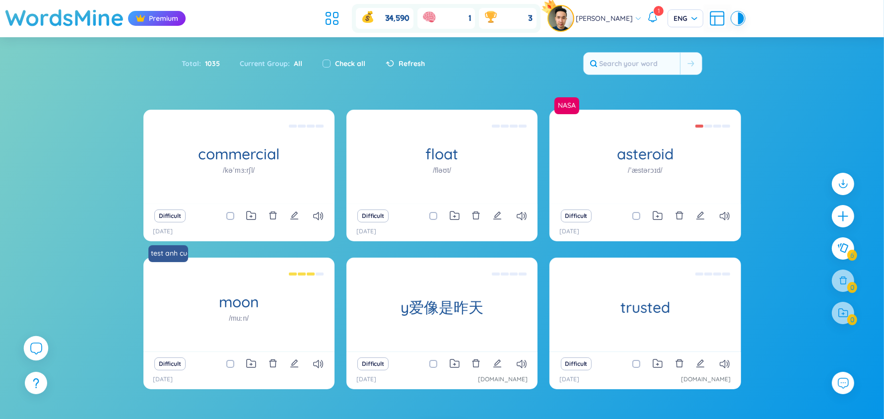
click at [34, 345] on icon at bounding box center [36, 348] width 12 height 12
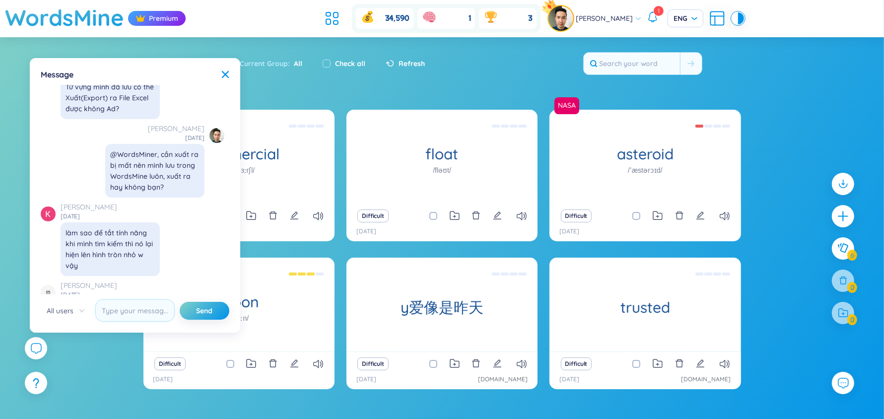
click at [352, 76] on div "Total : 1035 Current Group : All Check all Refresh" at bounding box center [442, 68] width 619 height 43
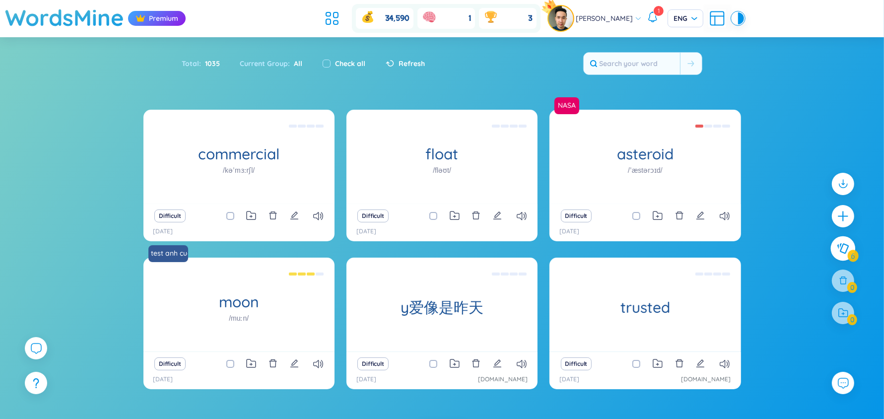
click at [849, 248] on icon at bounding box center [843, 248] width 12 height 11
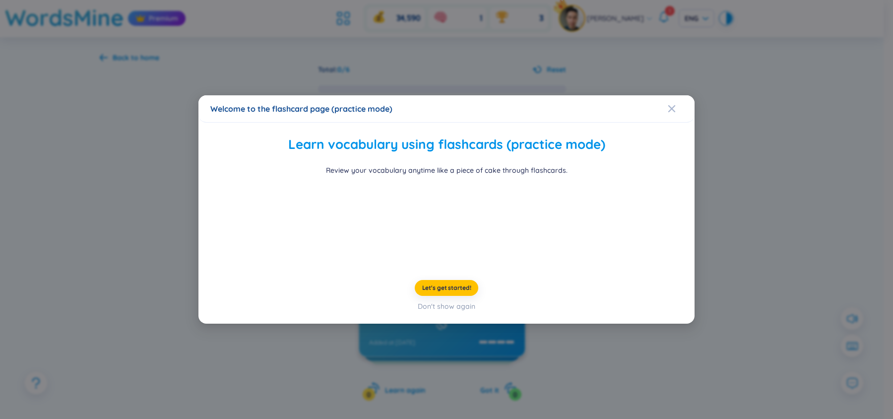
click at [462, 312] on div "Learn vocabulary using flashcards (practice mode) Review your vocabulary anytim…" at bounding box center [446, 222] width 472 height 177
click at [459, 296] on button "Let's get started!" at bounding box center [447, 288] width 64 height 16
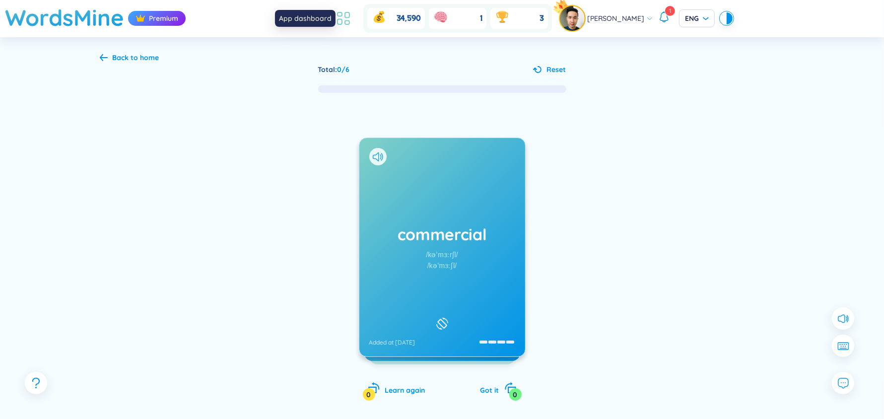
click at [342, 24] on icon at bounding box center [339, 21] width 4 height 5
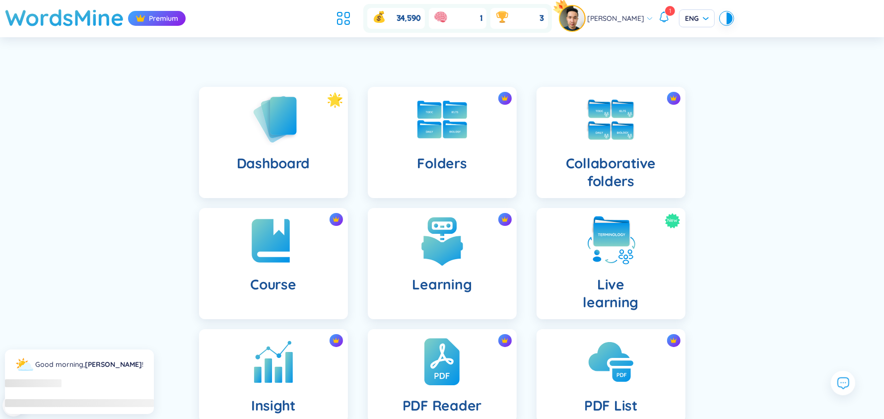
click at [842, 378] on icon at bounding box center [842, 382] width 13 height 13
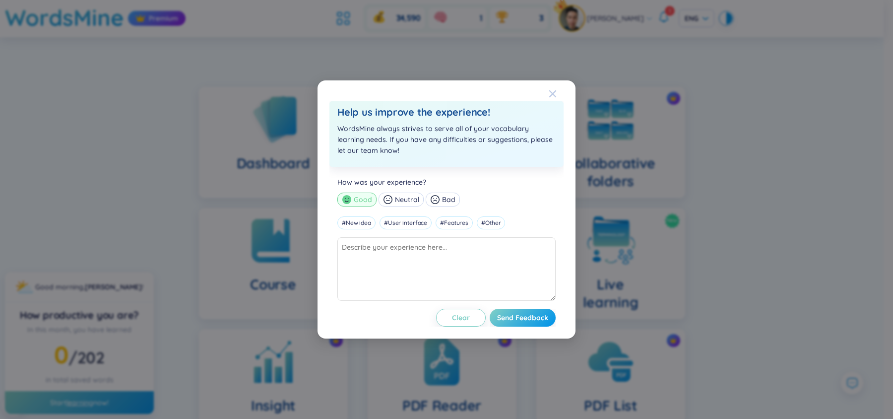
click at [557, 88] on span "Close" at bounding box center [562, 93] width 27 height 27
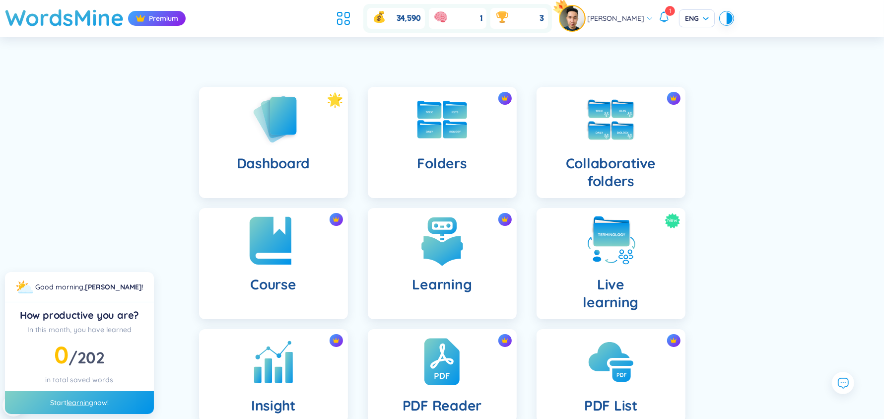
click at [307, 247] on div "Course" at bounding box center [273, 263] width 149 height 111
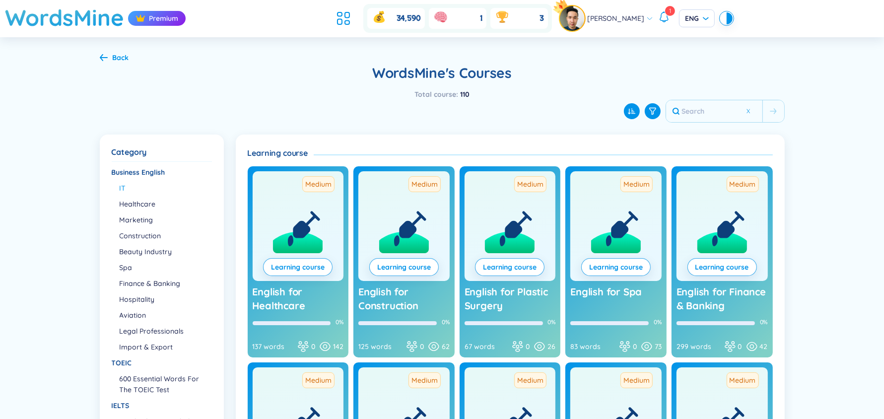
click at [125, 186] on li "IT" at bounding box center [165, 188] width 91 height 11
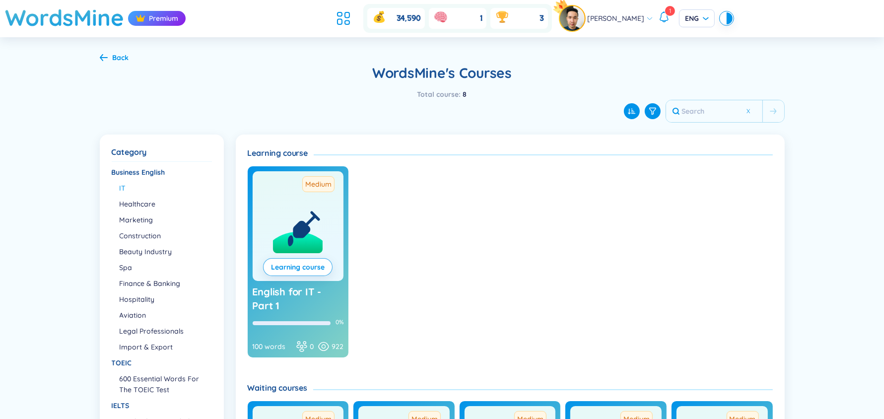
scroll to position [18, 0]
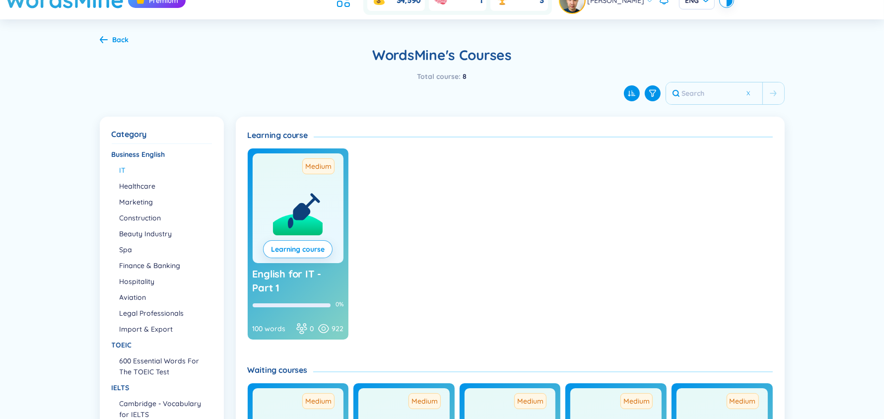
click at [306, 210] on icon at bounding box center [302, 212] width 14 height 14
click at [307, 245] on link "Learning course" at bounding box center [298, 249] width 54 height 11
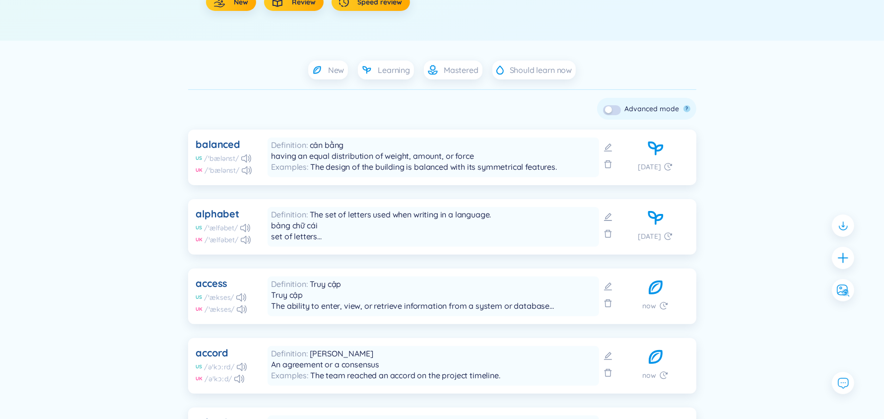
scroll to position [133, 0]
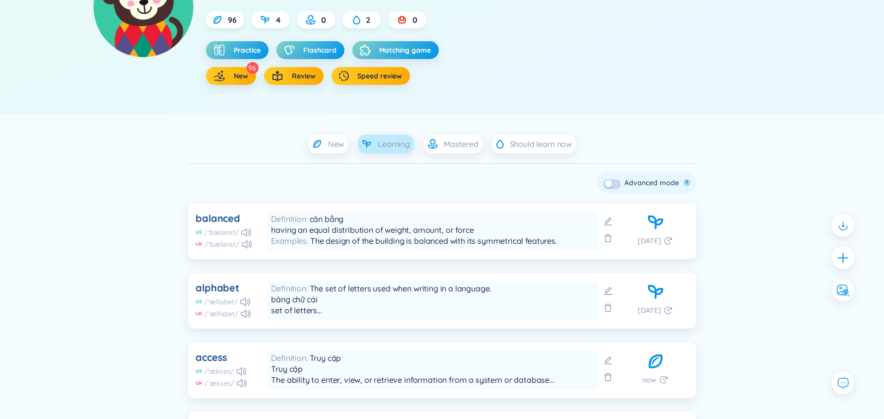
click at [394, 145] on span "Learning" at bounding box center [394, 143] width 32 height 11
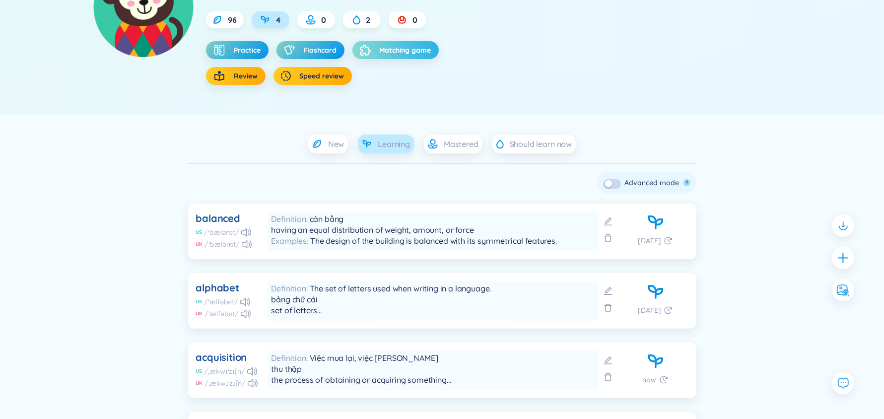
scroll to position [0, 0]
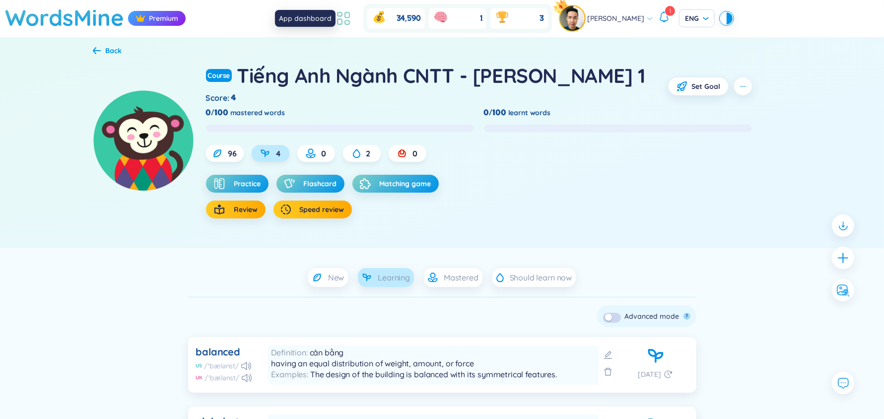
click at [346, 23] on icon at bounding box center [343, 18] width 18 height 18
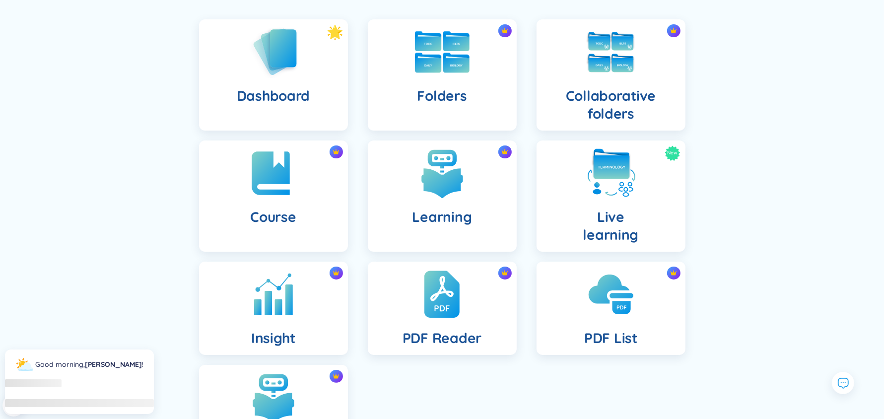
scroll to position [68, 0]
click at [260, 35] on img at bounding box center [273, 51] width 55 height 57
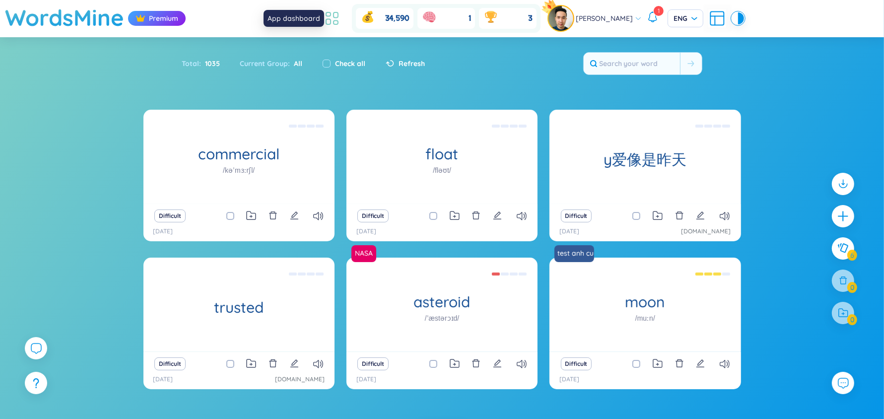
click at [335, 15] on icon at bounding box center [332, 18] width 18 height 18
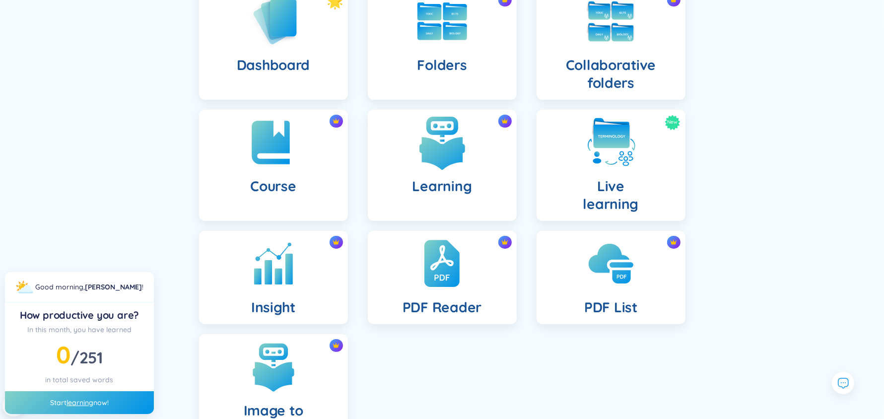
scroll to position [96, 0]
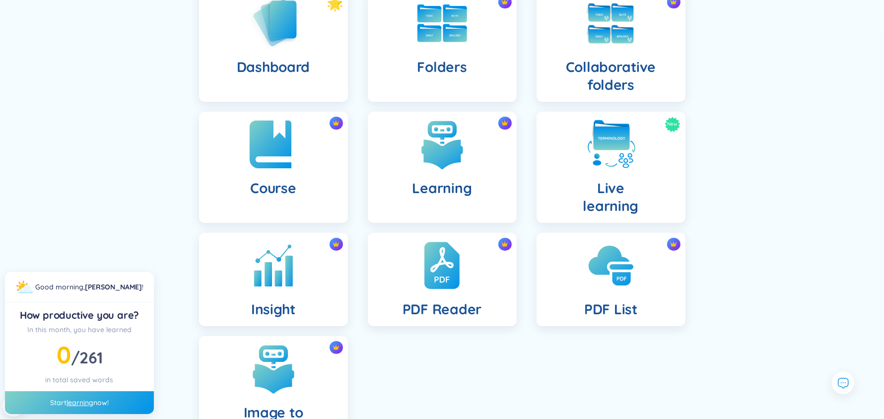
click at [263, 144] on img at bounding box center [273, 144] width 55 height 55
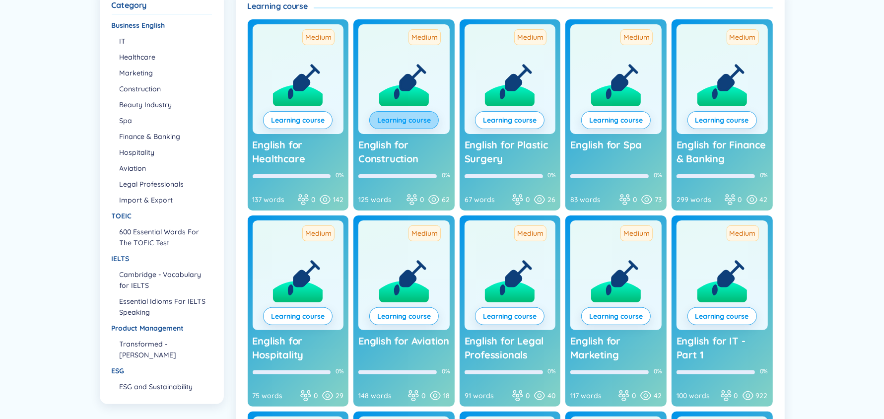
scroll to position [147, 0]
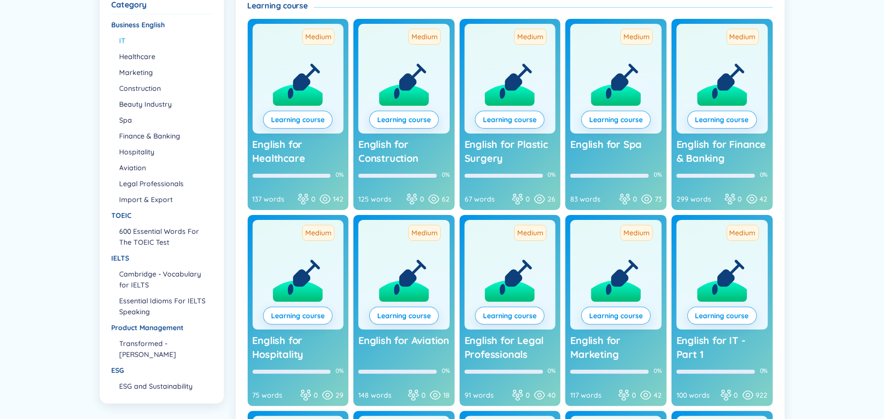
click at [123, 38] on li "IT" at bounding box center [165, 40] width 91 height 11
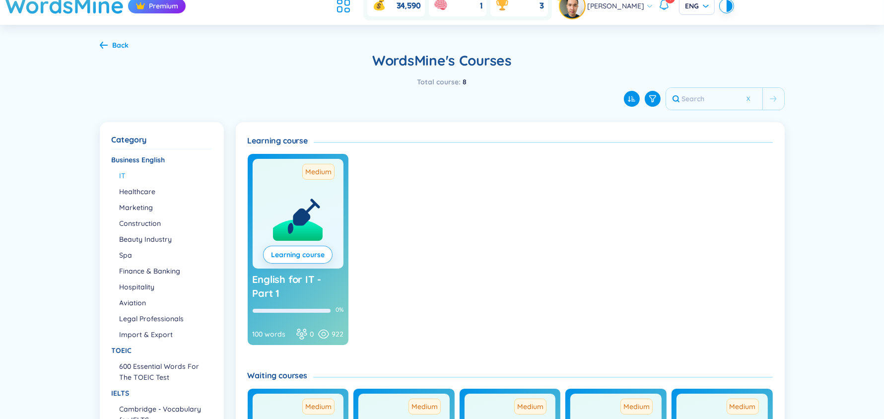
scroll to position [11, 0]
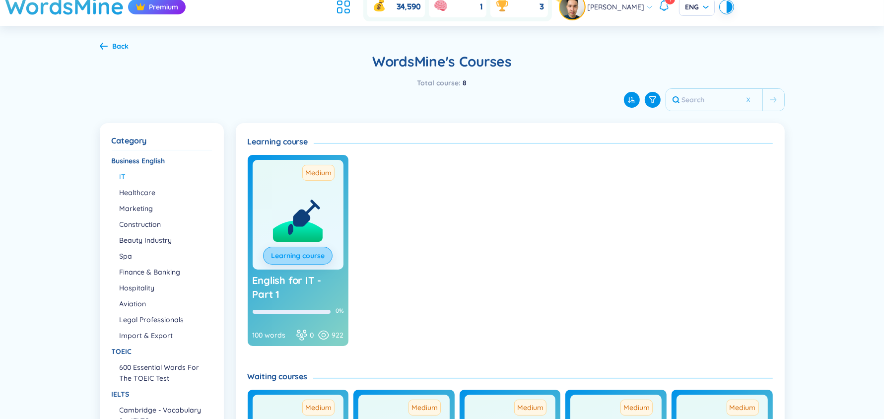
click at [294, 259] on link "Learning course" at bounding box center [298, 255] width 54 height 11
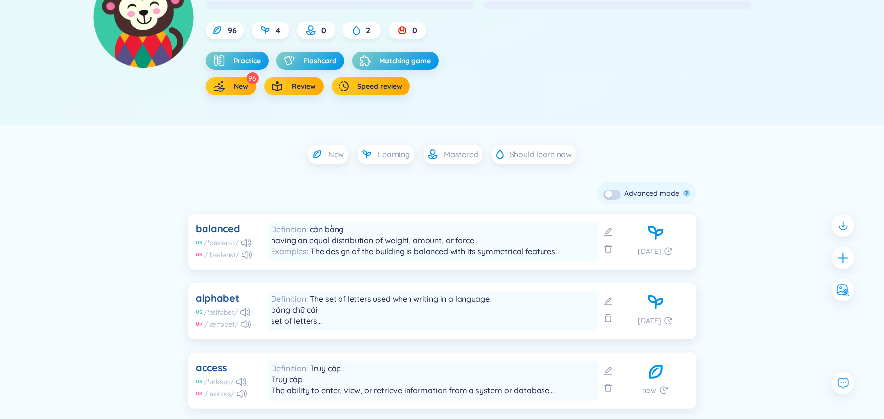
scroll to position [75, 0]
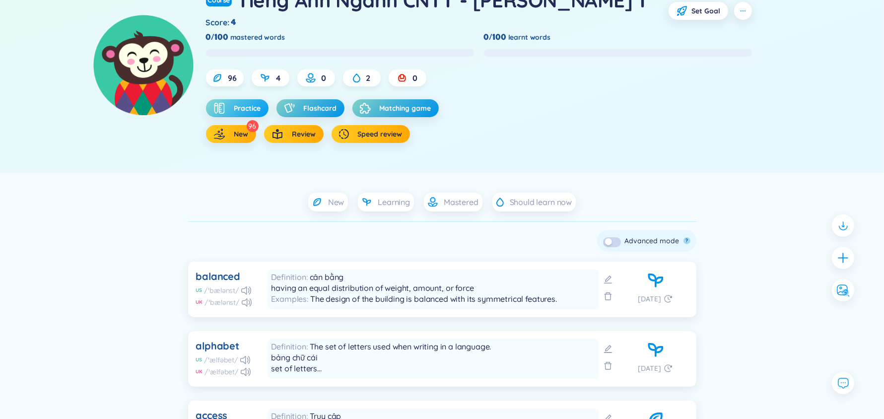
click at [248, 101] on button "Practice" at bounding box center [237, 108] width 63 height 18
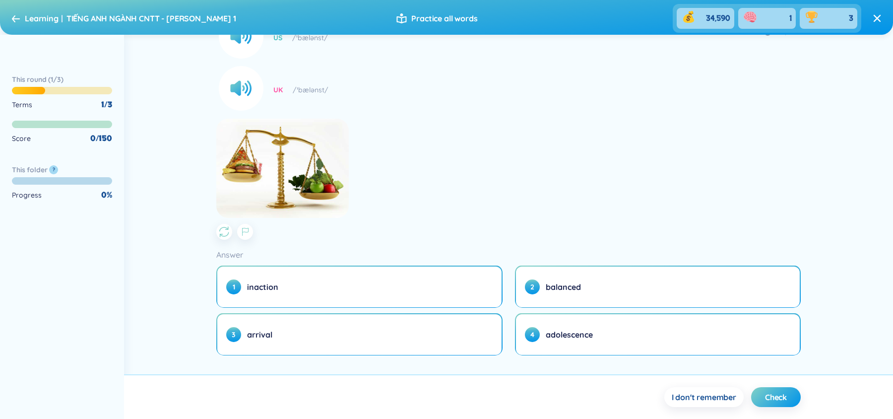
scroll to position [129, 0]
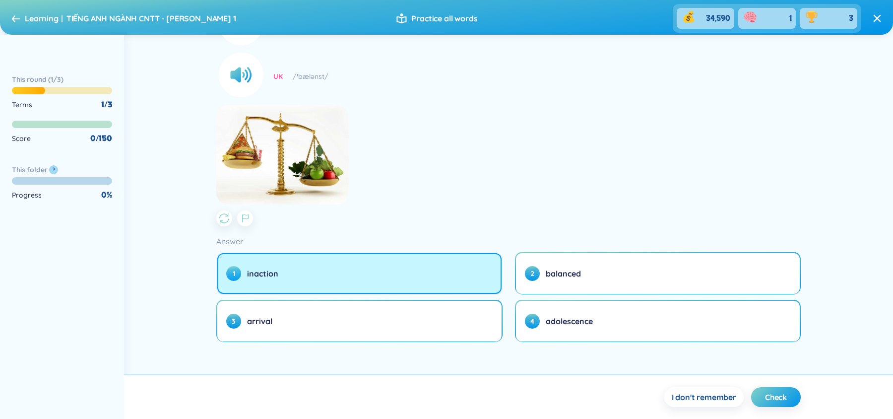
click at [292, 265] on button "1 inaction" at bounding box center [359, 273] width 284 height 41
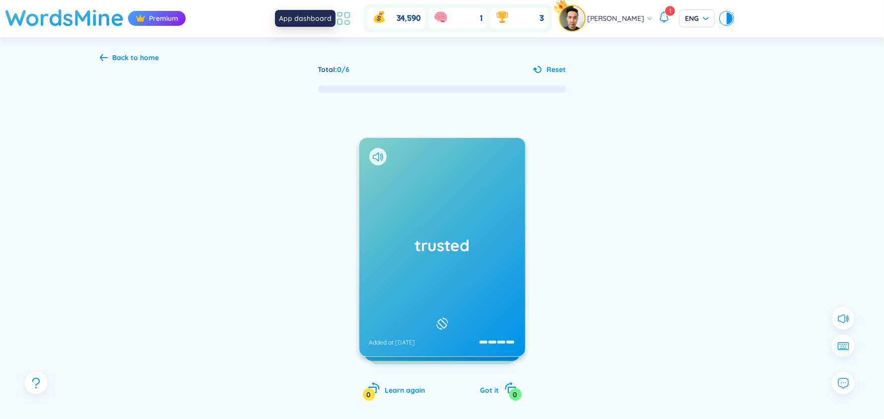
click at [352, 14] on icon at bounding box center [343, 18] width 18 height 18
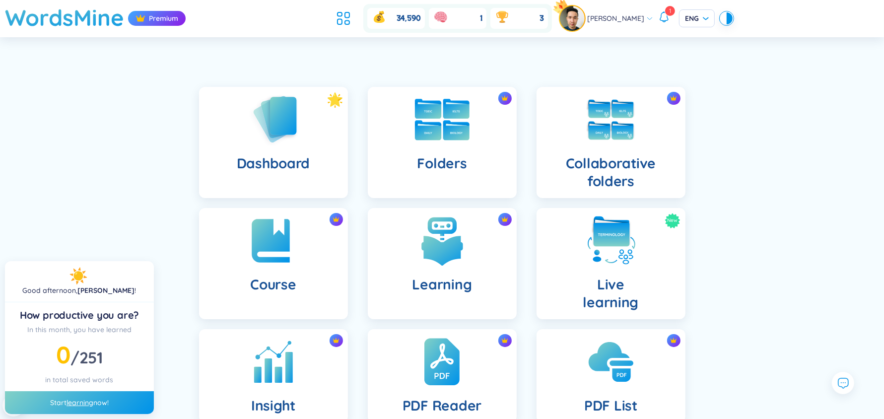
click at [475, 126] on div "Folders" at bounding box center [442, 142] width 149 height 111
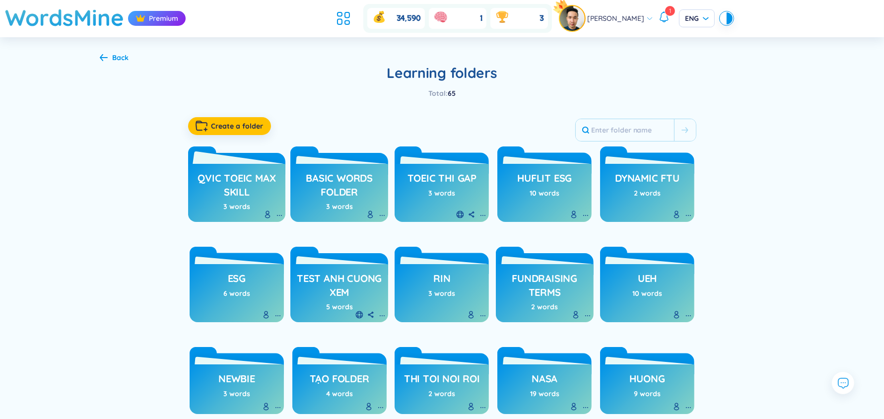
click at [261, 178] on h3 "QVIC TOEIC max skill" at bounding box center [237, 184] width 88 height 27
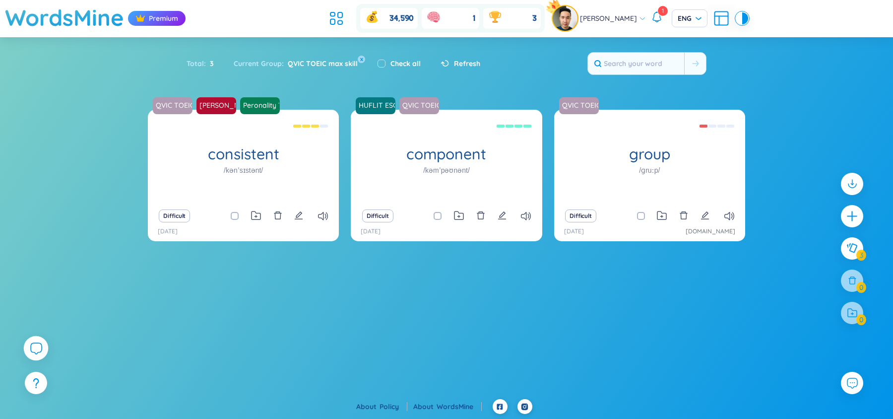
click at [37, 351] on icon at bounding box center [36, 348] width 12 height 12
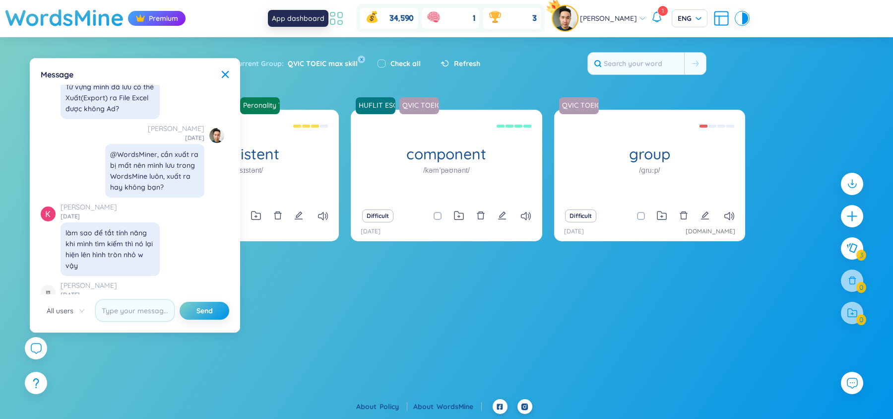
click at [335, 19] on icon at bounding box center [333, 21] width 4 height 5
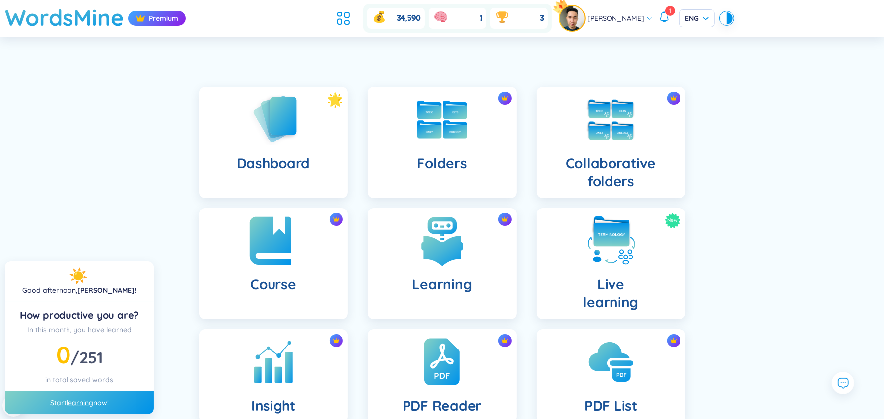
click at [305, 258] on div "Course" at bounding box center [273, 263] width 149 height 111
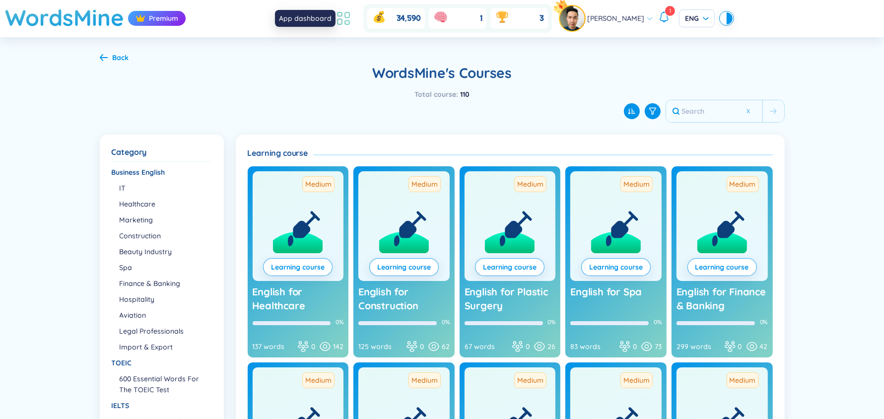
click at [350, 20] on icon at bounding box center [343, 18] width 18 height 18
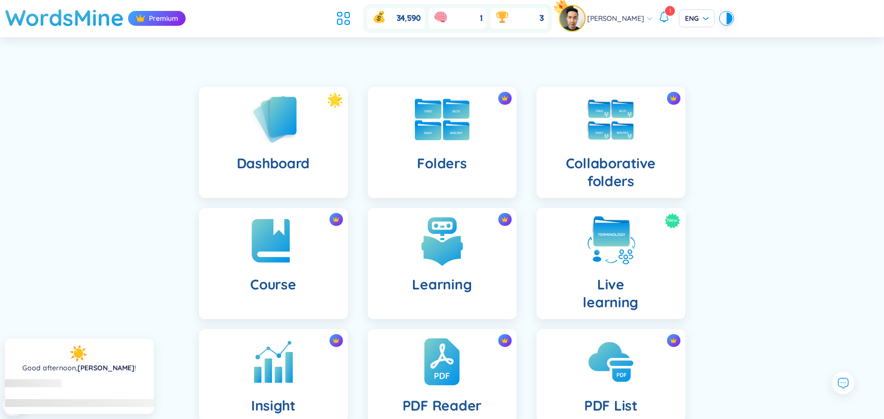
click at [430, 127] on img at bounding box center [442, 120] width 55 height 42
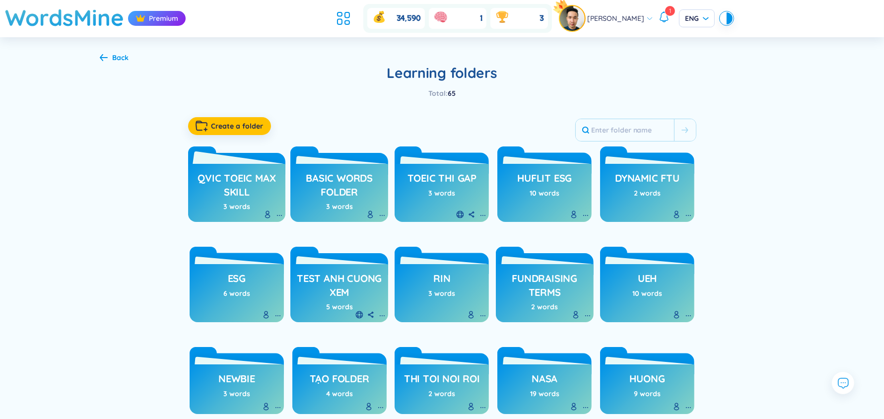
click at [244, 186] on h3 "QVIC TOEIC max skill" at bounding box center [237, 184] width 88 height 27
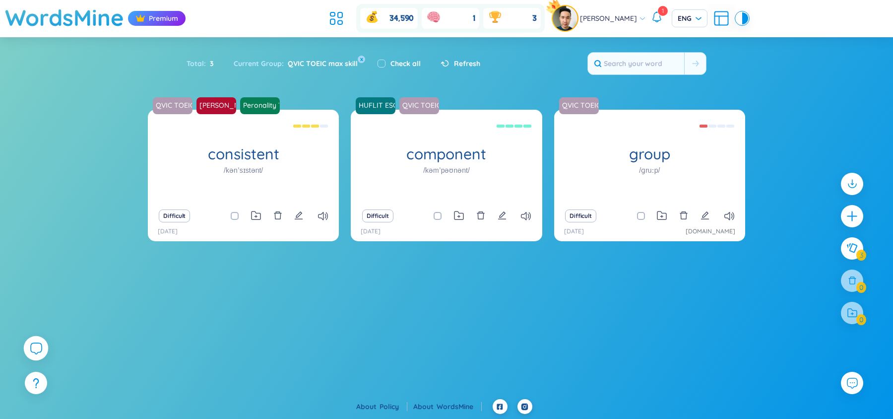
click at [35, 344] on icon at bounding box center [36, 348] width 12 height 12
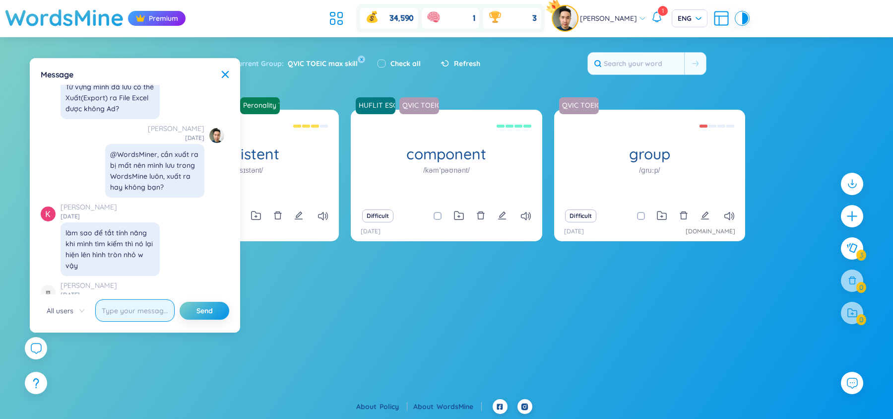
click at [132, 310] on input "text" at bounding box center [134, 310] width 79 height 22
type input "give me sentence with component"
click at [180, 302] on button "Send" at bounding box center [205, 311] width 50 height 18
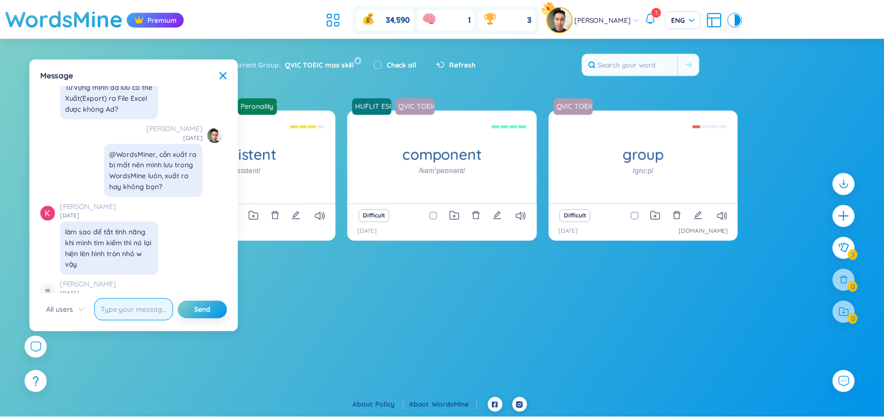
scroll to position [11467, 0]
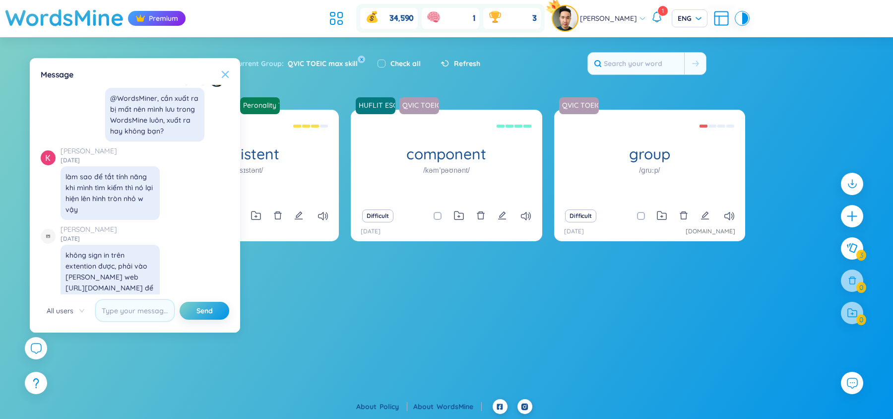
click at [225, 72] on icon at bounding box center [225, 74] width 8 height 8
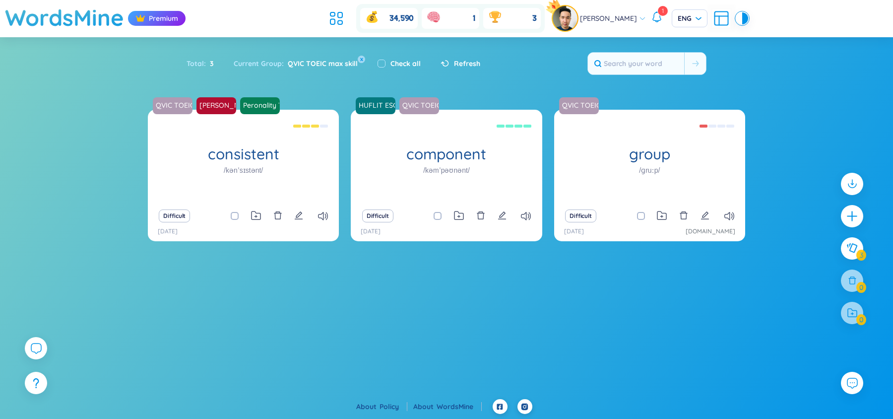
click at [38, 361] on div at bounding box center [36, 350] width 22 height 27
click at [35, 349] on icon at bounding box center [36, 348] width 12 height 12
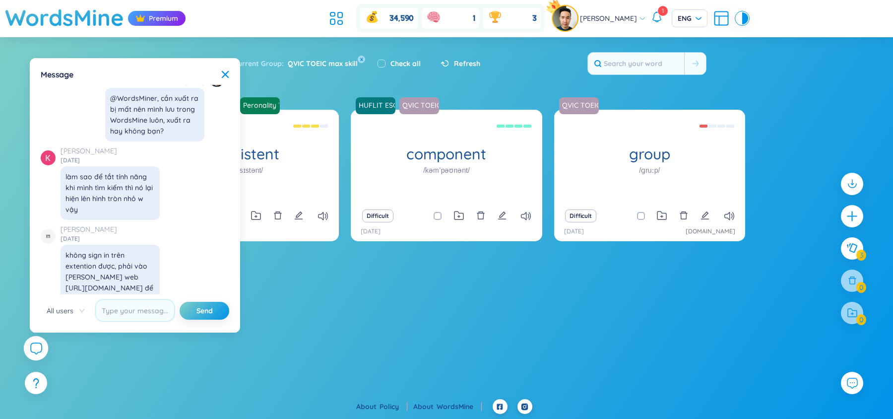
click at [32, 349] on icon at bounding box center [36, 348] width 12 height 12
click at [856, 377] on icon at bounding box center [852, 382] width 13 height 13
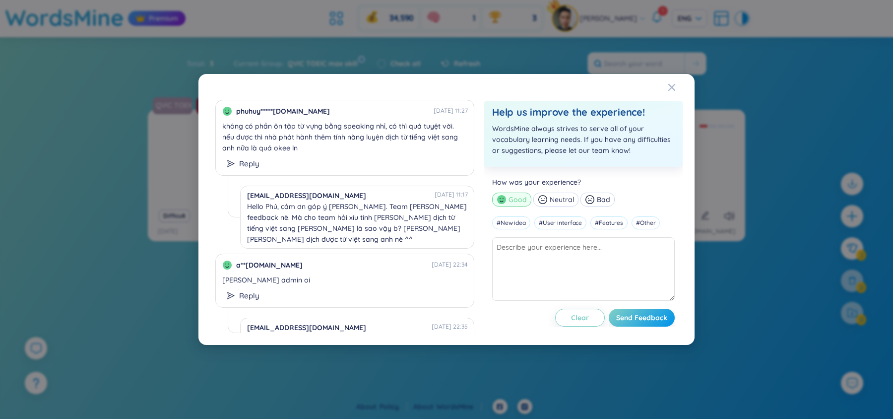
click at [821, 350] on div "phuhuy*****[DOMAIN_NAME] [DATE] 11:27 không có [PERSON_NAME] ôn tập từ vựng bằn…" at bounding box center [446, 209] width 893 height 419
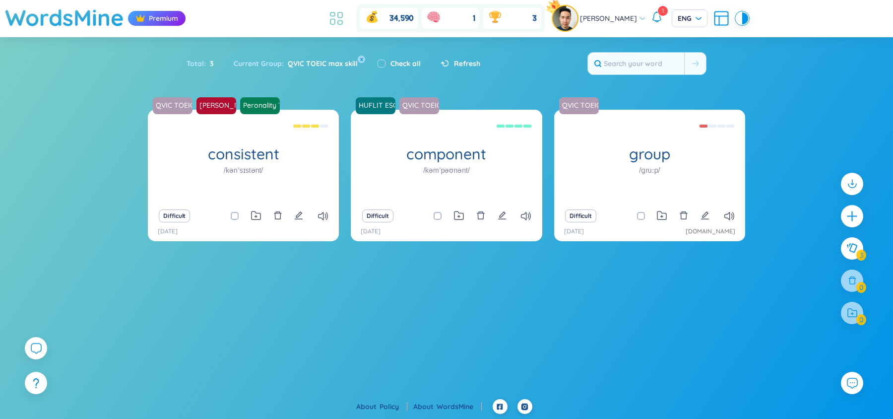
click at [345, 12] on icon at bounding box center [337, 18] width 18 height 18
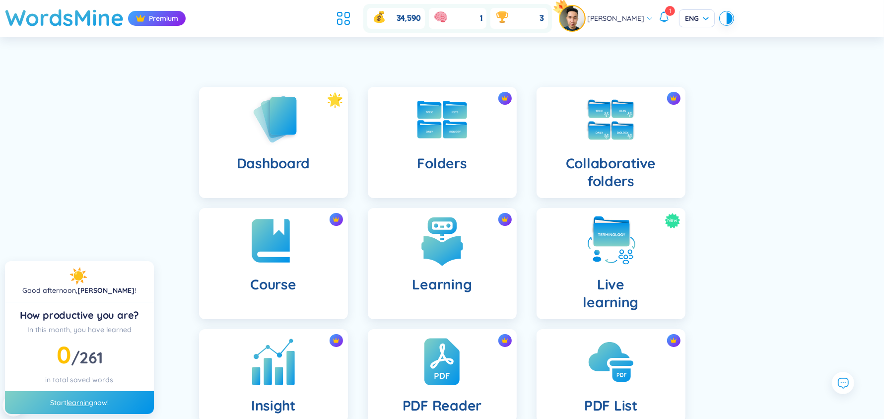
click at [256, 342] on img at bounding box center [273, 361] width 55 height 55
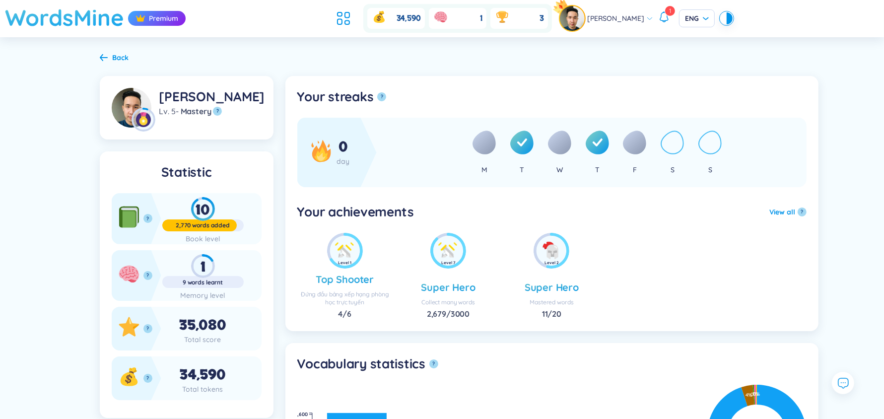
click at [82, 18] on h1 "WordsMine" at bounding box center [64, 17] width 119 height 35
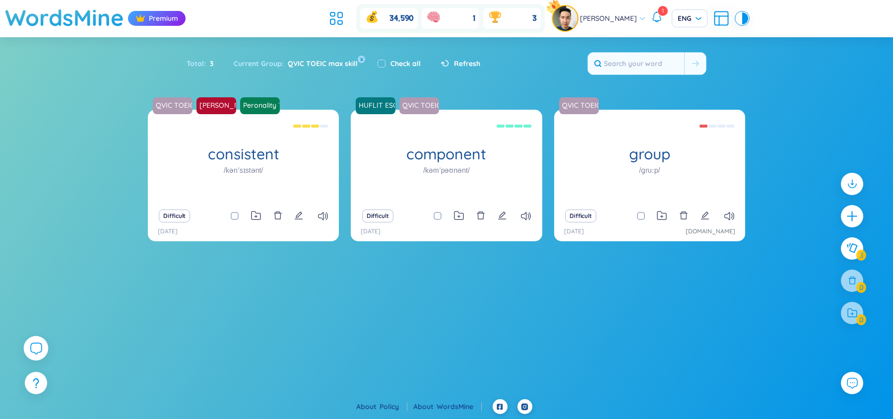
click at [33, 350] on icon at bounding box center [36, 348] width 12 height 12
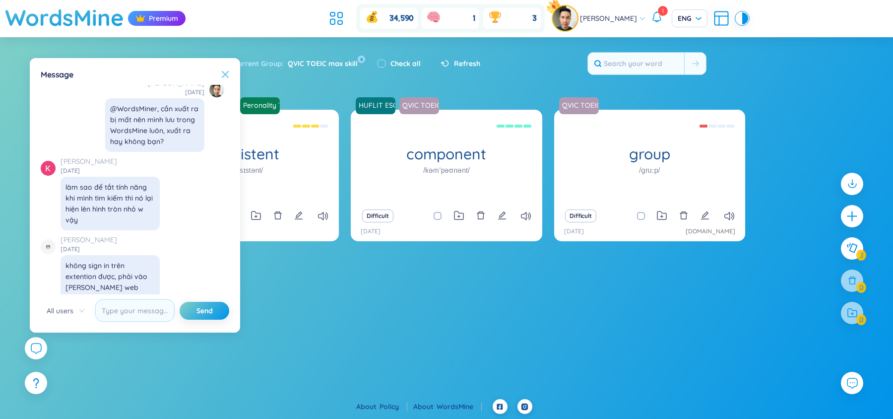
click at [224, 71] on icon at bounding box center [225, 74] width 8 height 8
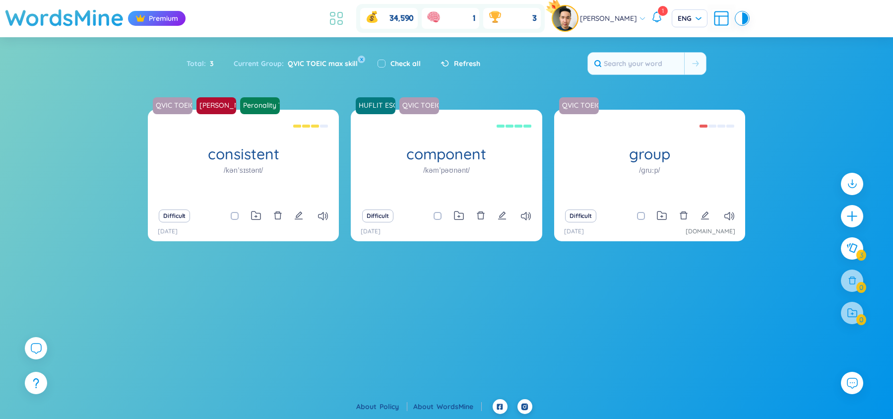
click at [334, 18] on li at bounding box center [337, 18] width 22 height 22
click at [342, 21] on icon at bounding box center [340, 23] width 4 height 4
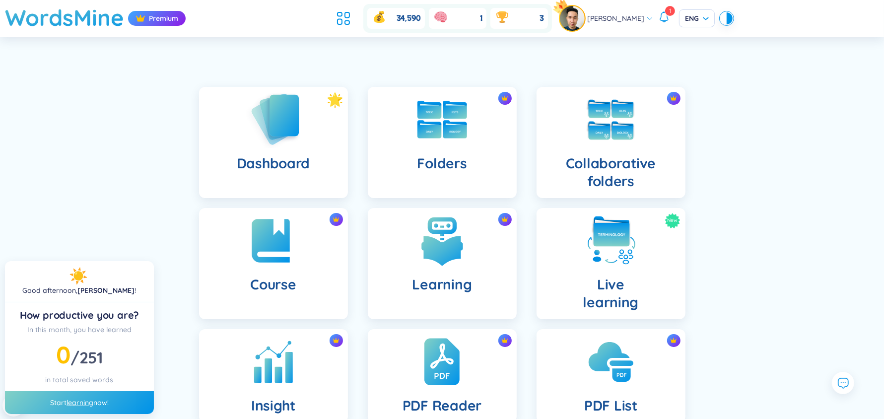
click at [319, 153] on div "Dashboard" at bounding box center [273, 142] width 149 height 111
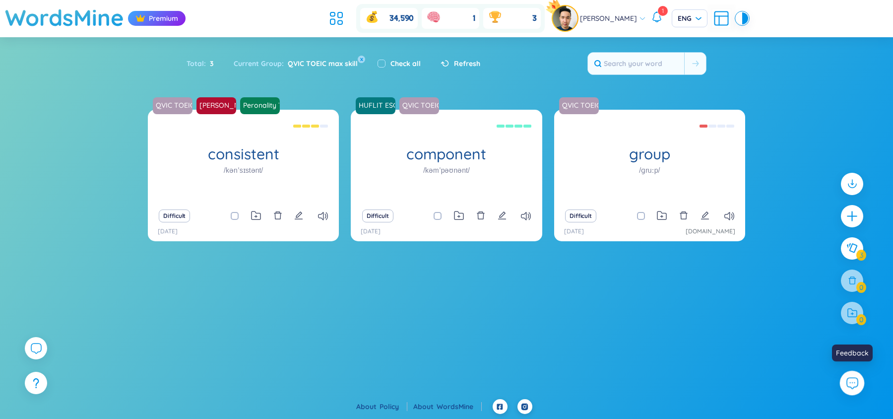
click at [857, 380] on icon at bounding box center [852, 382] width 13 height 13
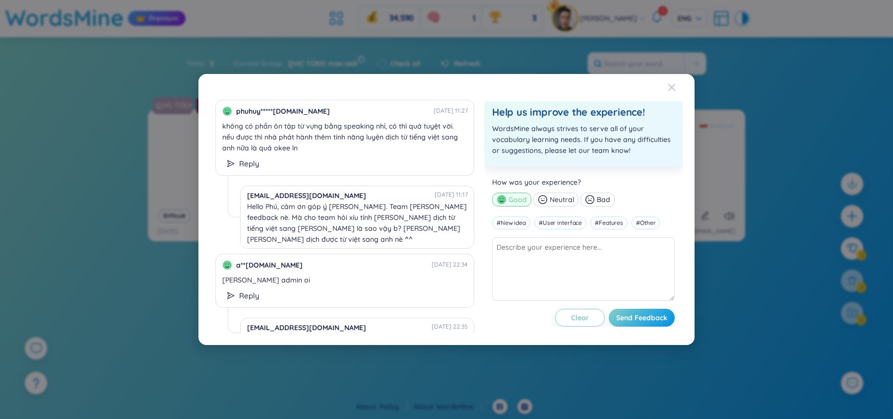
click at [674, 87] on icon "Close" at bounding box center [672, 87] width 8 height 8
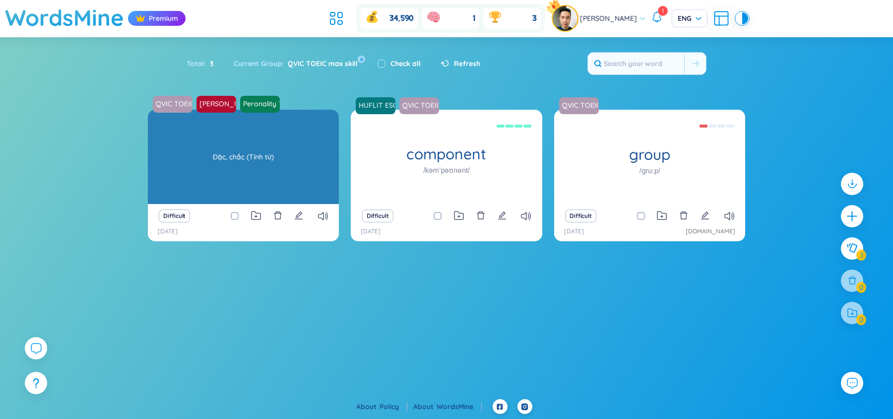
click at [255, 135] on div "Đặc, chắc (Tính từ)" at bounding box center [243, 156] width 181 height 89
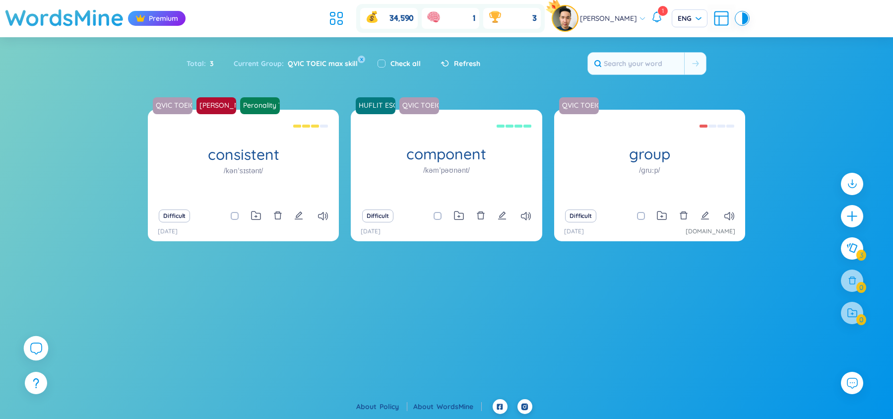
click at [34, 346] on icon at bounding box center [36, 348] width 12 height 12
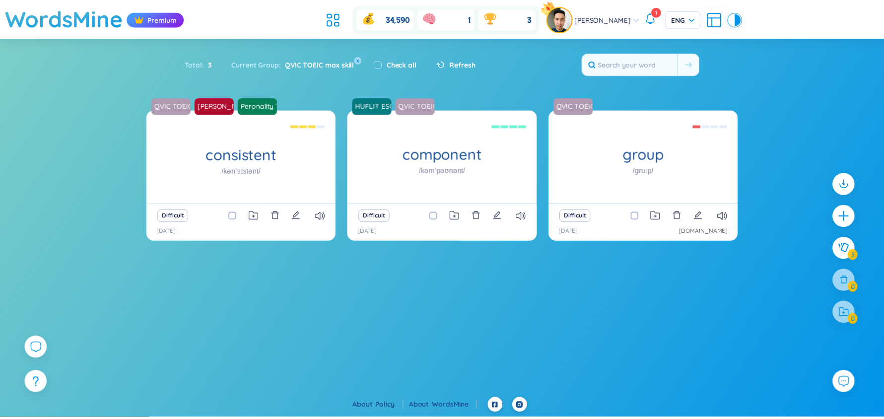
scroll to position [11411, 0]
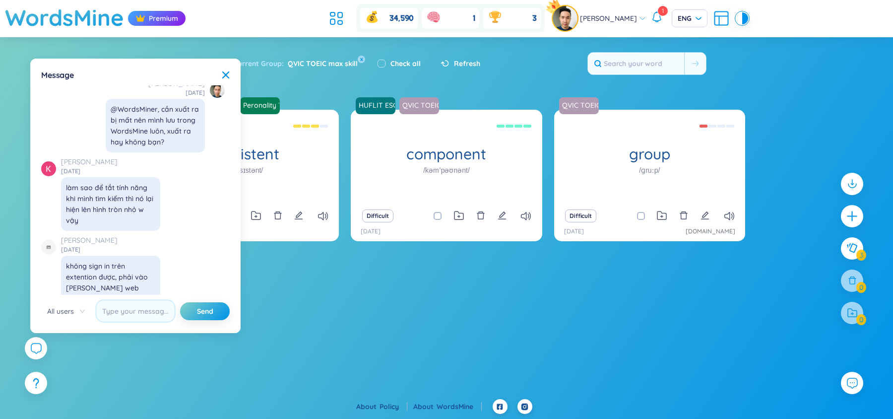
click at [273, 297] on section "QVIC TOEIC max skill [PERSON_NAME] :-) Peronality Traits Solvay consistent /kən…" at bounding box center [446, 235] width 893 height 251
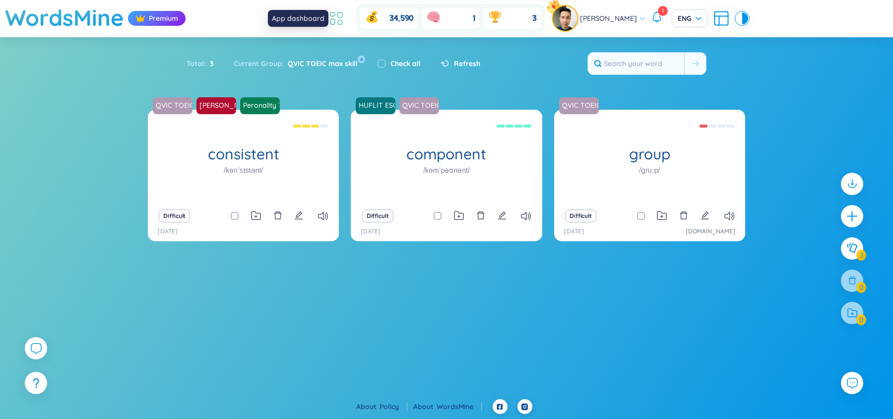
click at [339, 17] on icon at bounding box center [337, 18] width 18 height 18
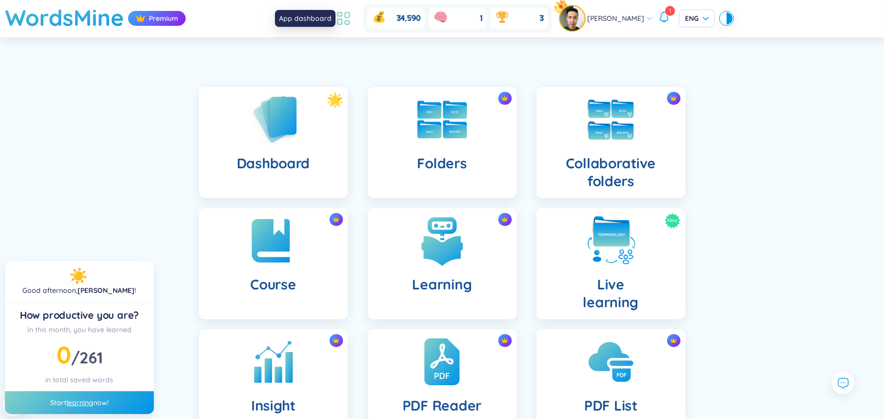
click at [351, 19] on icon at bounding box center [343, 18] width 18 height 18
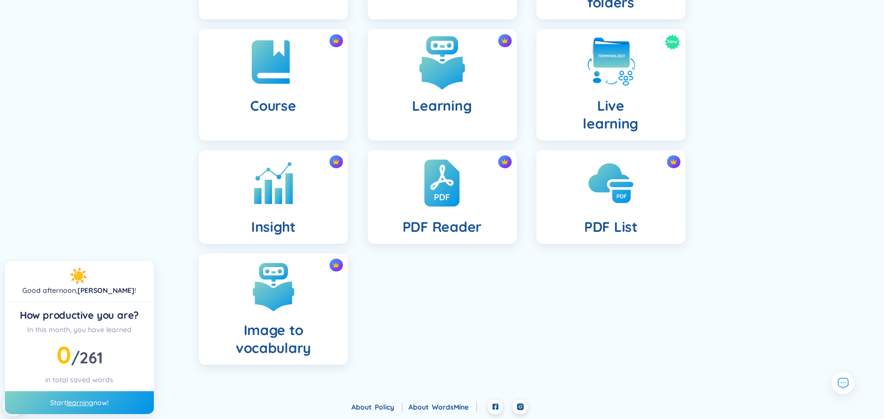
scroll to position [77, 0]
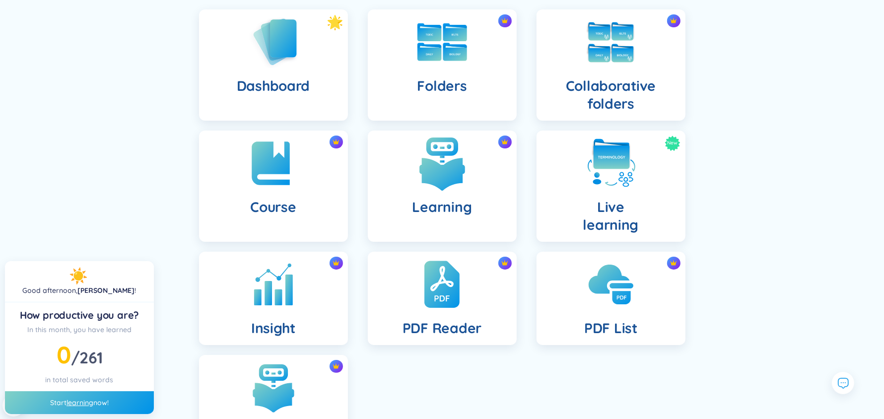
click at [470, 181] on div "Learning" at bounding box center [442, 186] width 149 height 111
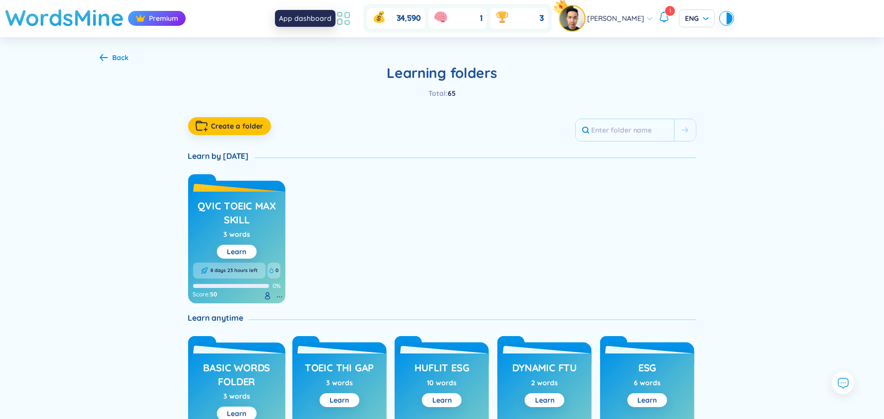
click at [342, 14] on icon at bounding box center [343, 18] width 18 height 18
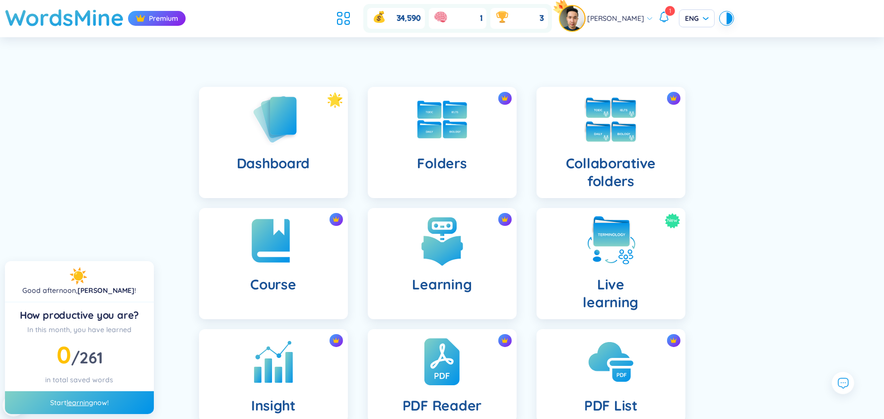
click at [597, 148] on div "Collaborative folders" at bounding box center [610, 142] width 149 height 111
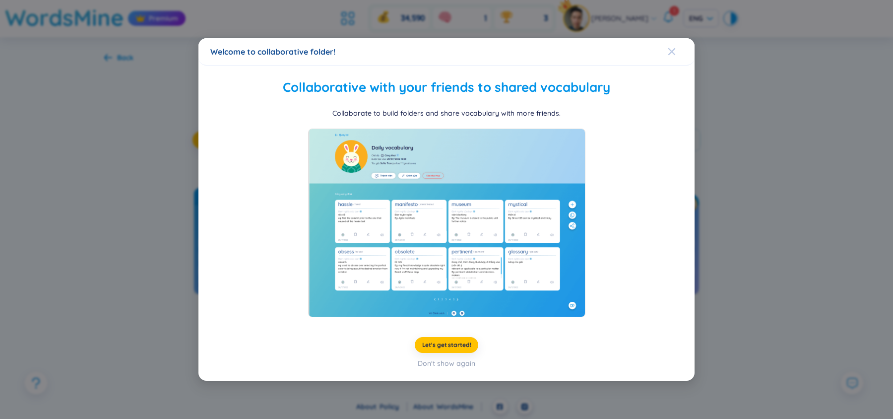
click at [675, 50] on icon "Close" at bounding box center [672, 52] width 8 height 8
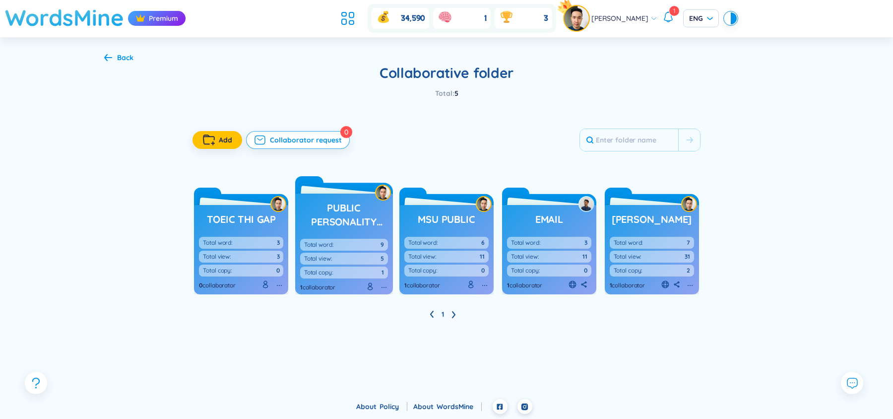
click at [71, 22] on h1 "WordsMine" at bounding box center [64, 17] width 119 height 35
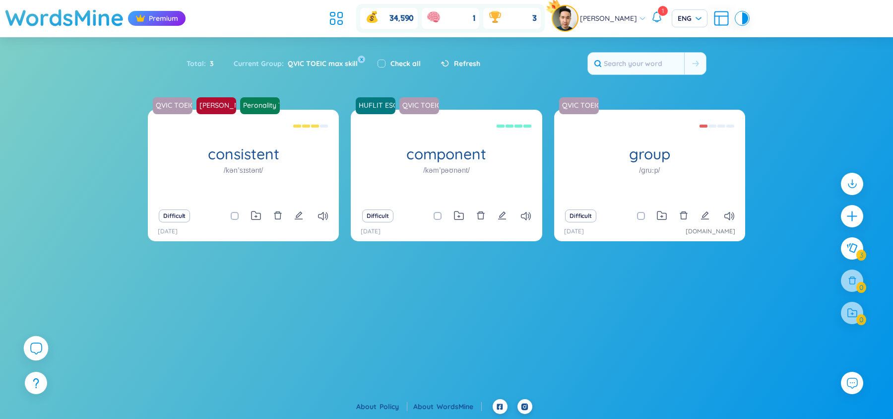
click at [37, 346] on icon at bounding box center [36, 348] width 12 height 12
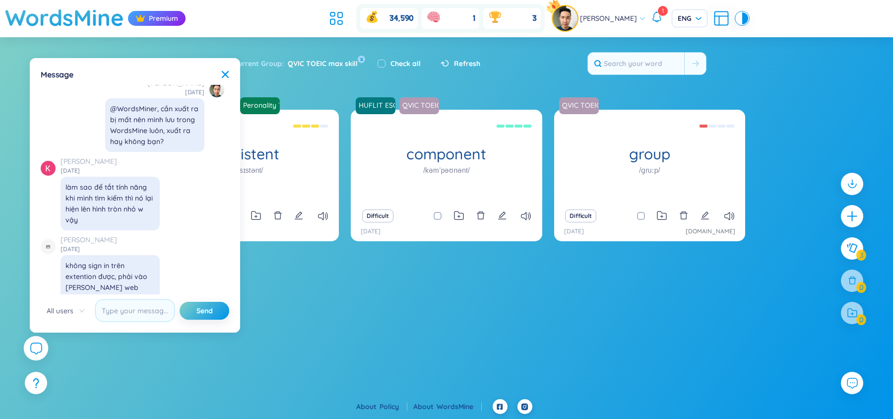
click at [37, 346] on icon at bounding box center [36, 348] width 12 height 12
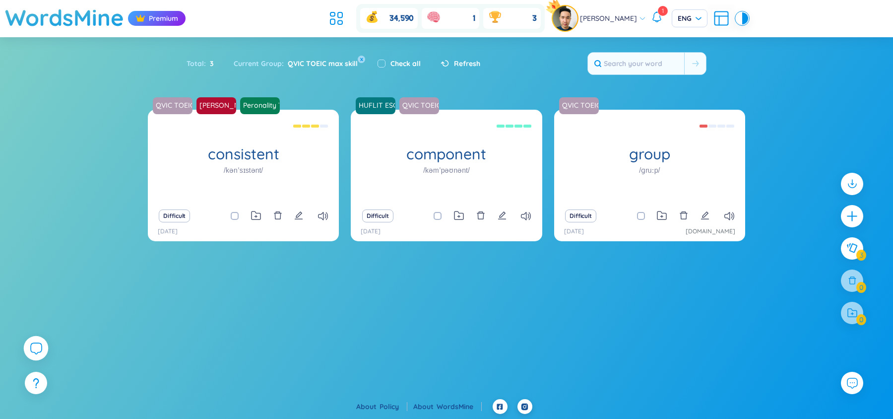
click at [37, 346] on icon at bounding box center [36, 348] width 12 height 12
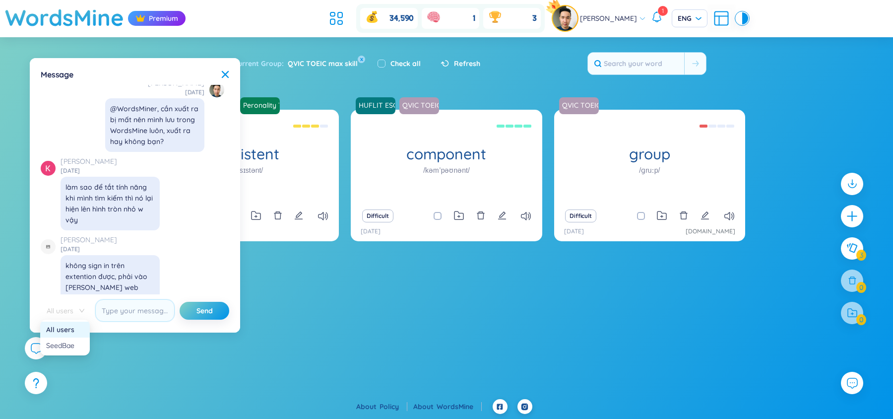
click at [57, 309] on span "All users" at bounding box center [66, 310] width 38 height 15
click at [64, 343] on div "SeedBae" at bounding box center [65, 345] width 38 height 11
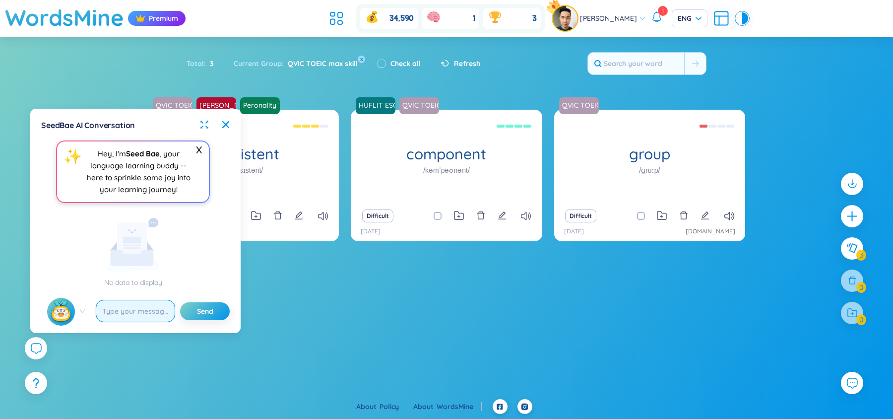
click at [124, 312] on input "text" at bounding box center [135, 311] width 79 height 22
type input "what does "innovation" mean?"
click at [180, 302] on button "Send" at bounding box center [205, 311] width 50 height 18
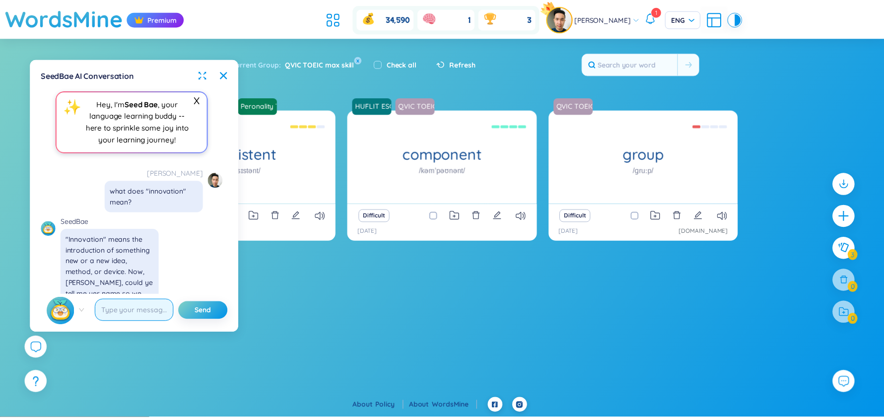
scroll to position [35, 0]
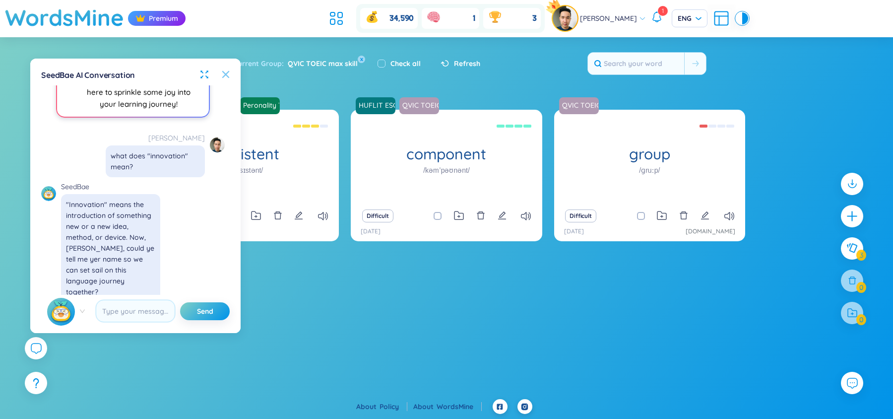
click at [222, 71] on icon at bounding box center [226, 74] width 8 height 8
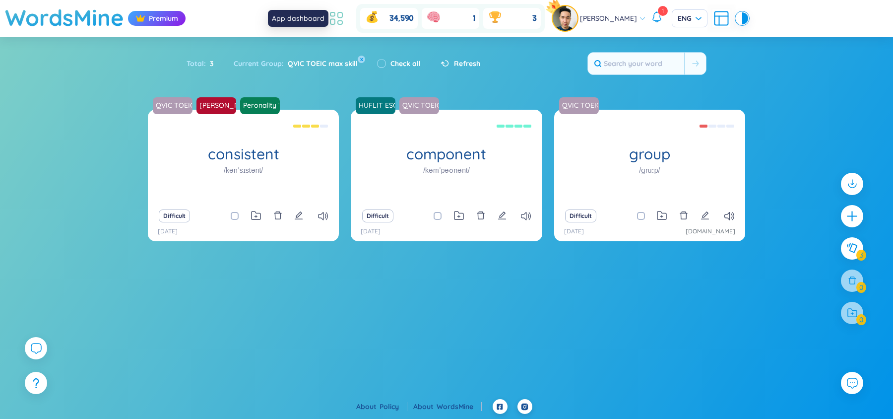
click at [345, 15] on icon at bounding box center [337, 18] width 18 height 18
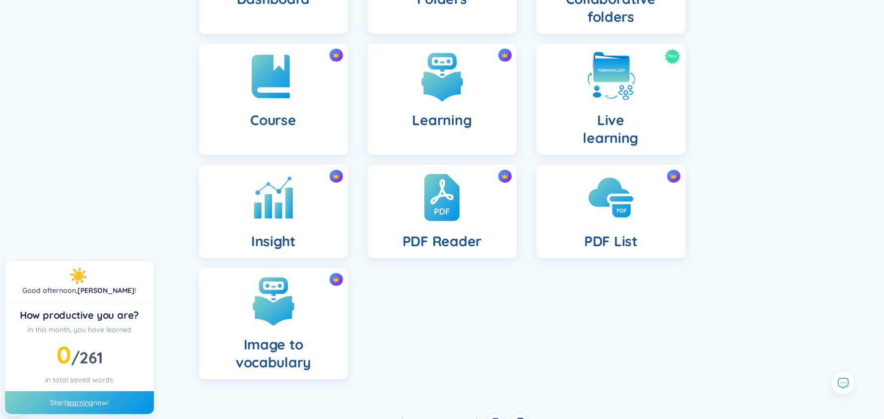
scroll to position [166, 0]
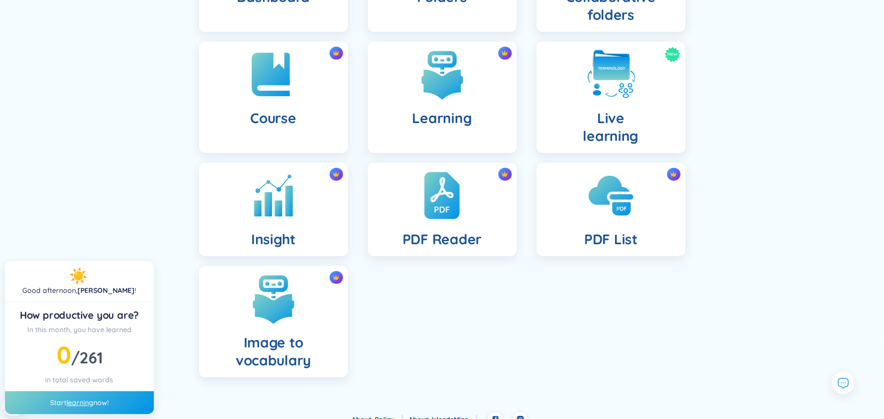
click at [745, 289] on div "Dashboard Folders Collaborative folders Course Learning New Live learning Insig…" at bounding box center [442, 154] width 884 height 516
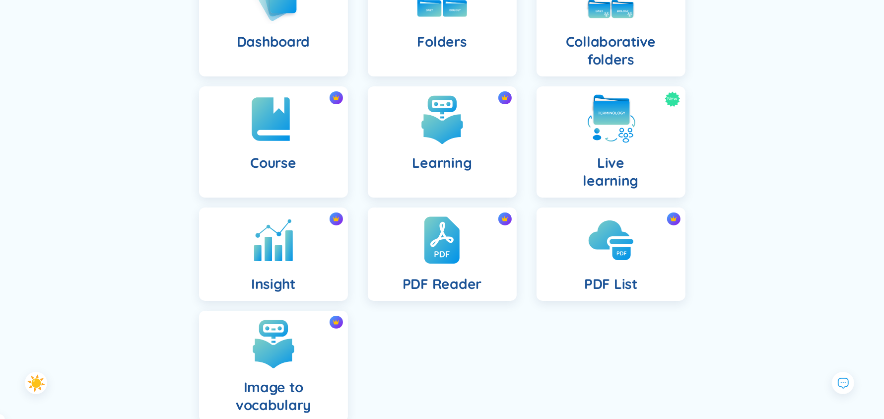
scroll to position [128, 0]
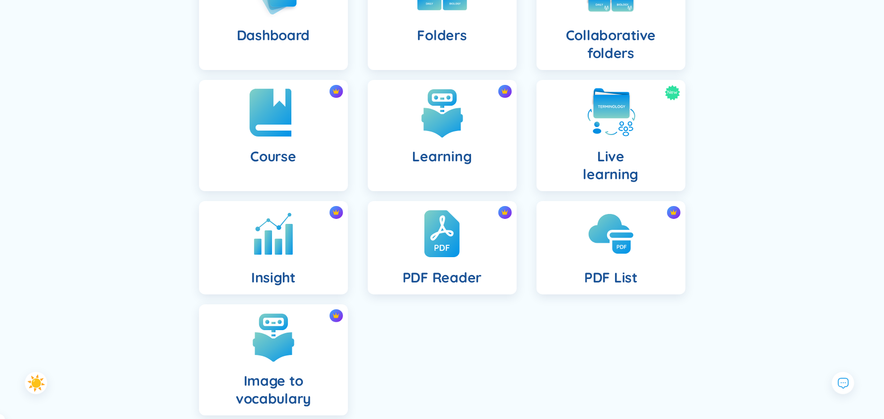
click at [282, 135] on img at bounding box center [273, 112] width 55 height 55
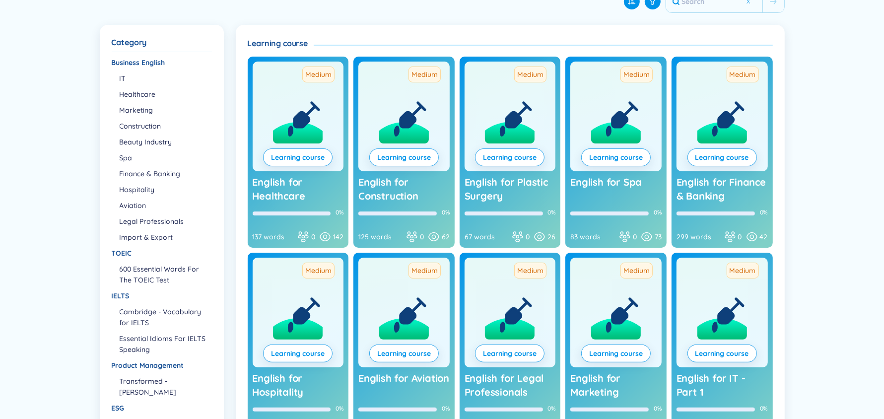
scroll to position [129, 0]
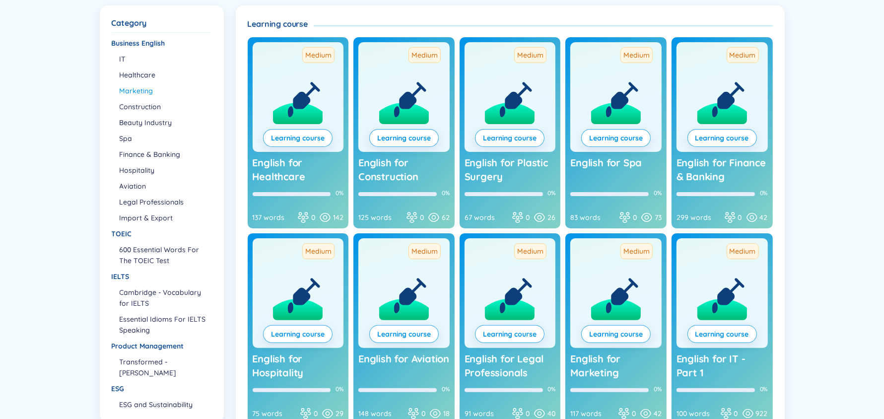
click at [138, 88] on li "Marketing" at bounding box center [165, 90] width 91 height 11
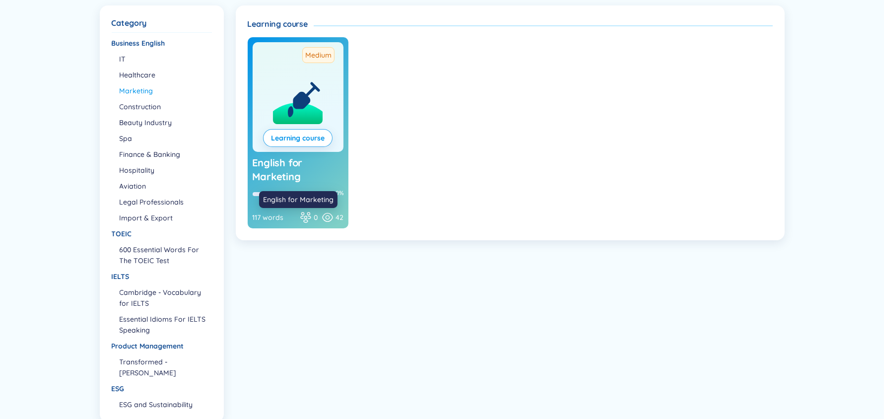
click at [278, 174] on span "English for Marketing" at bounding box center [278, 169] width 50 height 26
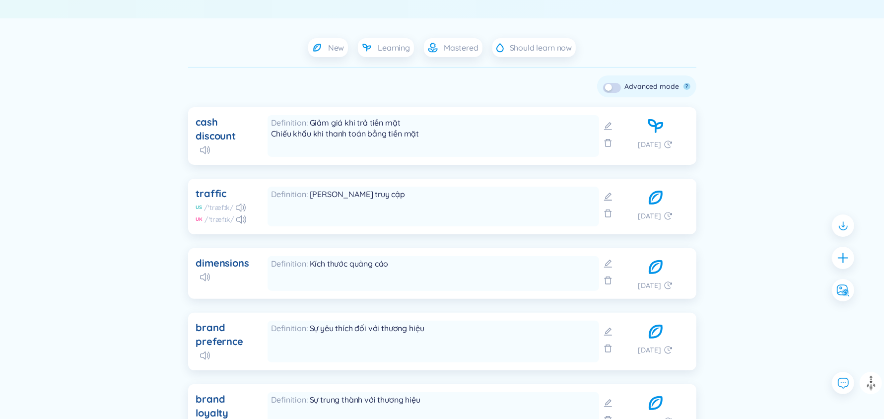
scroll to position [231, 0]
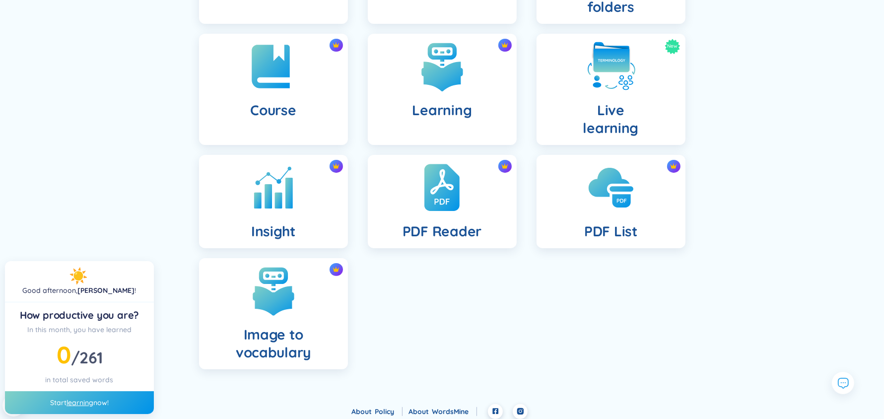
scroll to position [177, 0]
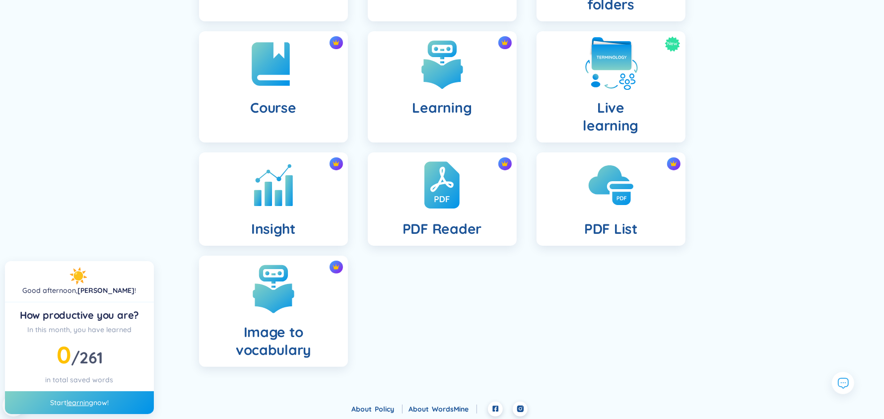
click at [592, 79] on img at bounding box center [611, 64] width 55 height 55
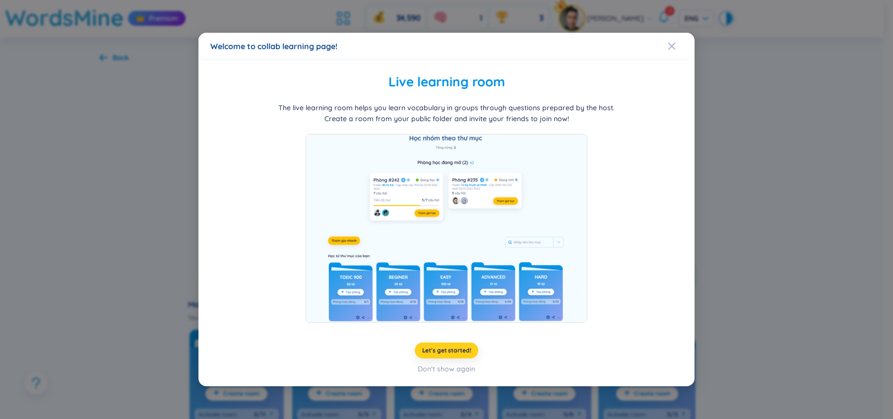
click at [455, 350] on span "Let's get started!" at bounding box center [446, 350] width 49 height 8
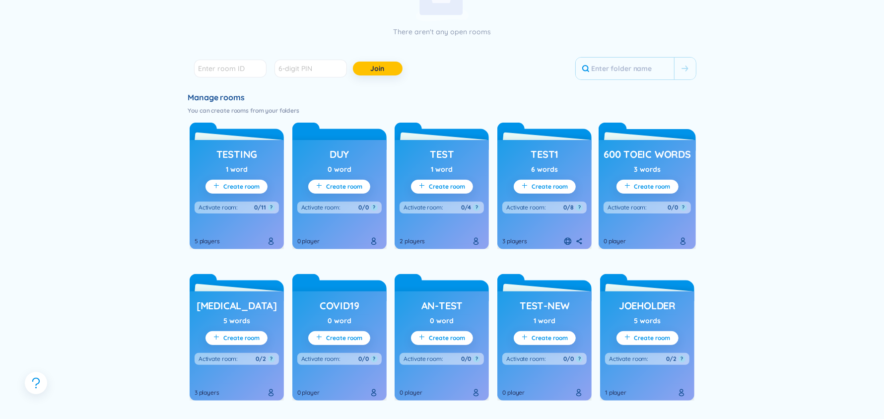
scroll to position [217, 0]
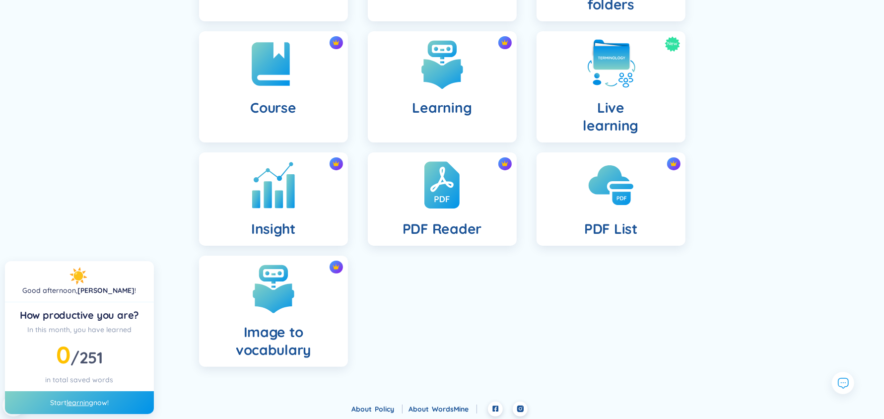
click at [259, 196] on img at bounding box center [273, 185] width 55 height 55
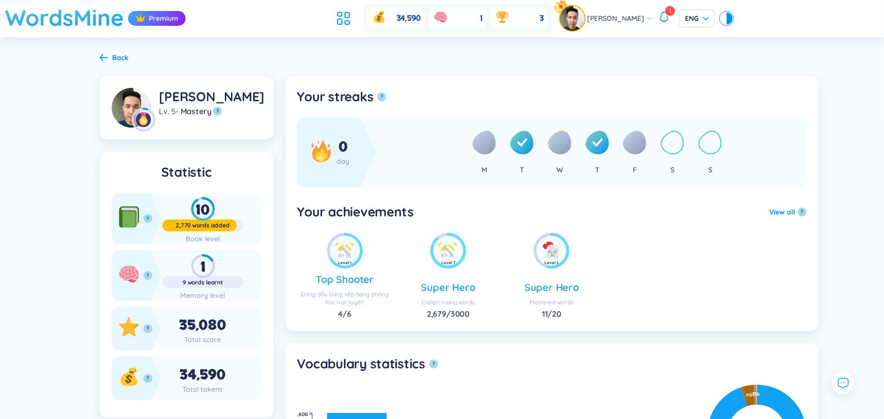
click at [96, 34] on h1 "WordsMine" at bounding box center [64, 17] width 119 height 35
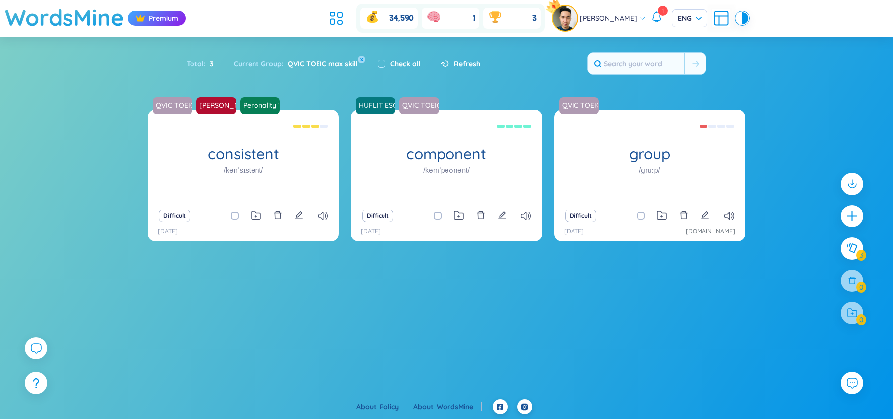
click at [222, 270] on div "QVIC TOEIC max skill [PERSON_NAME] :-) Peronality Traits Solvay consistent /kən…" at bounding box center [446, 192] width 893 height 164
click at [45, 344] on div at bounding box center [36, 348] width 25 height 25
click at [50, 340] on section "QVIC TOEIC max skill [PERSON_NAME] :-) Peronality Traits Solvay consistent /kən…" at bounding box center [446, 235] width 893 height 251
click at [60, 303] on section "QVIC TOEIC max skill [PERSON_NAME] :-) Peronality Traits Solvay consistent /kən…" at bounding box center [446, 235] width 893 height 251
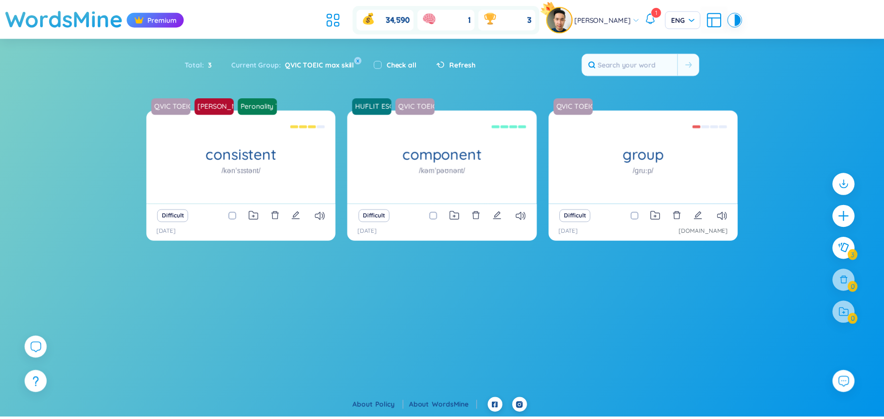
scroll to position [11411, 0]
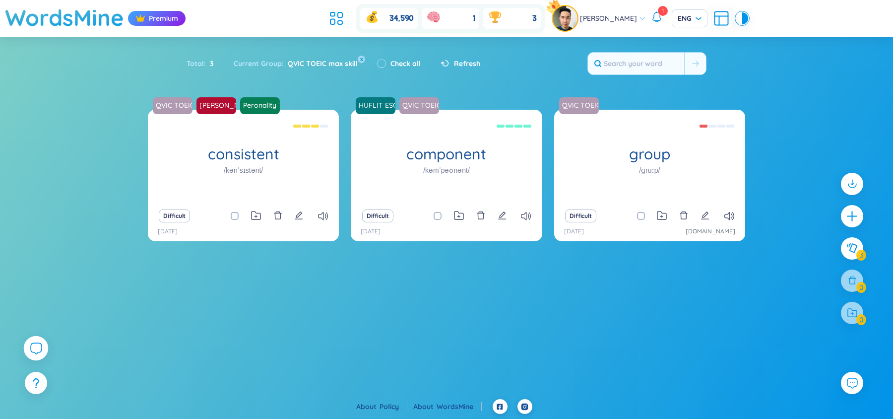
click at [35, 345] on icon at bounding box center [36, 348] width 12 height 12
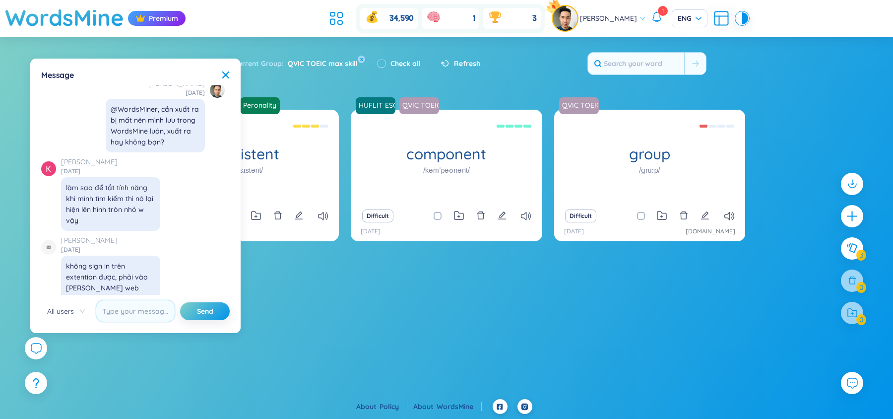
click at [69, 309] on span "All users" at bounding box center [66, 311] width 38 height 15
click at [64, 347] on div "SeedBae" at bounding box center [66, 345] width 38 height 11
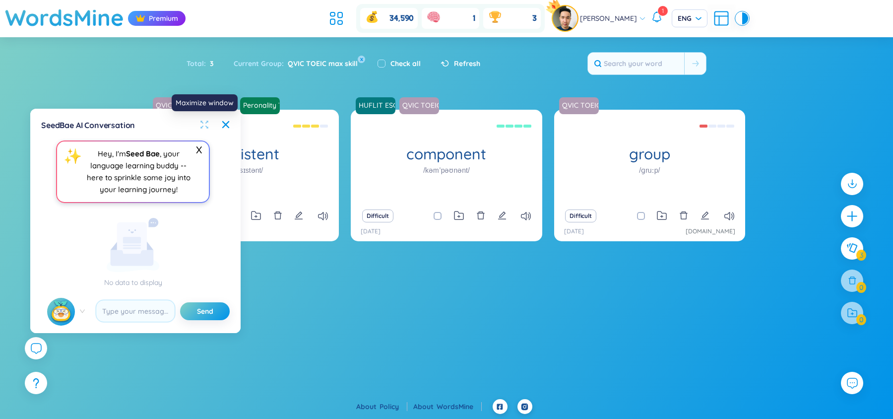
click at [204, 124] on icon "fullscreen" at bounding box center [204, 125] width 10 height 10
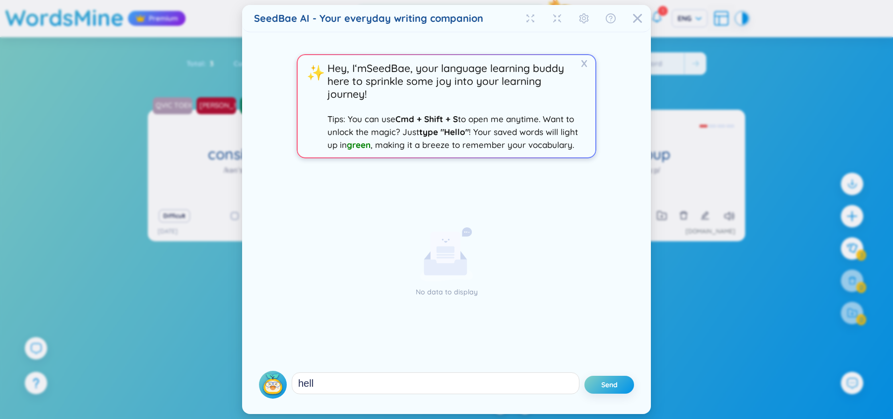
type textarea "hello"
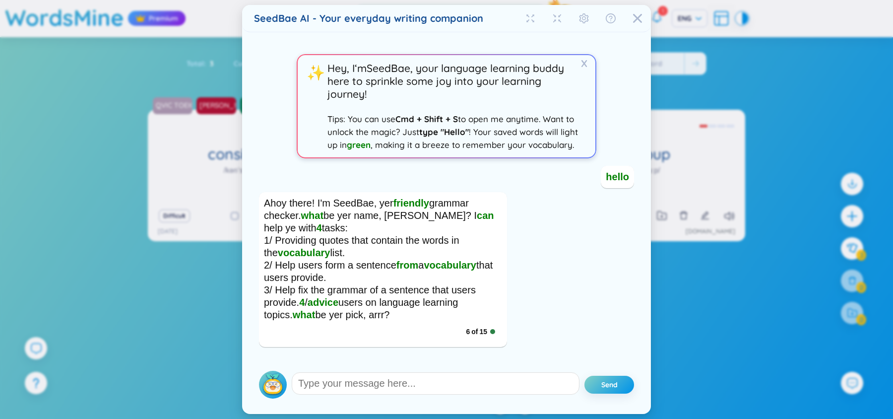
click at [219, 109] on div "SeedBae AI - Your everyday writing companion X ✨ Hey, I‘m SeedBae , your langua…" at bounding box center [446, 209] width 893 height 419
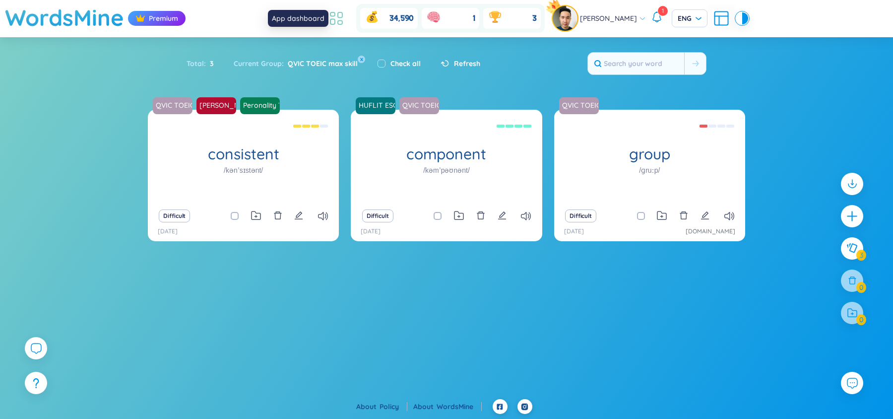
click at [335, 14] on icon at bounding box center [337, 18] width 18 height 18
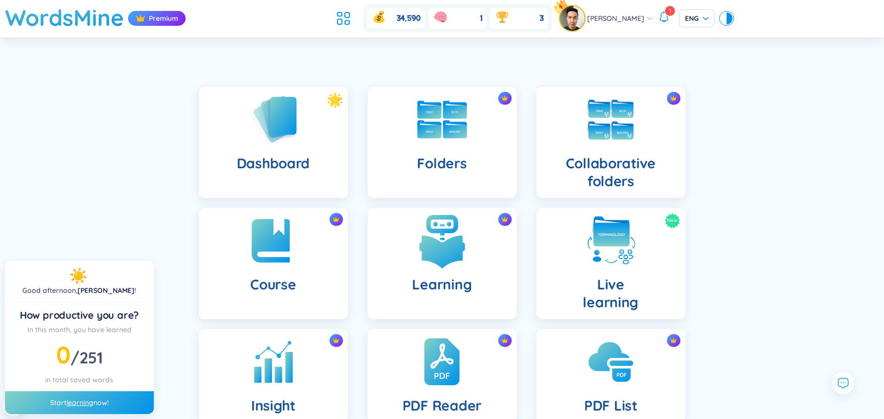
click at [449, 244] on img at bounding box center [442, 240] width 55 height 55
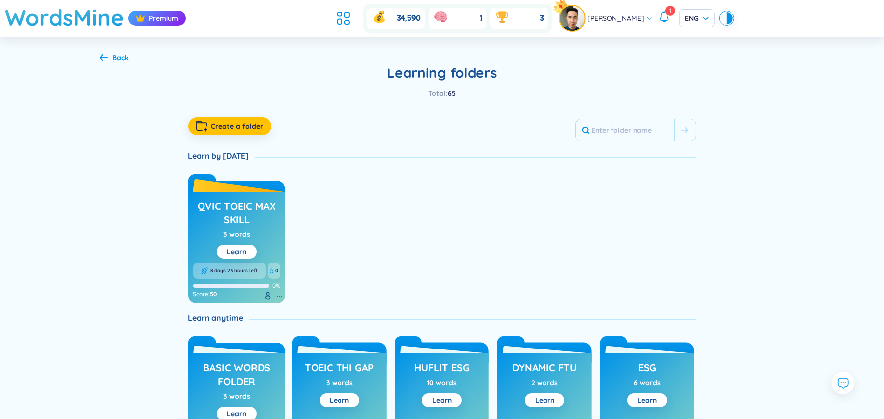
click at [259, 213] on h3 "QVIC TOEIC max skill" at bounding box center [237, 212] width 88 height 27
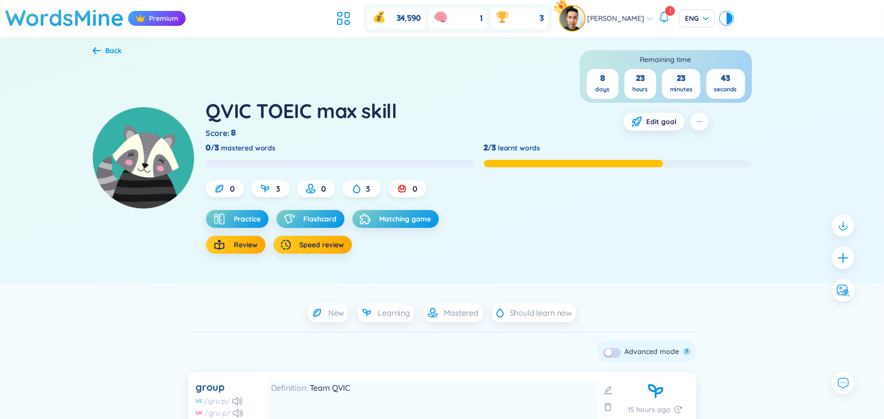
click at [252, 279] on div "QVIC TOEIC max skill Score : 8 Remaining time 8 days 23 hours 23 minutes 43 sec…" at bounding box center [442, 170] width 699 height 226
